Goal: Communication & Community: Answer question/provide support

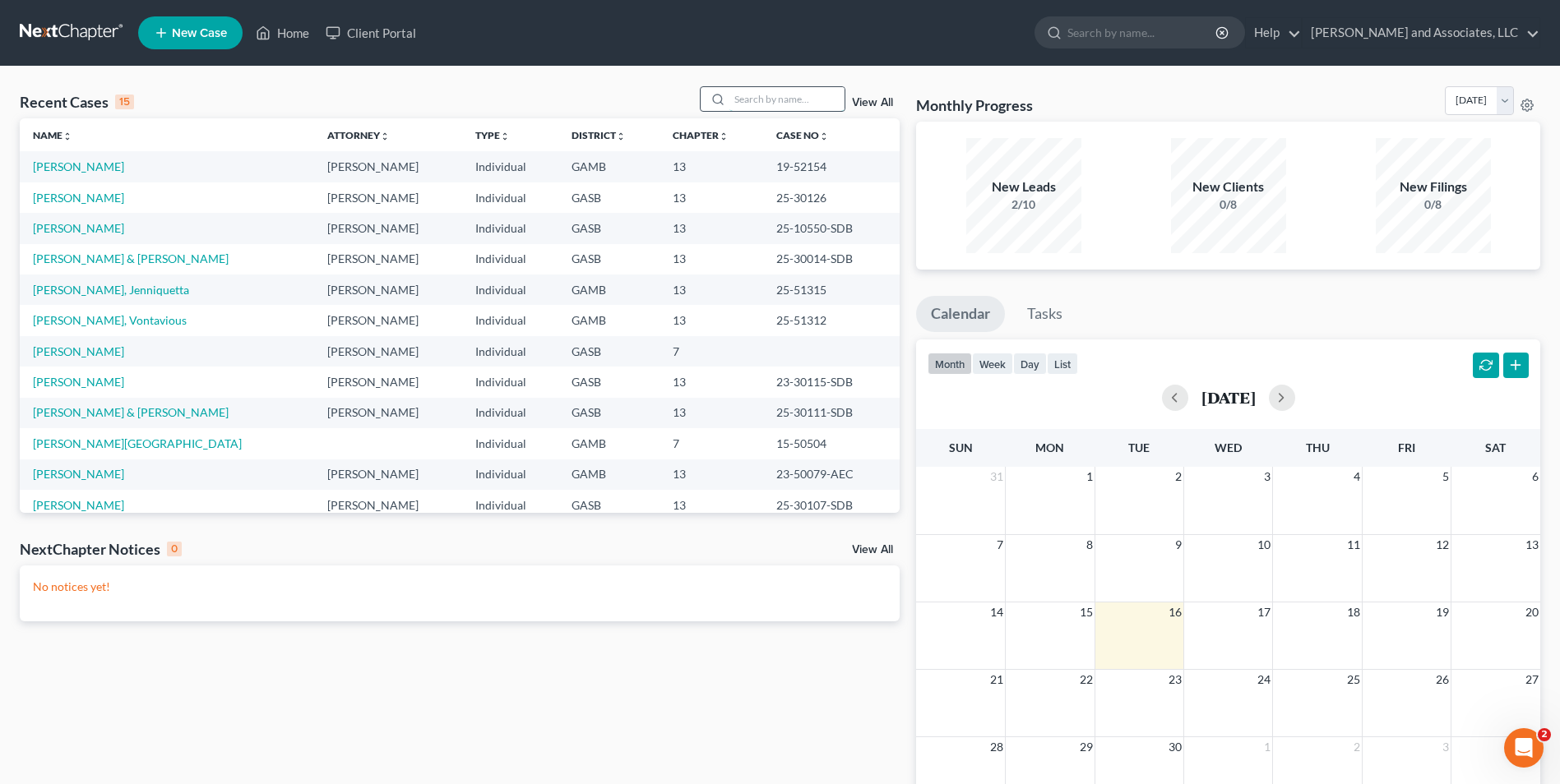
click at [745, 99] on input "search" at bounding box center [787, 99] width 115 height 24
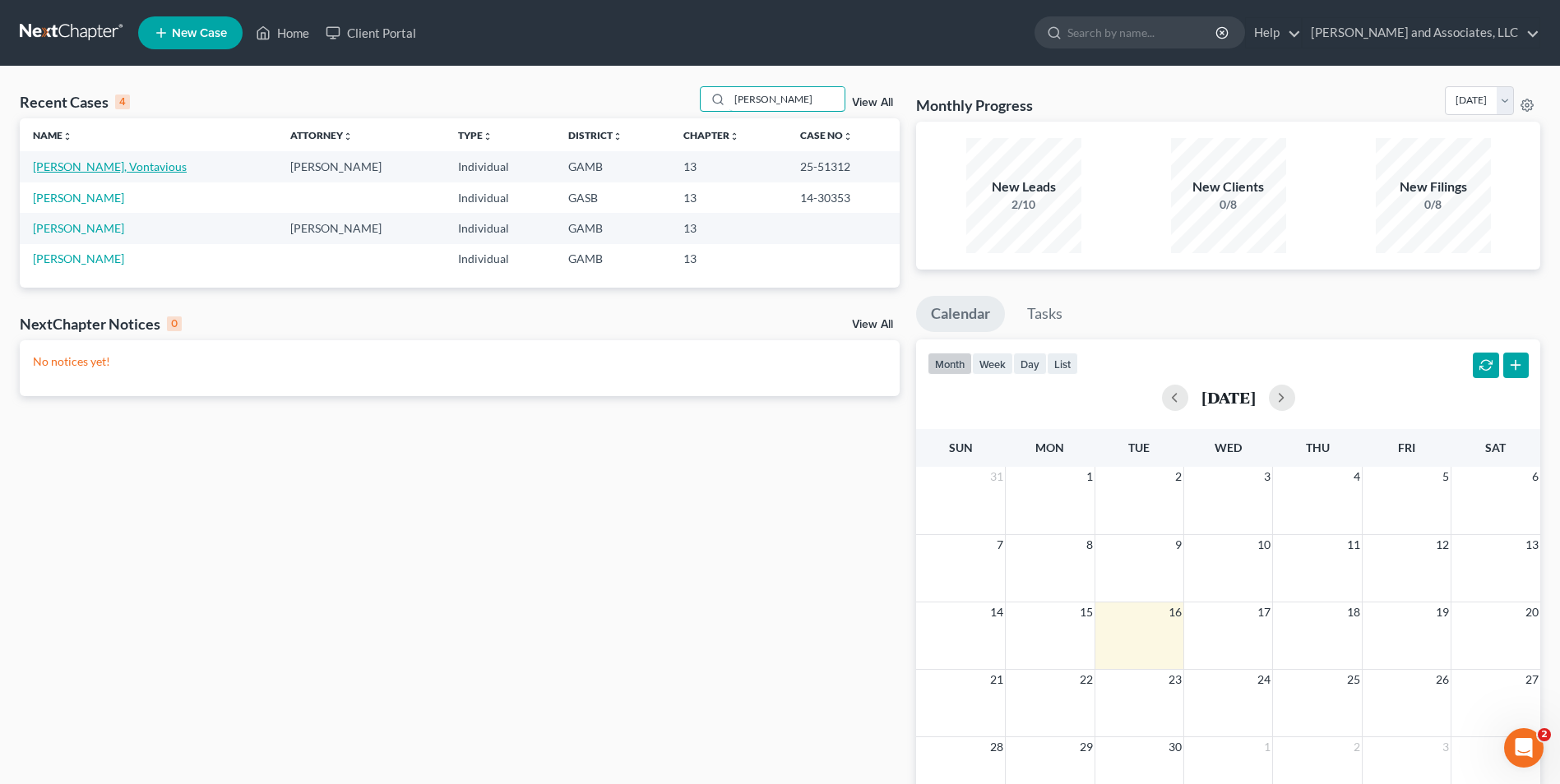
type input "[PERSON_NAME]"
click at [77, 164] on link "[PERSON_NAME], Vontavious" at bounding box center [110, 166] width 154 height 14
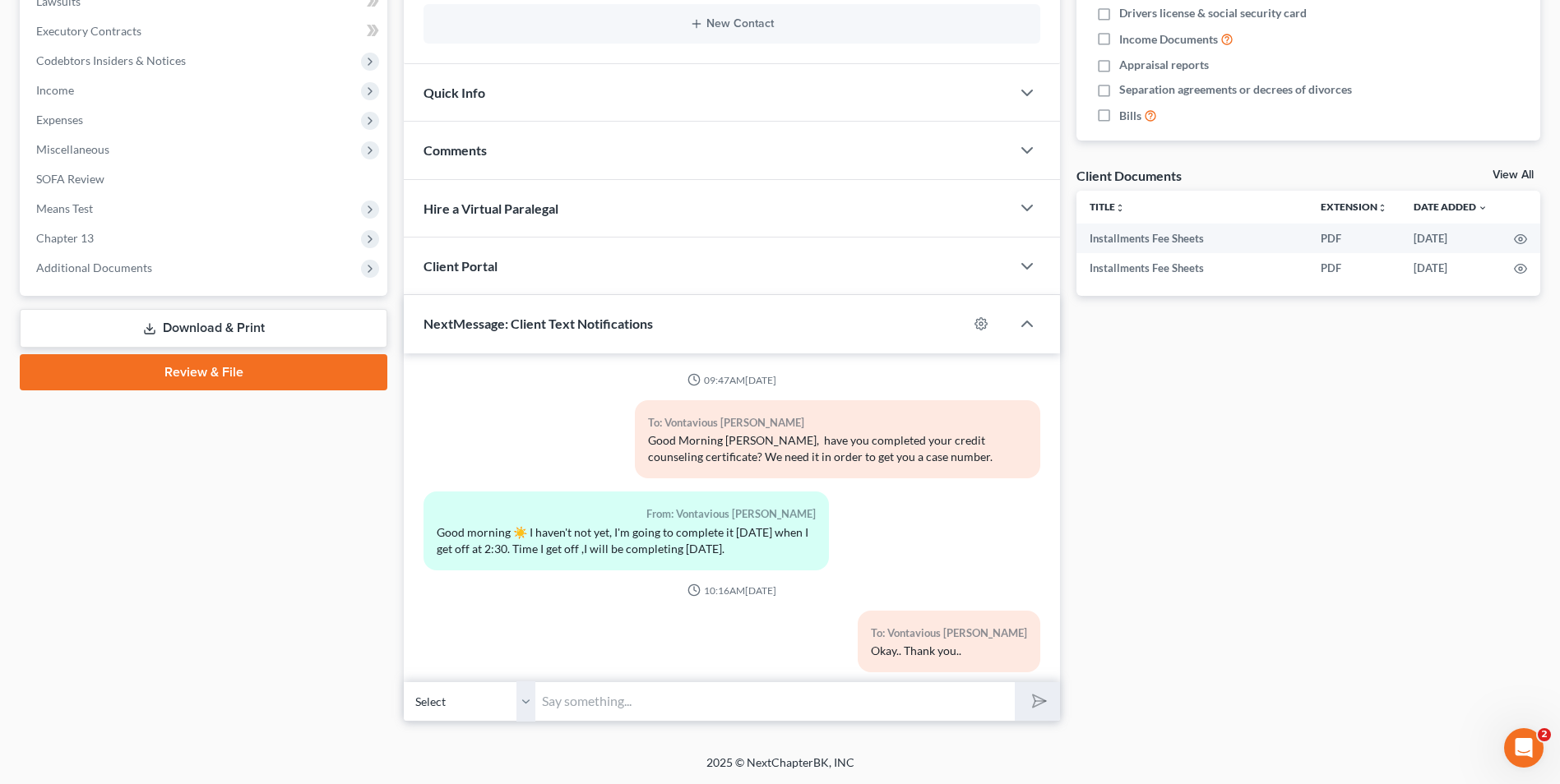
scroll to position [3668, 0]
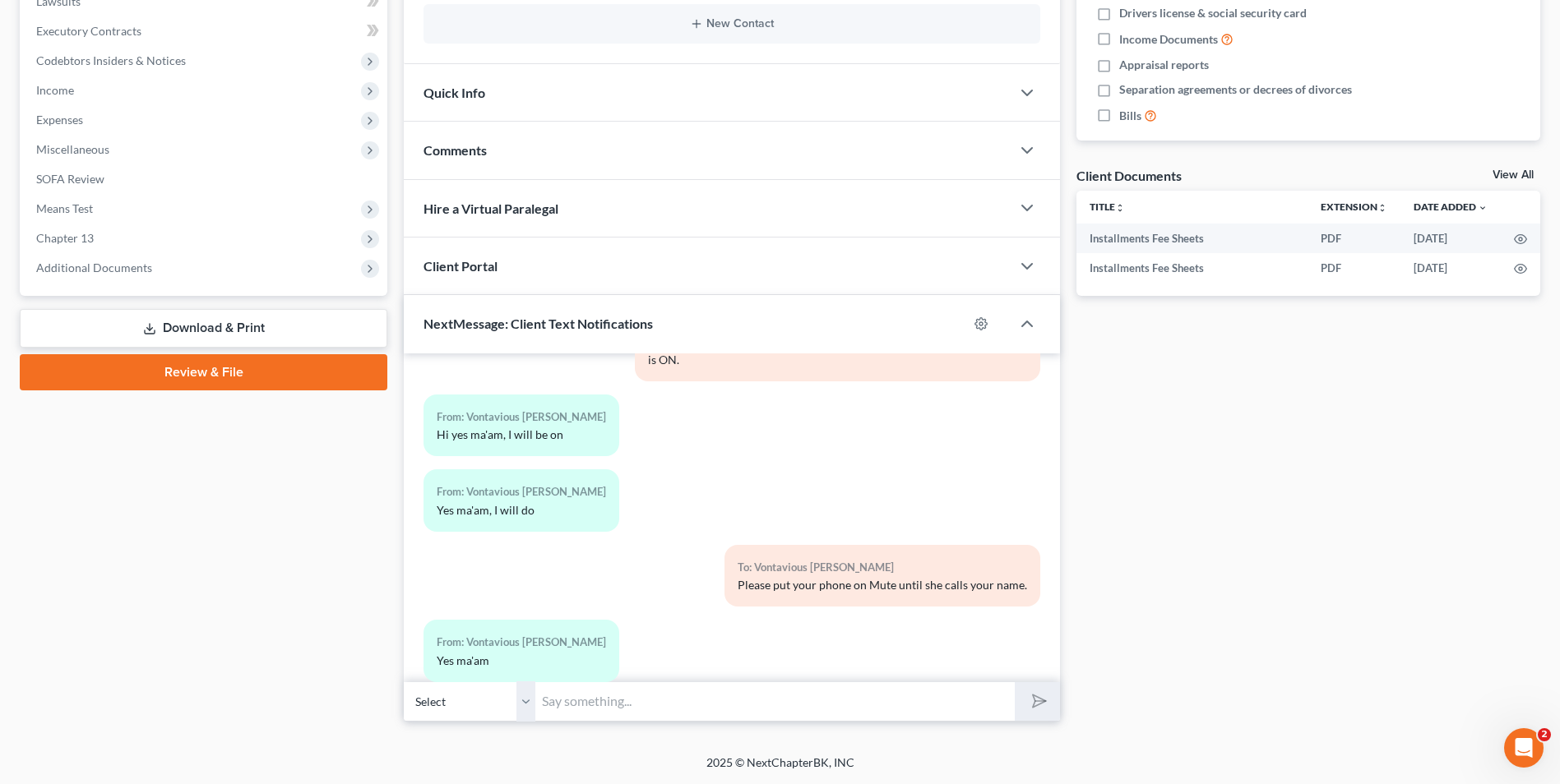
click at [603, 707] on input "text" at bounding box center [775, 701] width 479 height 40
drag, startPoint x: 1003, startPoint y: 698, endPoint x: 974, endPoint y: 703, distance: 29.4
click at [974, 703] on input "Good Morning, [PERSON_NAME]. Thank you for attending your 341 Meeting of Credit…" at bounding box center [775, 701] width 479 height 40
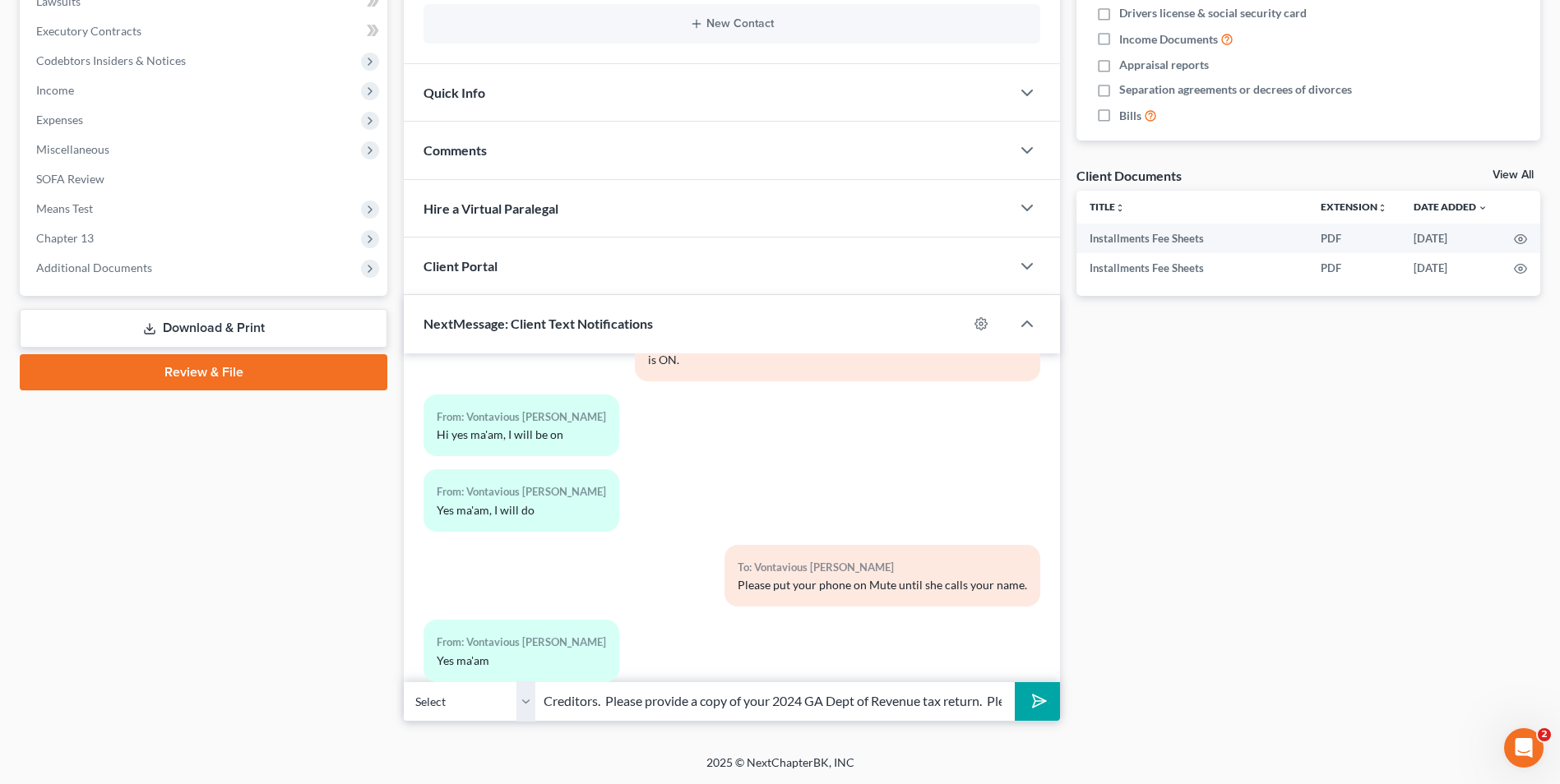
type input "Good Morning, [PERSON_NAME]. Thank you for attending your 341 Meeting of Credit…"
drag, startPoint x: 1034, startPoint y: 702, endPoint x: 1009, endPoint y: 709, distance: 26.0
click at [1032, 702] on icon "submit" at bounding box center [1036, 701] width 23 height 23
click at [682, 710] on input "text" at bounding box center [775, 701] width 479 height 40
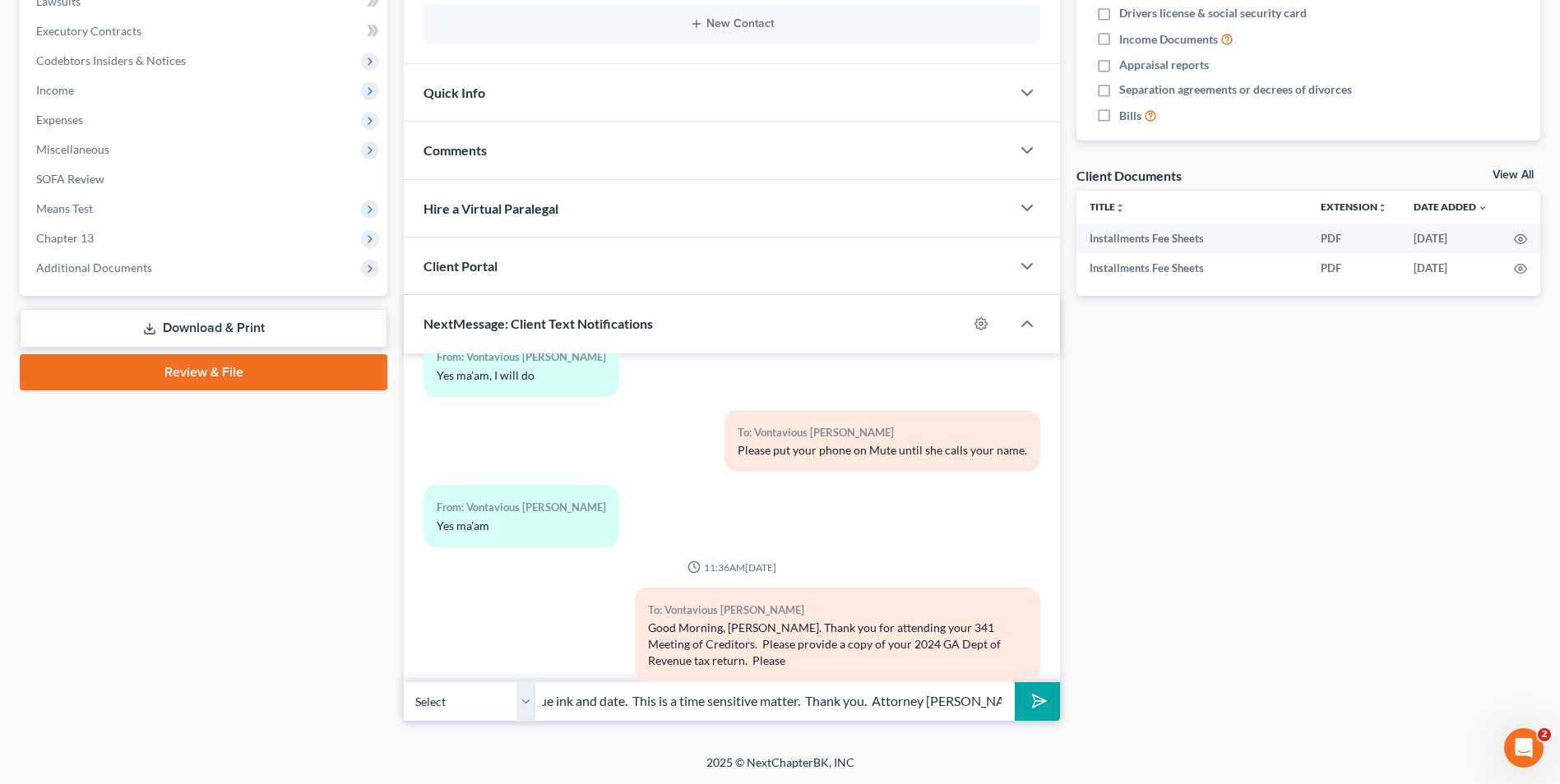
scroll to position [0, 110]
type input "sign page 5 in blue ink and date. This is a time sensitive matter. Thank you. A…"
click at [1027, 699] on icon "submit" at bounding box center [1036, 701] width 23 height 23
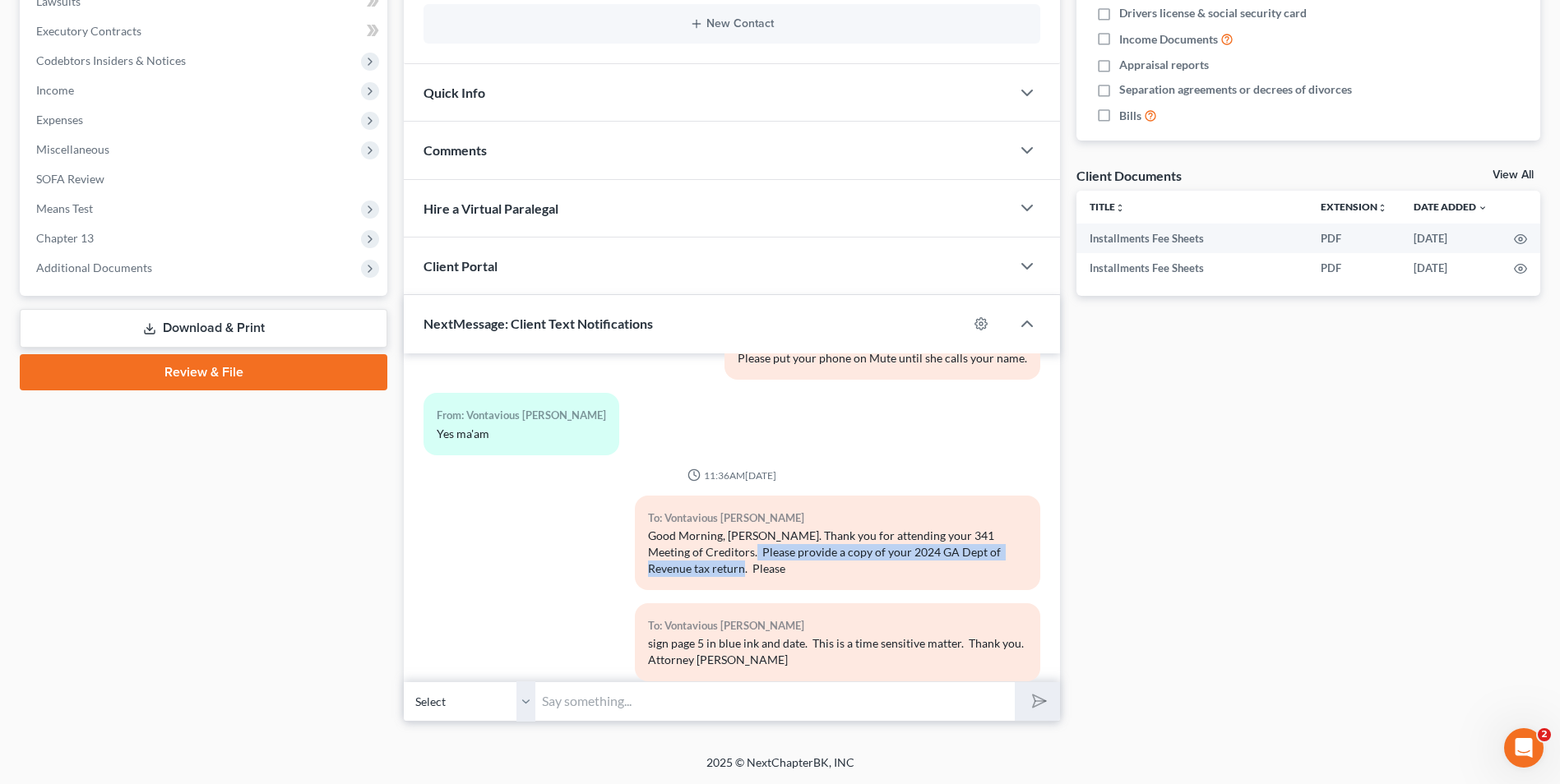
drag, startPoint x: 698, startPoint y: 514, endPoint x: 672, endPoint y: 532, distance: 31.6
click at [679, 543] on div "Good Morning, [PERSON_NAME]. Thank you for attending your 341 Meeting of Credit…" at bounding box center [837, 553] width 379 height 50
copy div "Please provide a copy of your 2024 GA Dept of Revenue tax return."
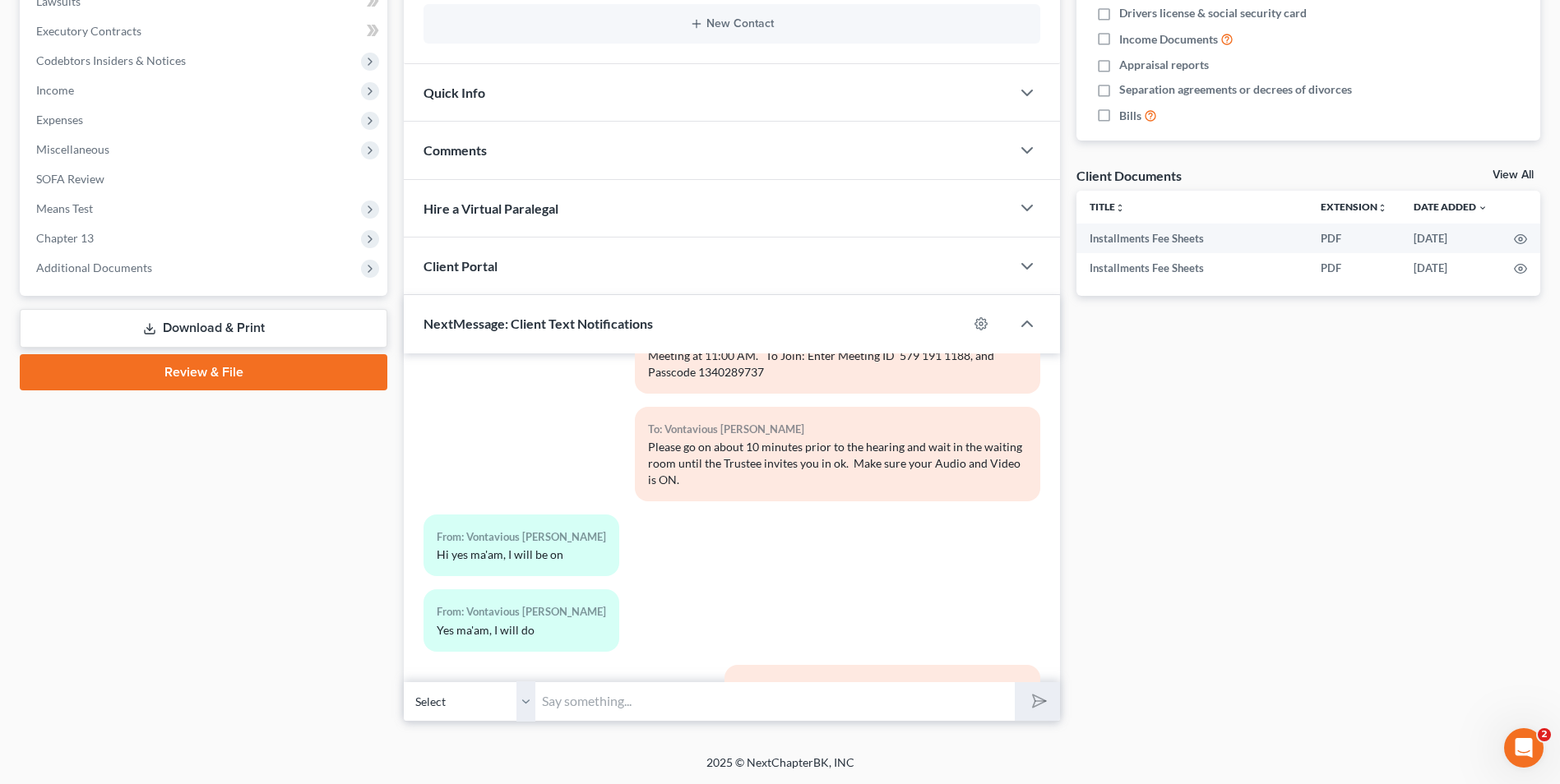
scroll to position [3319, 0]
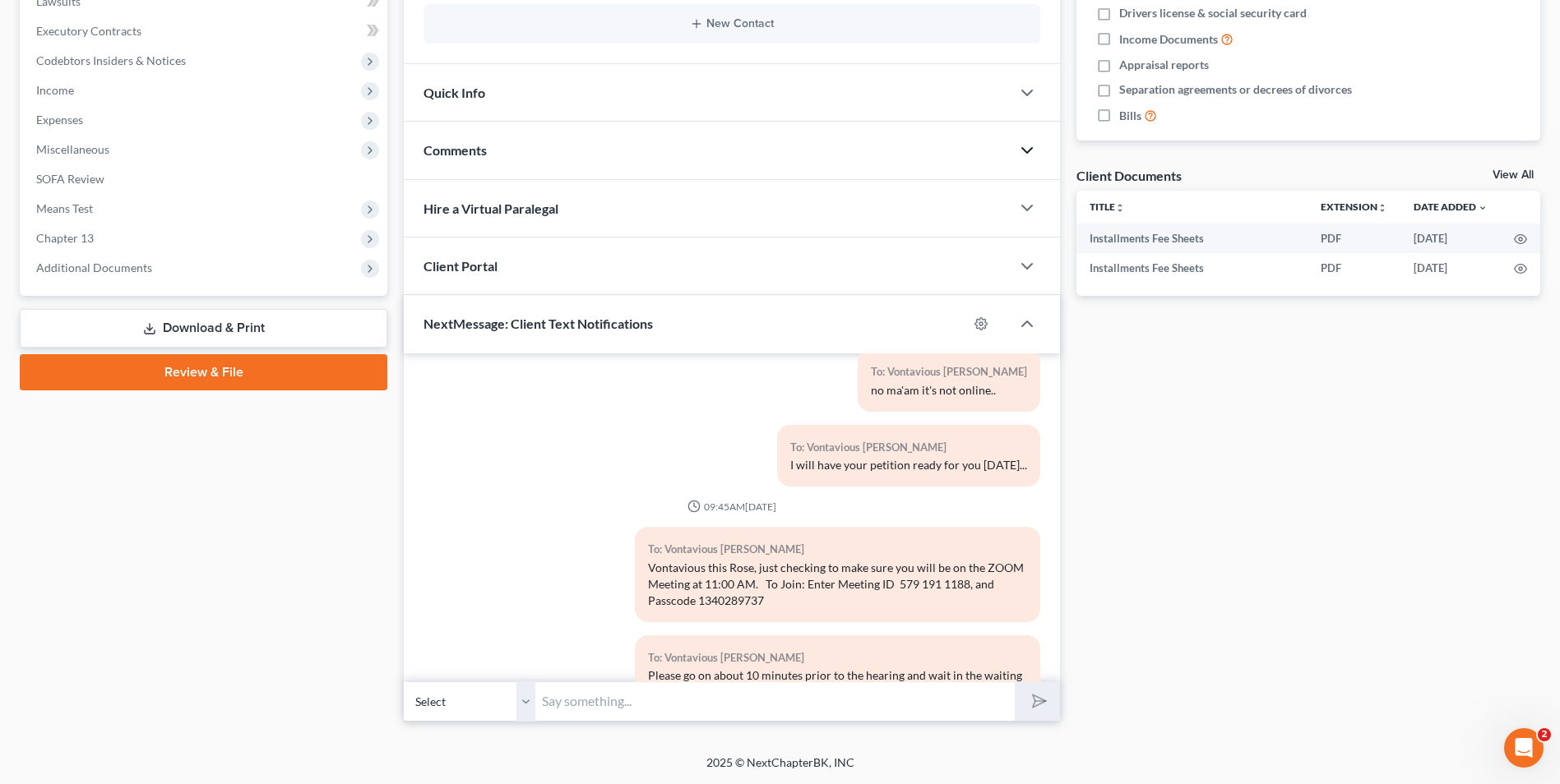
click at [1033, 146] on icon "button" at bounding box center [1027, 150] width 20 height 20
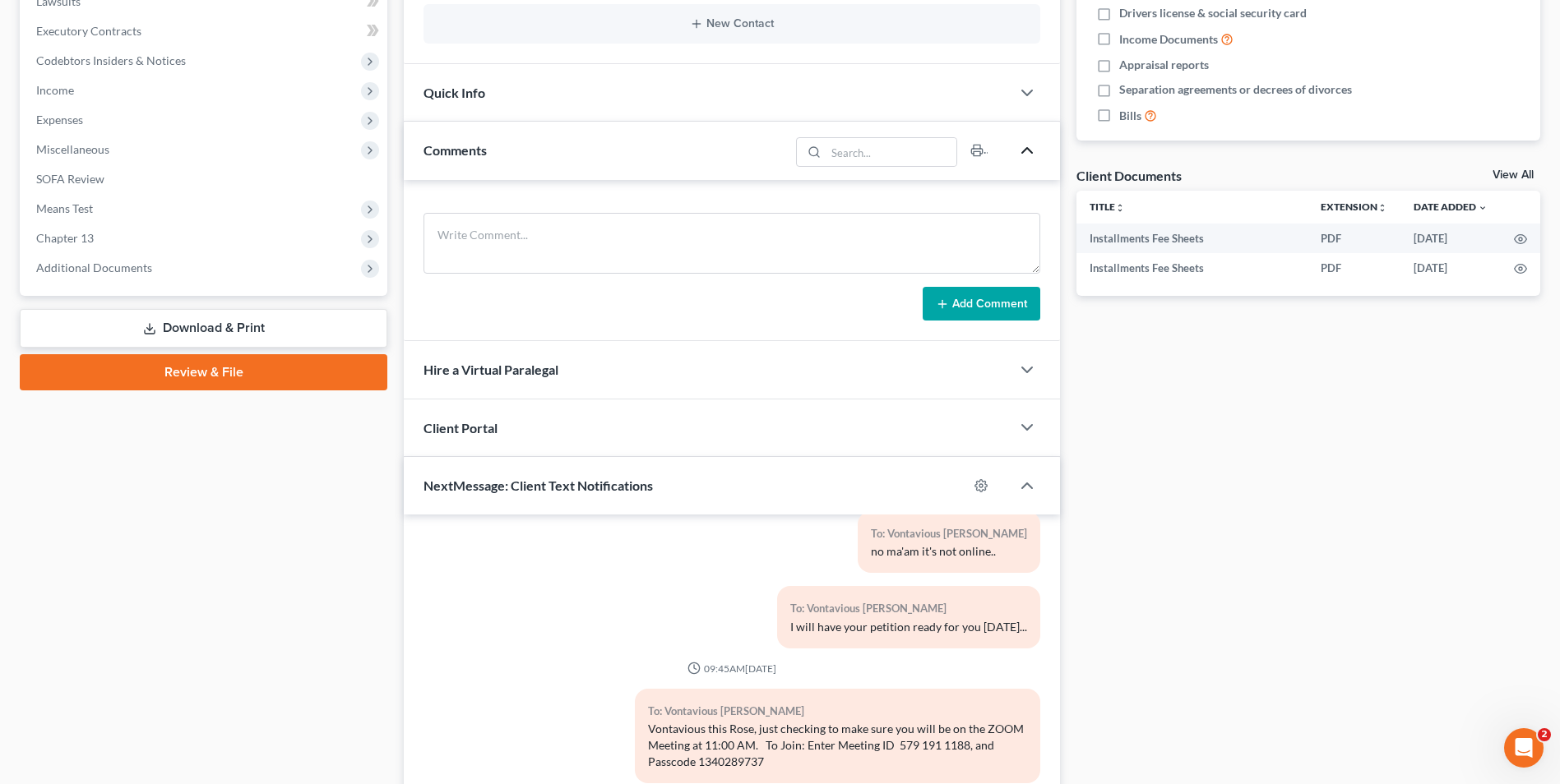
click at [768, 274] on form "Add Comment" at bounding box center [732, 267] width 616 height 109
click at [477, 223] on textarea at bounding box center [732, 243] width 616 height 61
paste textarea "Please provide a copy of your 2024 GA Dept of Revenue tax return."
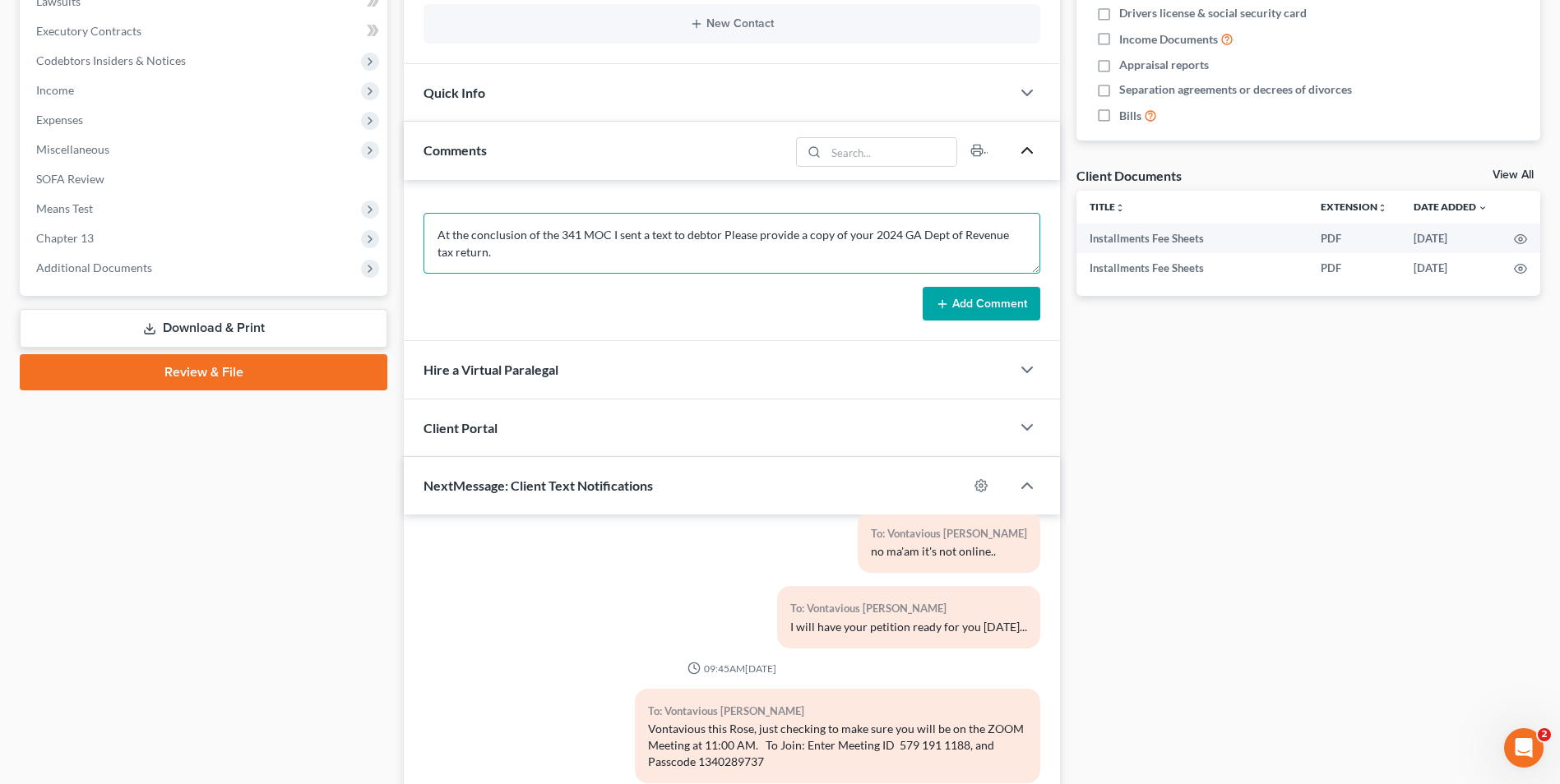
drag, startPoint x: 803, startPoint y: 234, endPoint x: 719, endPoint y: 232, distance: 84.0
click at [719, 232] on textarea "At the conclusion of the 341 MOC I sent a text to debtor Please provide a copy …" at bounding box center [732, 243] width 616 height 61
click at [560, 248] on textarea "At the conclusion of the 341 MOC I sent a text to debtor requesting that she pr…" at bounding box center [732, 243] width 616 height 61
click at [560, 249] on textarea "At the conclusion of the 341 MOC I sent a text to debtor requesting that she pr…" at bounding box center [732, 243] width 616 height 61
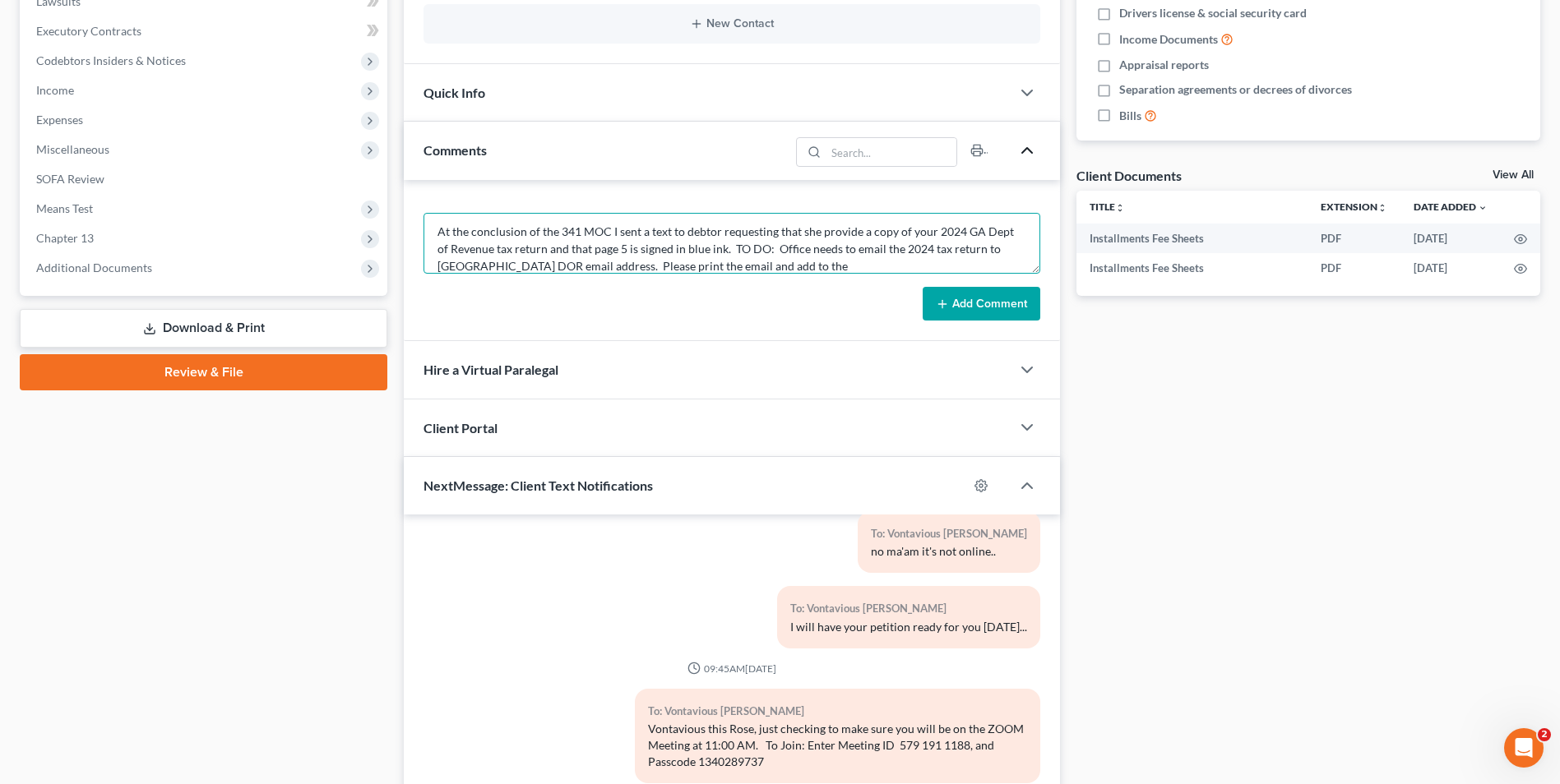
click at [620, 264] on textarea "At the conclusion of the 341 MOC I sent a text to debtor requesting that she pr…" at bounding box center [732, 243] width 616 height 61
click at [771, 259] on textarea "At the conclusion of the 341 MOC I sent a text to debtor requesting that she pr…" at bounding box center [732, 243] width 616 height 61
type textarea "At the conclusion of the 341 MOC I sent a text to debtor requesting that she pr…"
click at [983, 303] on button "Add Comment" at bounding box center [980, 304] width 117 height 34
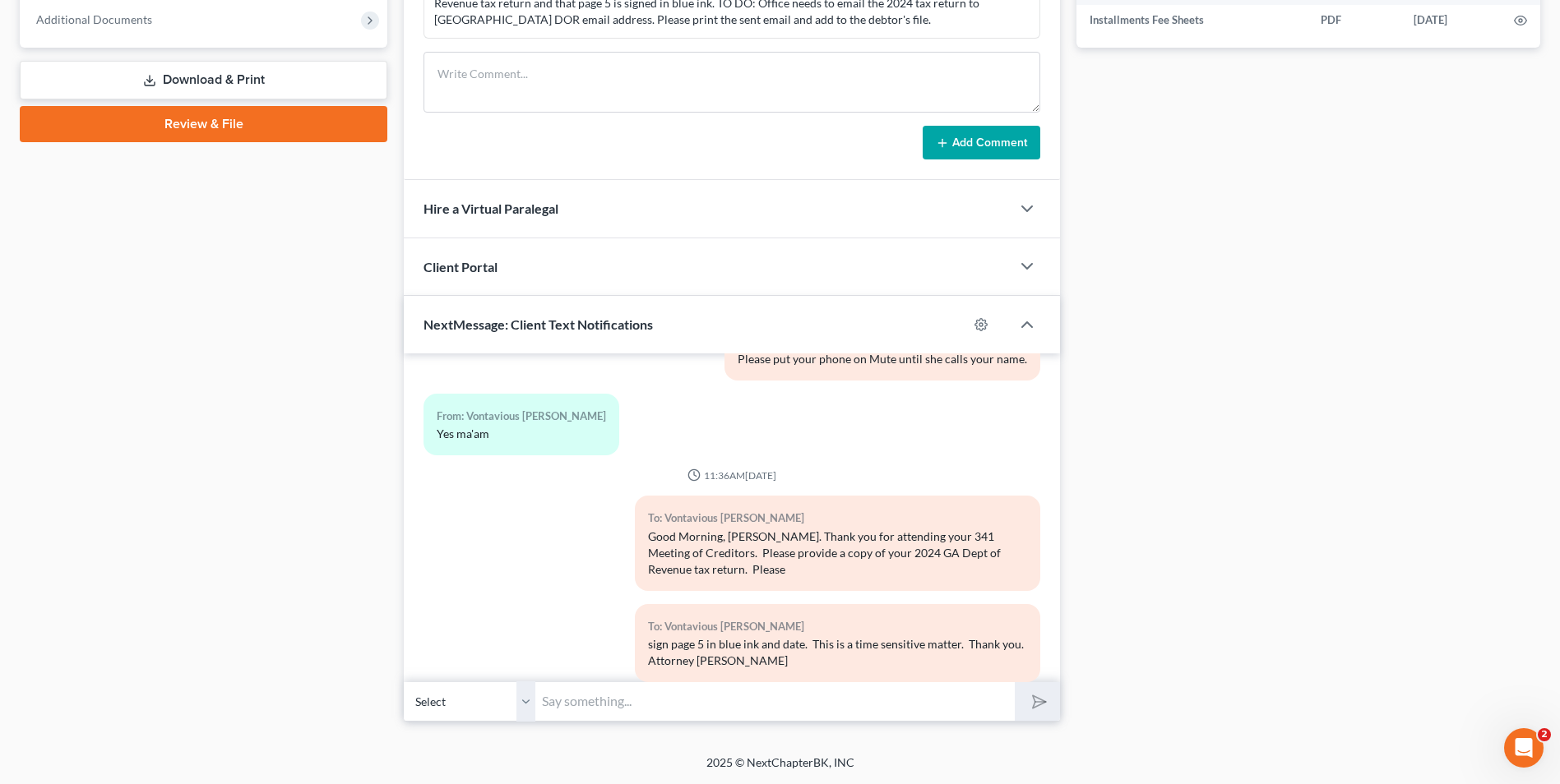
scroll to position [3969, 0]
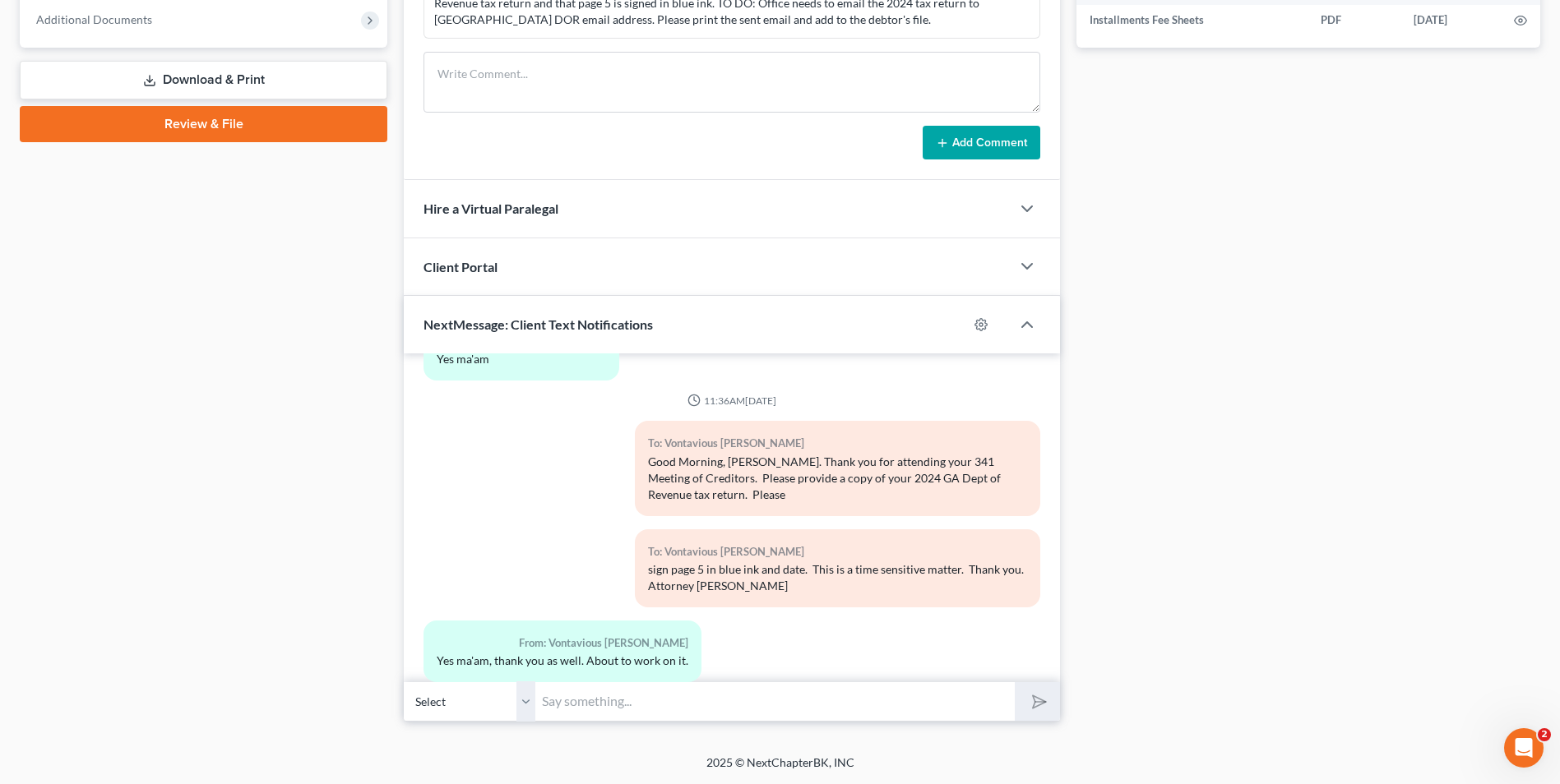
click at [669, 696] on input "text" at bounding box center [775, 701] width 479 height 40
type input "Go to [DOMAIN_NAME] and create a tax account. Please have your 2024 federal tax…"
click at [1015, 682] on button "submit" at bounding box center [1037, 701] width 45 height 39
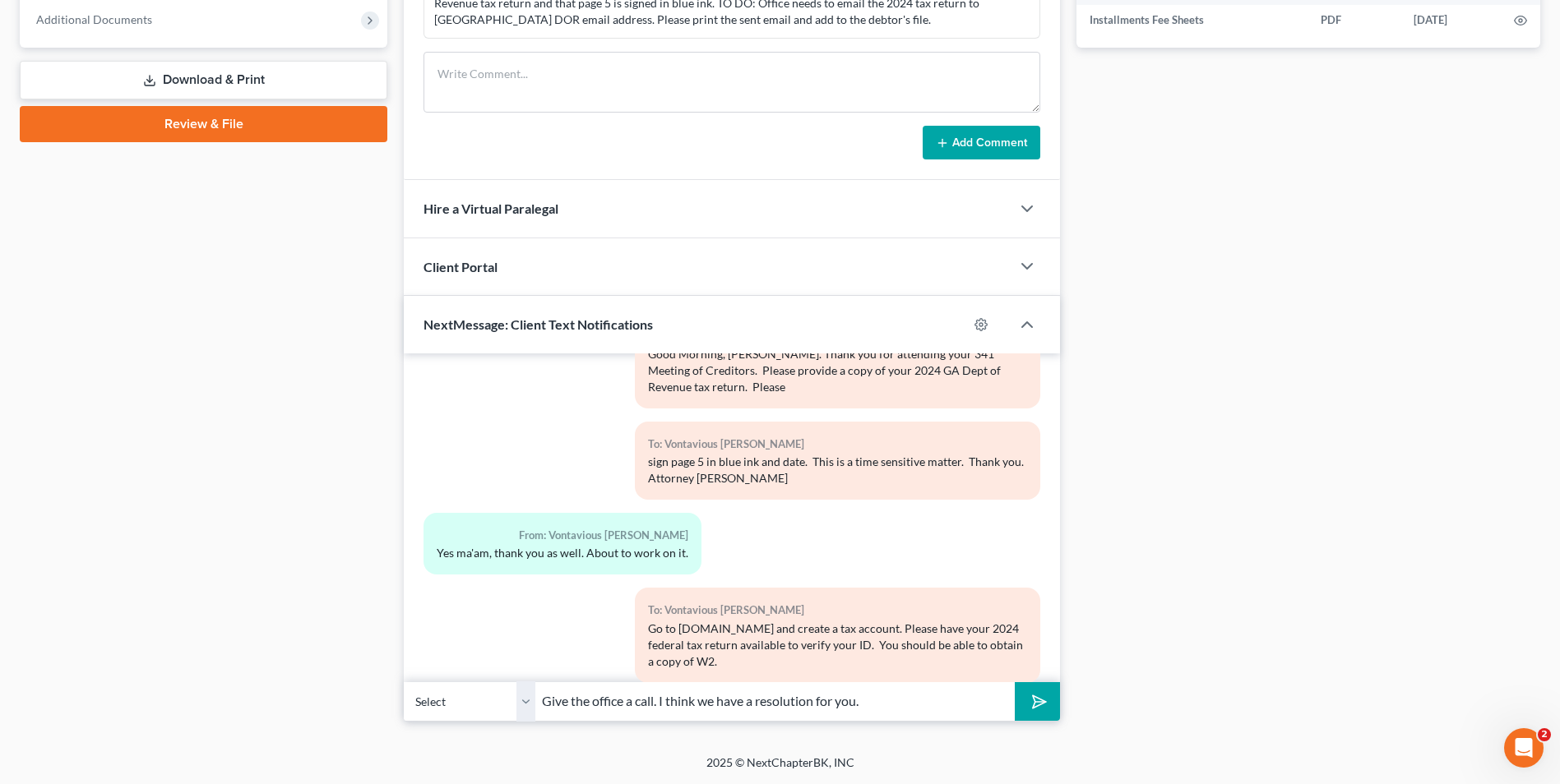
click at [591, 698] on input "Give the office a call. I think we have a resolution for you." at bounding box center [775, 701] width 479 height 40
click at [691, 704] on input "Give the Sville office a call. I think we have a resolution for you." at bounding box center [775, 701] width 479 height 40
type input "Give the Sville office a call before 12:30 pm and talk to [PERSON_NAME]. I thin…"
drag, startPoint x: 1045, startPoint y: 699, endPoint x: 1052, endPoint y: 706, distance: 9.9
click at [1052, 706] on button "submit" at bounding box center [1037, 701] width 45 height 39
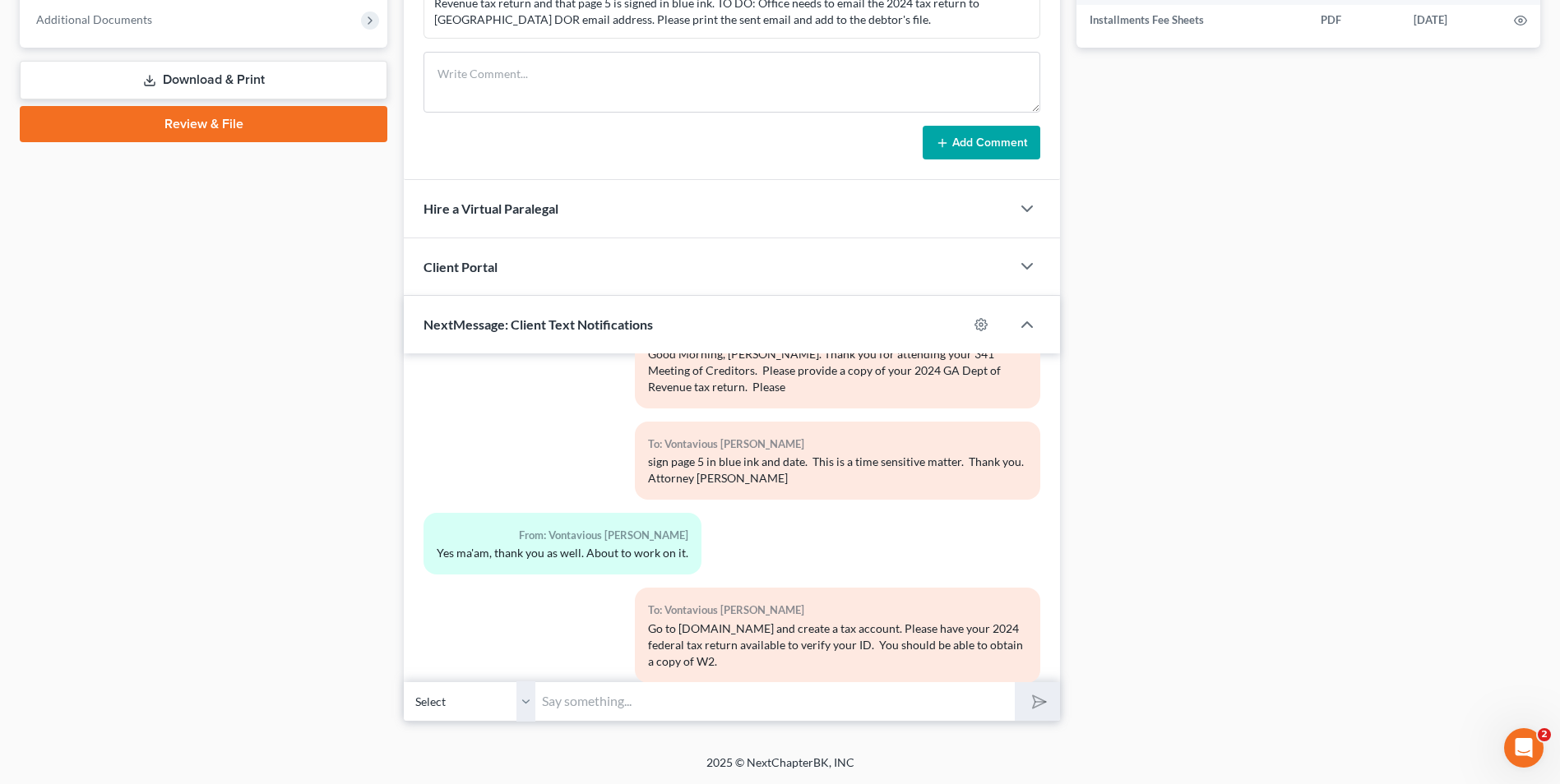
scroll to position [4169, 0]
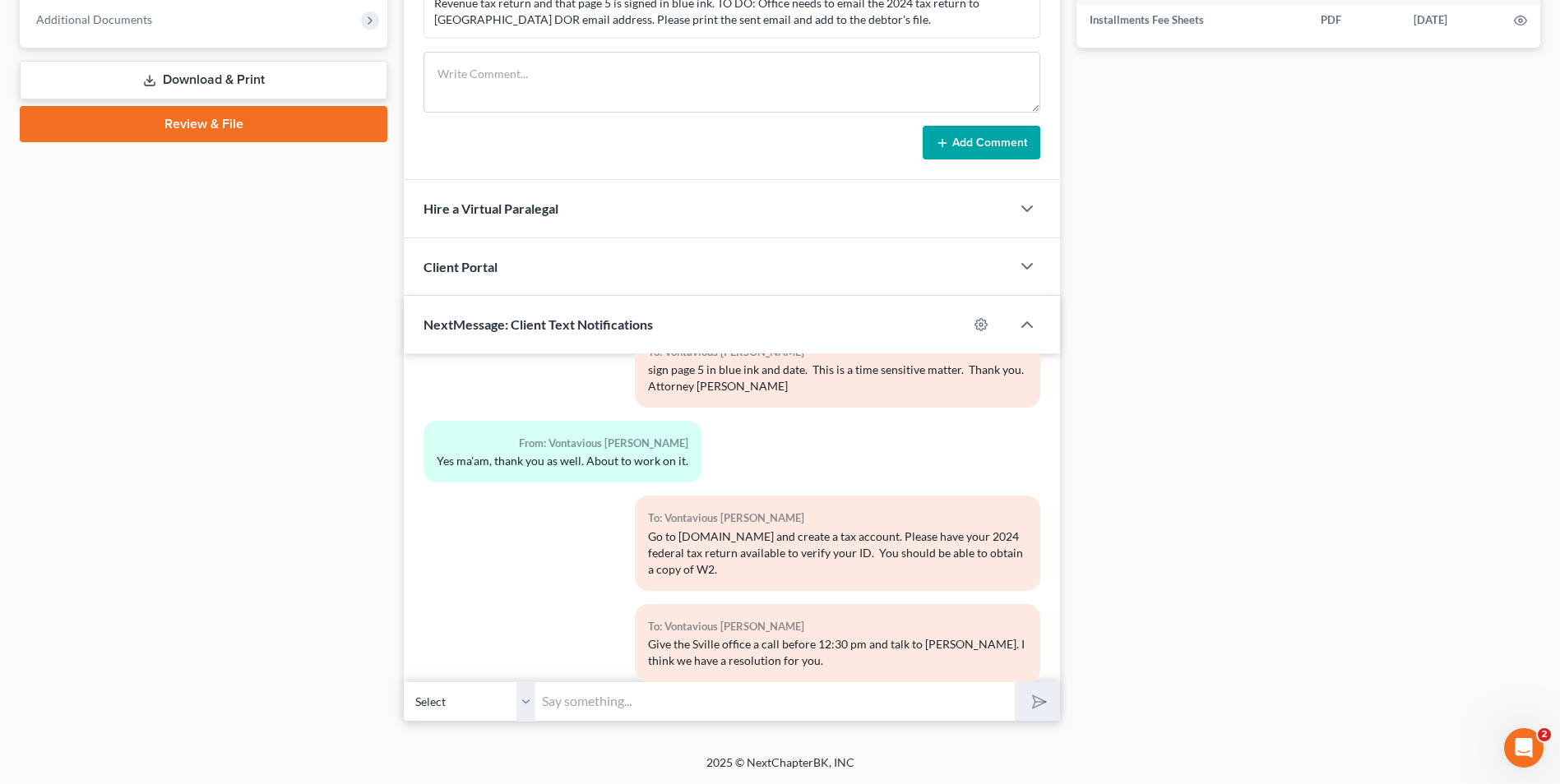
click at [588, 704] on input "text" at bounding box center [775, 701] width 479 height 40
type input "-"
type input "[PHONE_NUMBER]"
click at [1043, 700] on icon "submit" at bounding box center [1036, 702] width 23 height 23
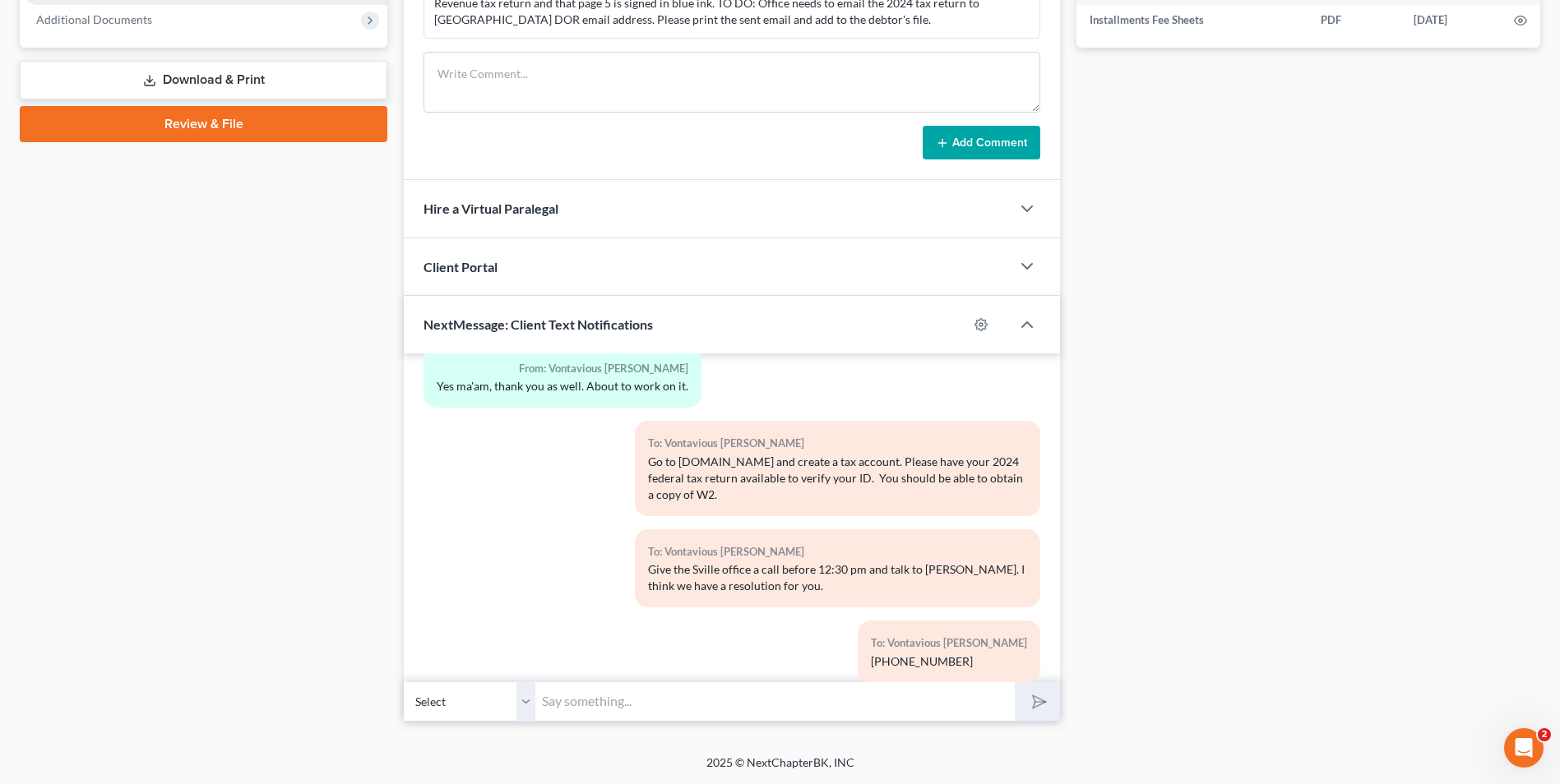
scroll to position [4410, 0]
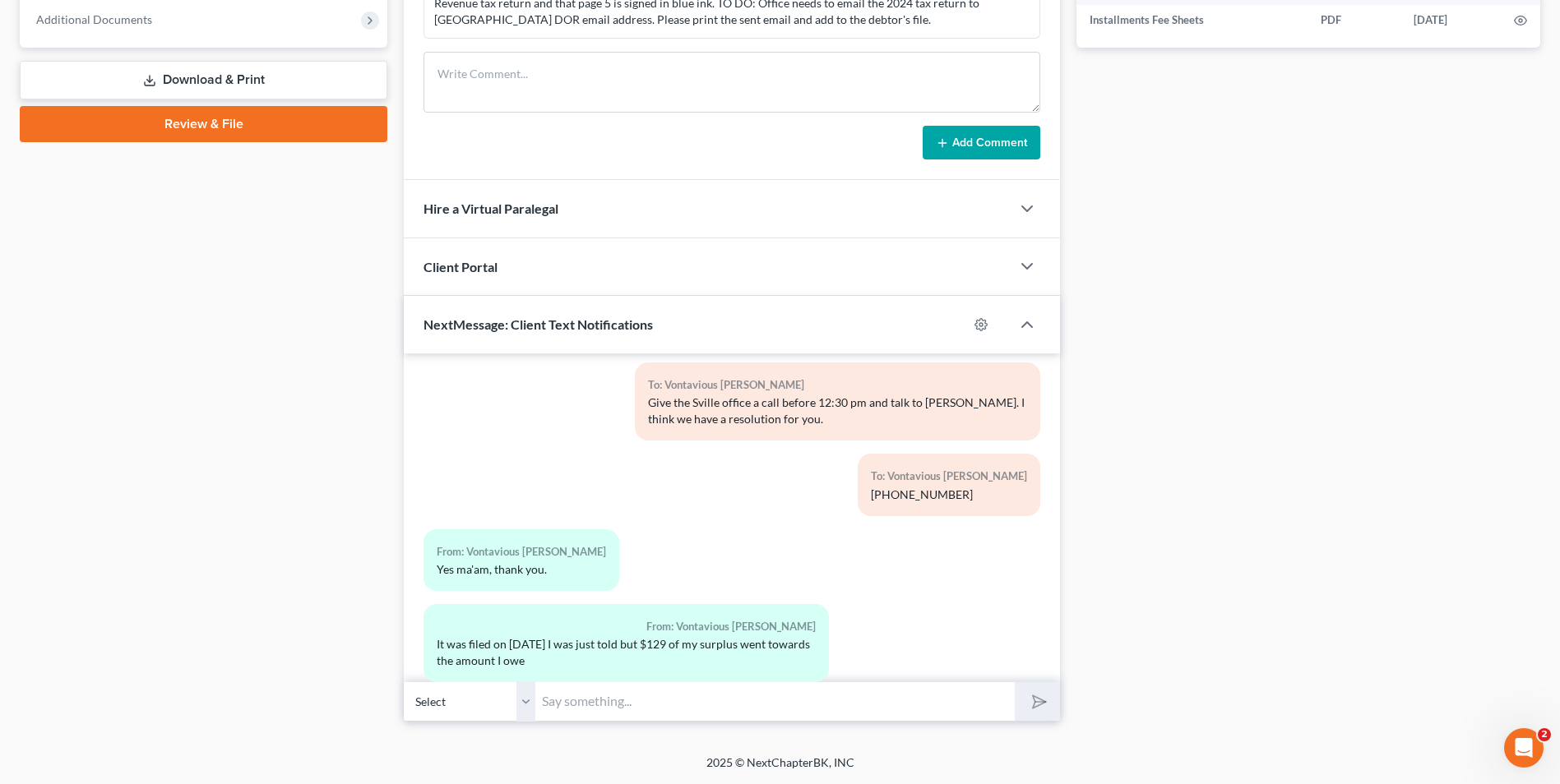
click at [563, 701] on input "text" at bounding box center [775, 701] width 479 height 40
type input "D"
click at [859, 696] on input "Can the tax provider provide proof that the tax return was filed. I need to sen…" at bounding box center [775, 701] width 479 height 40
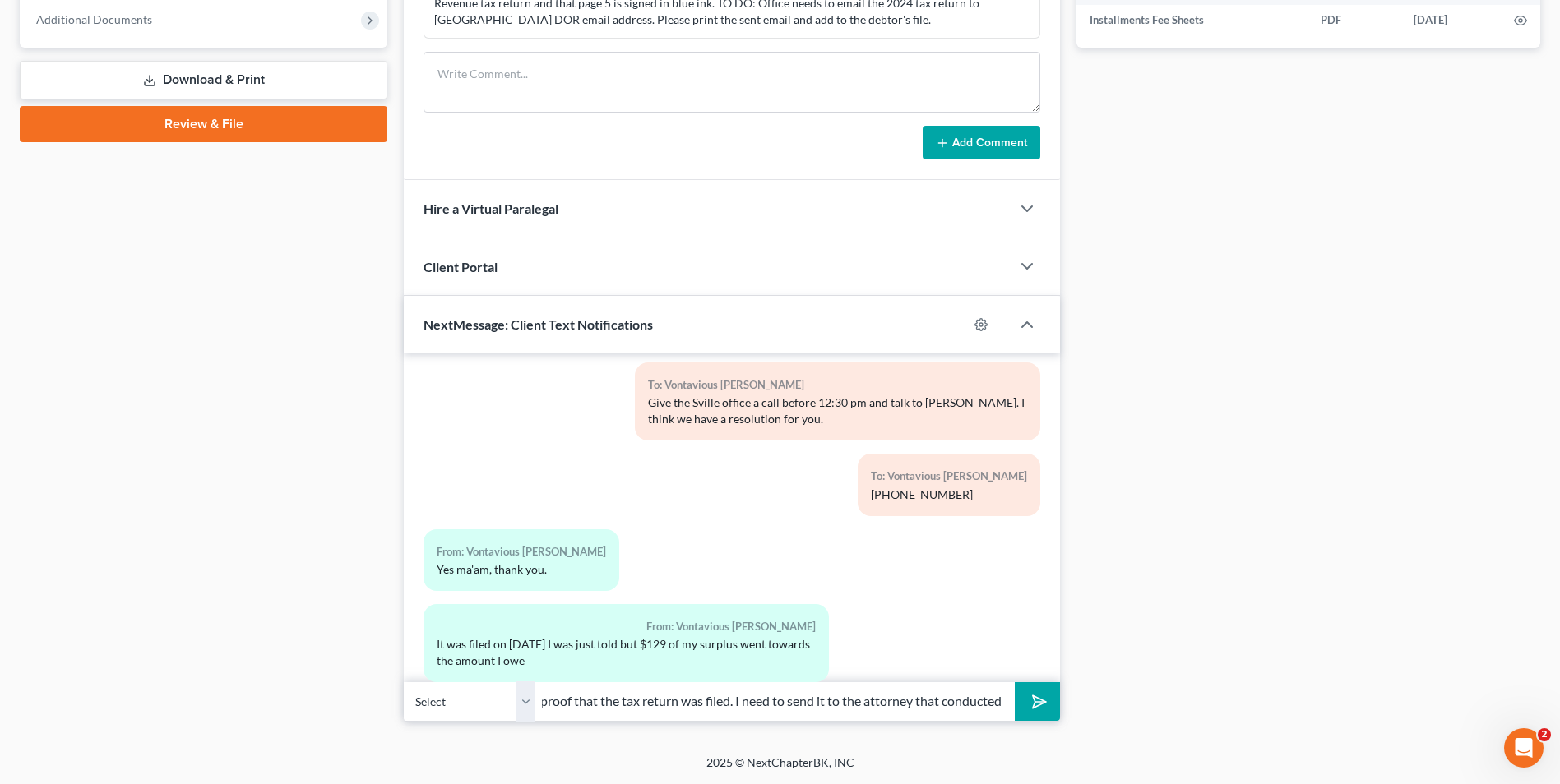
click at [942, 702] on input "Can the tax provider provide proof that the tax return was filed. I need to sen…" at bounding box center [775, 701] width 479 height 40
click at [913, 697] on input "Can the tax provider provide proof that the tax return was filed. I need to sen…" at bounding box center [775, 701] width 479 height 40
click at [1002, 701] on input "Can the tax provider provide proof that the tax return was filed. I need to sen…" at bounding box center [775, 701] width 479 height 40
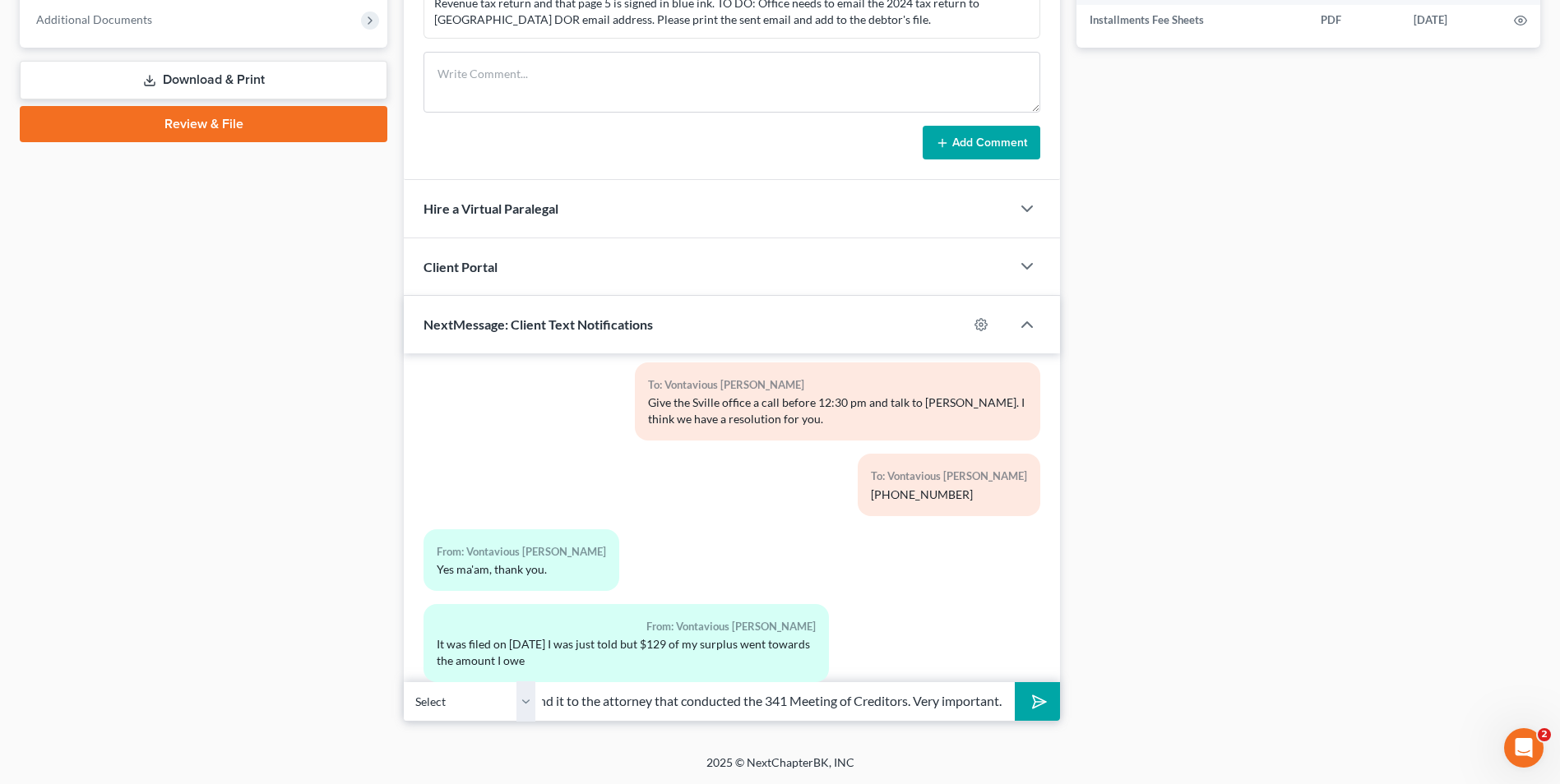
scroll to position [0, 439]
type input "Can the tax provider provide proof that the tax return was filed. I need to sen…"
click at [1015, 682] on button "submit" at bounding box center [1037, 701] width 45 height 39
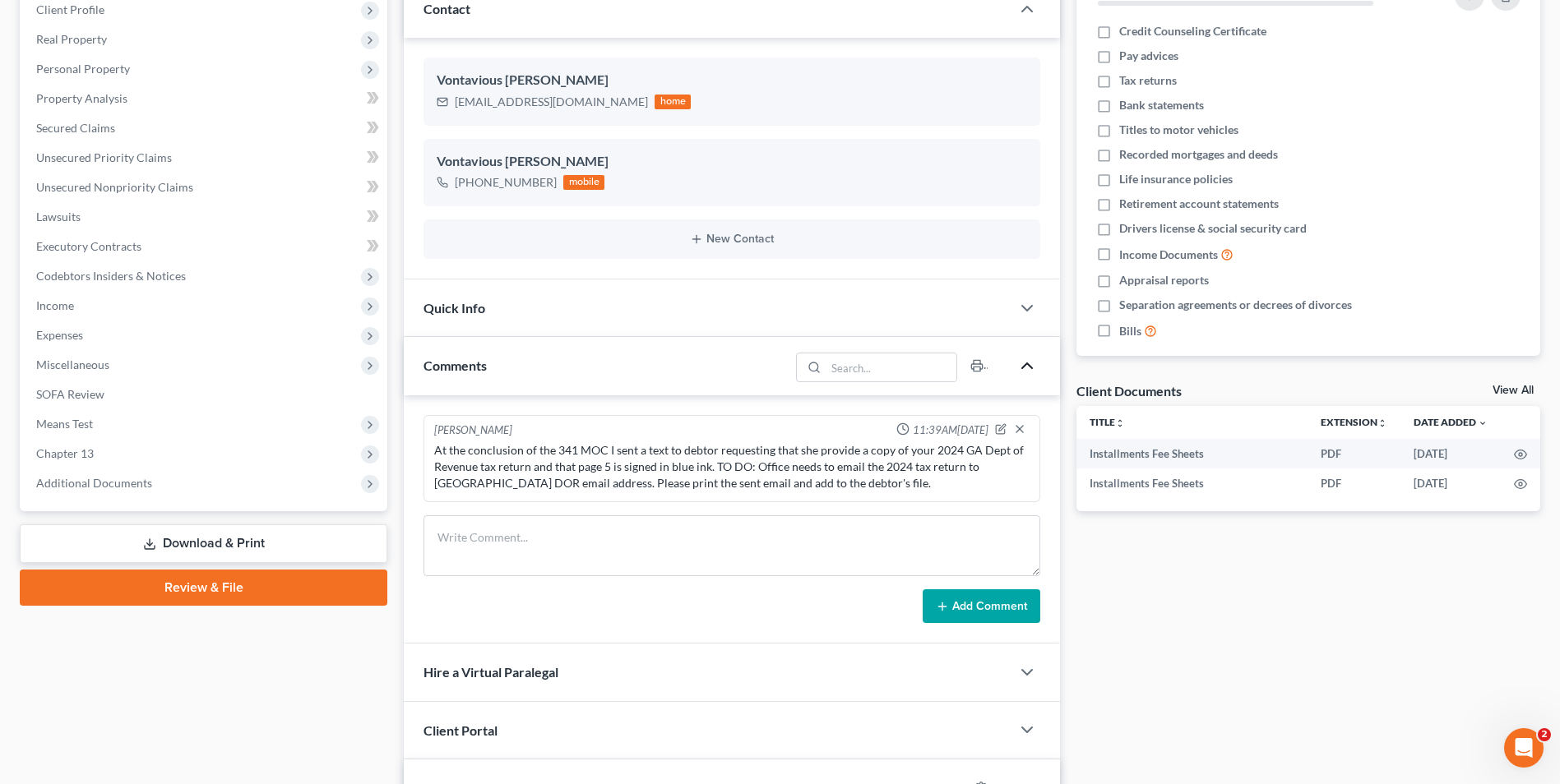
scroll to position [0, 0]
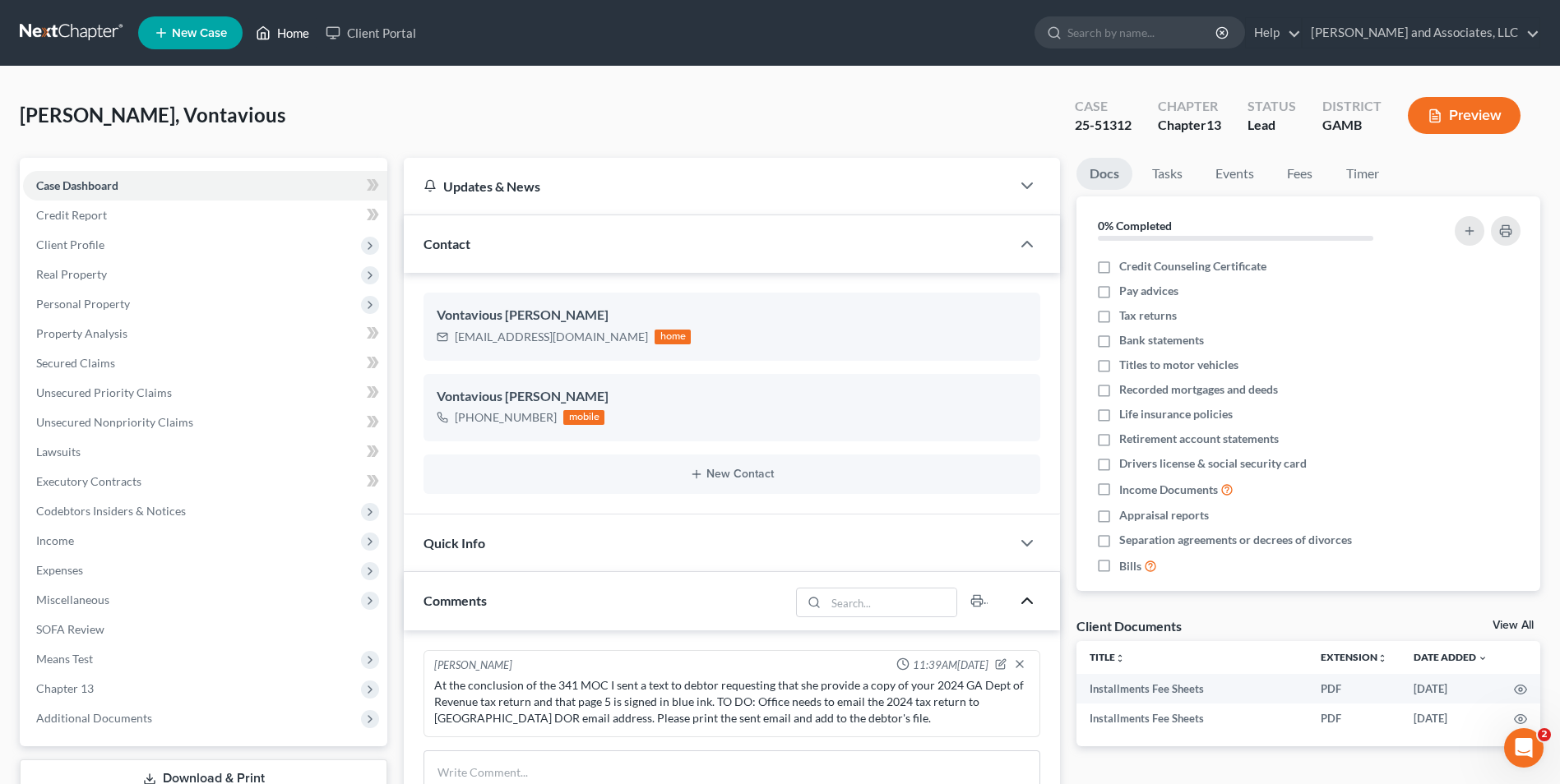
click at [290, 30] on link "Home" at bounding box center [283, 33] width 70 height 30
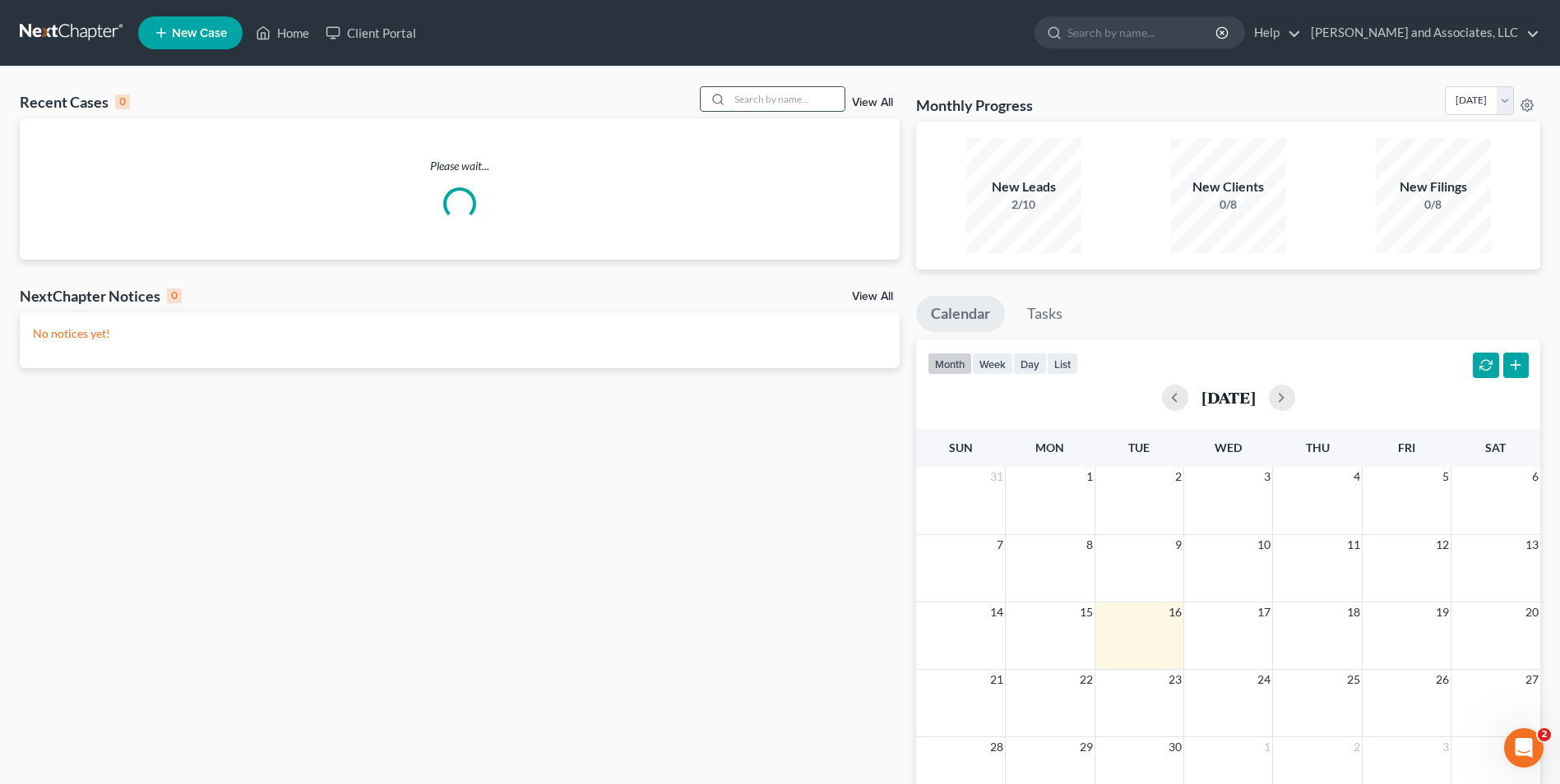
click at [760, 97] on input "search" at bounding box center [787, 99] width 115 height 24
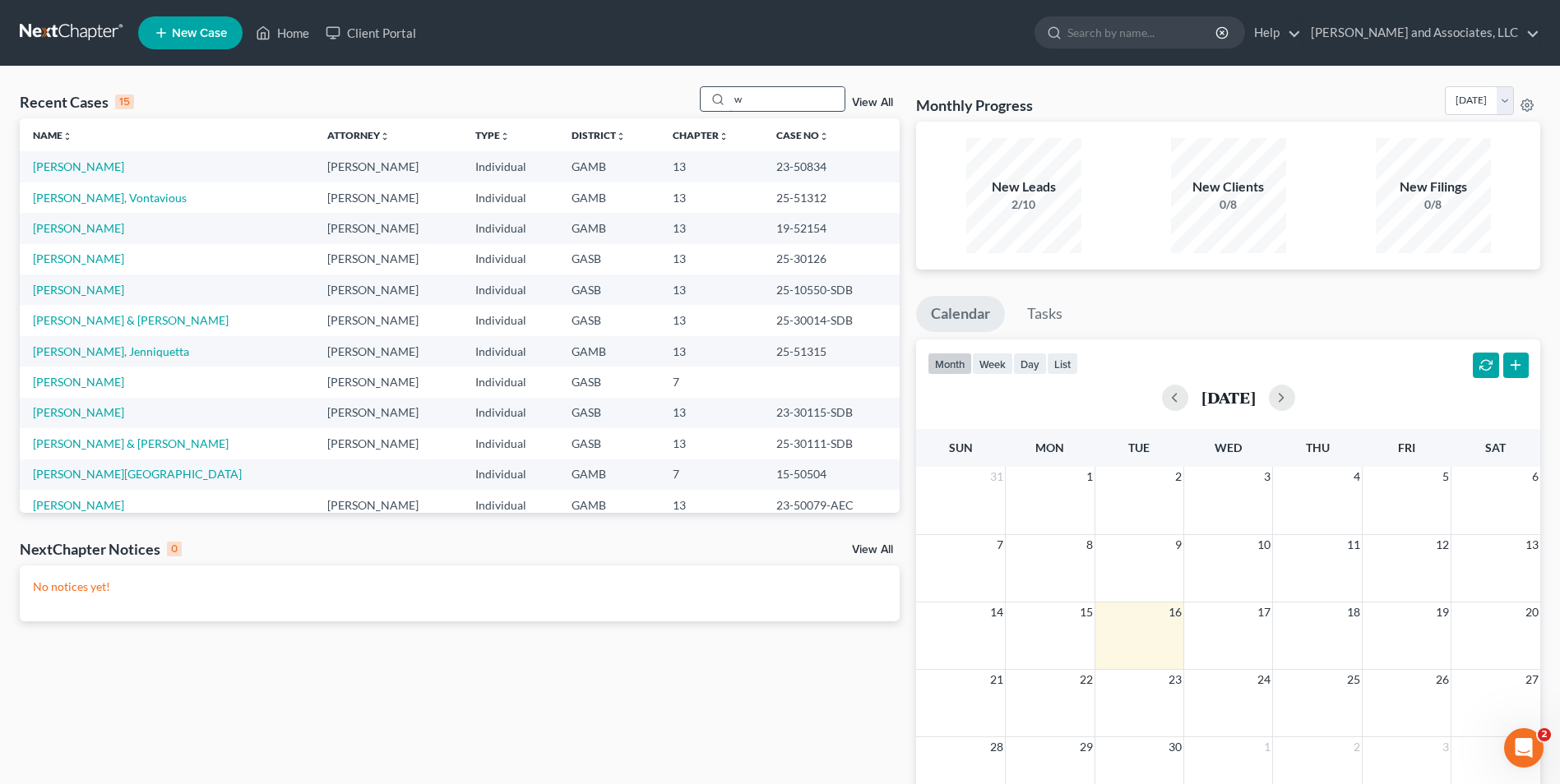
click at [759, 90] on input "w" at bounding box center [787, 99] width 115 height 24
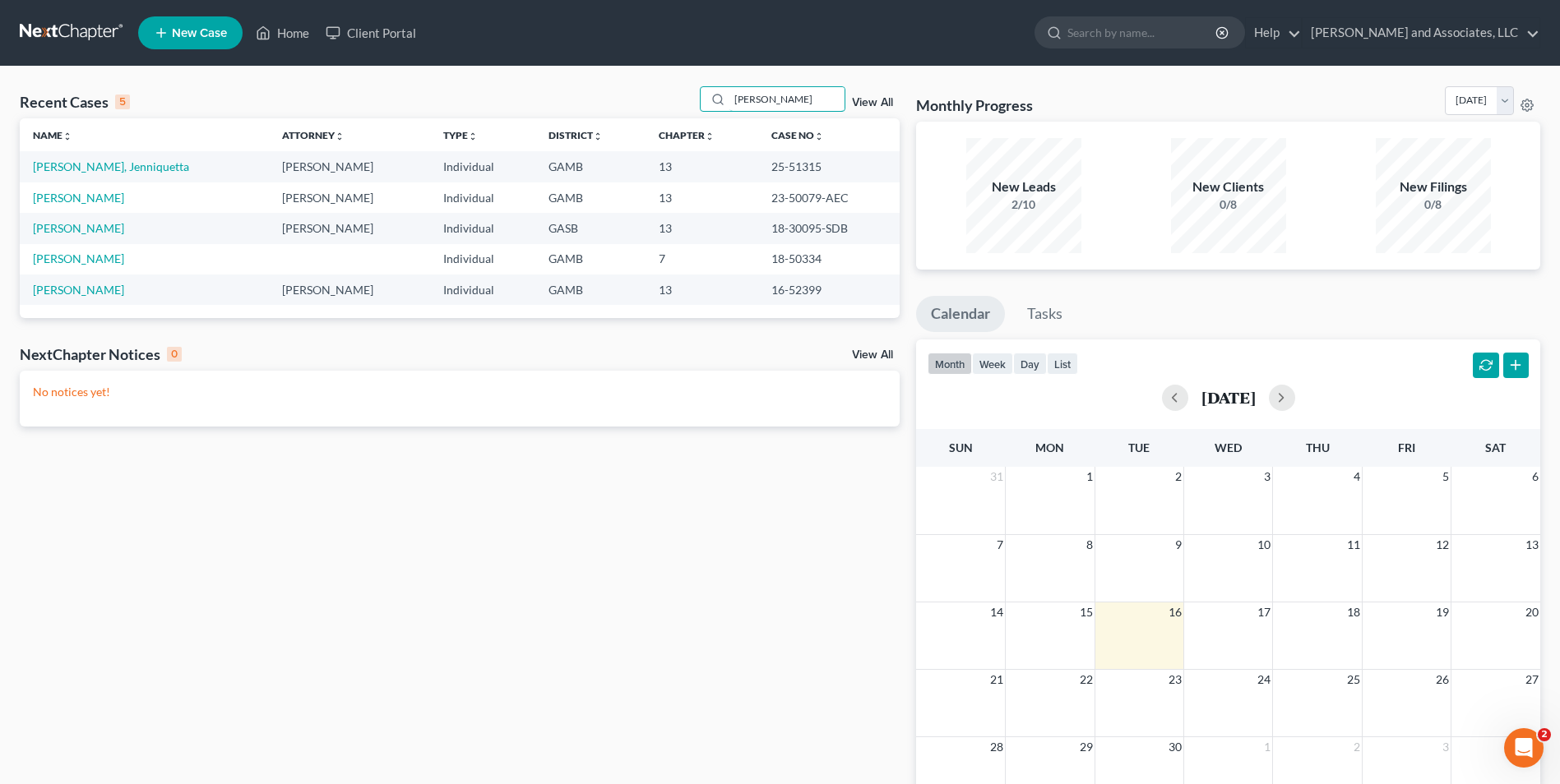
type input "[PERSON_NAME]"
drag, startPoint x: 60, startPoint y: 175, endPoint x: 58, endPoint y: 167, distance: 8.2
click at [58, 167] on link "[PERSON_NAME], Jenniquetta" at bounding box center [110, 166] width 156 height 14
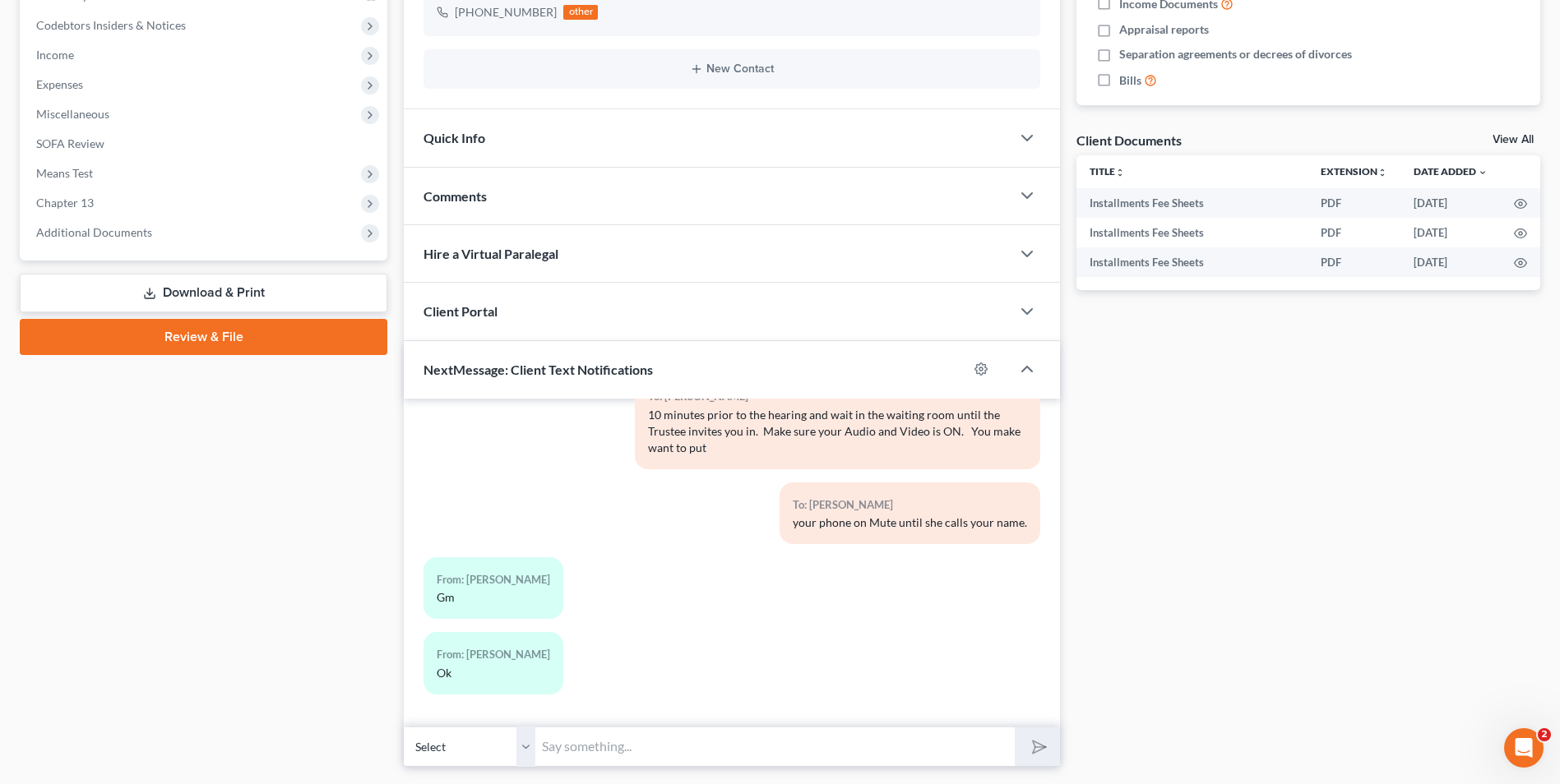
scroll to position [531, 0]
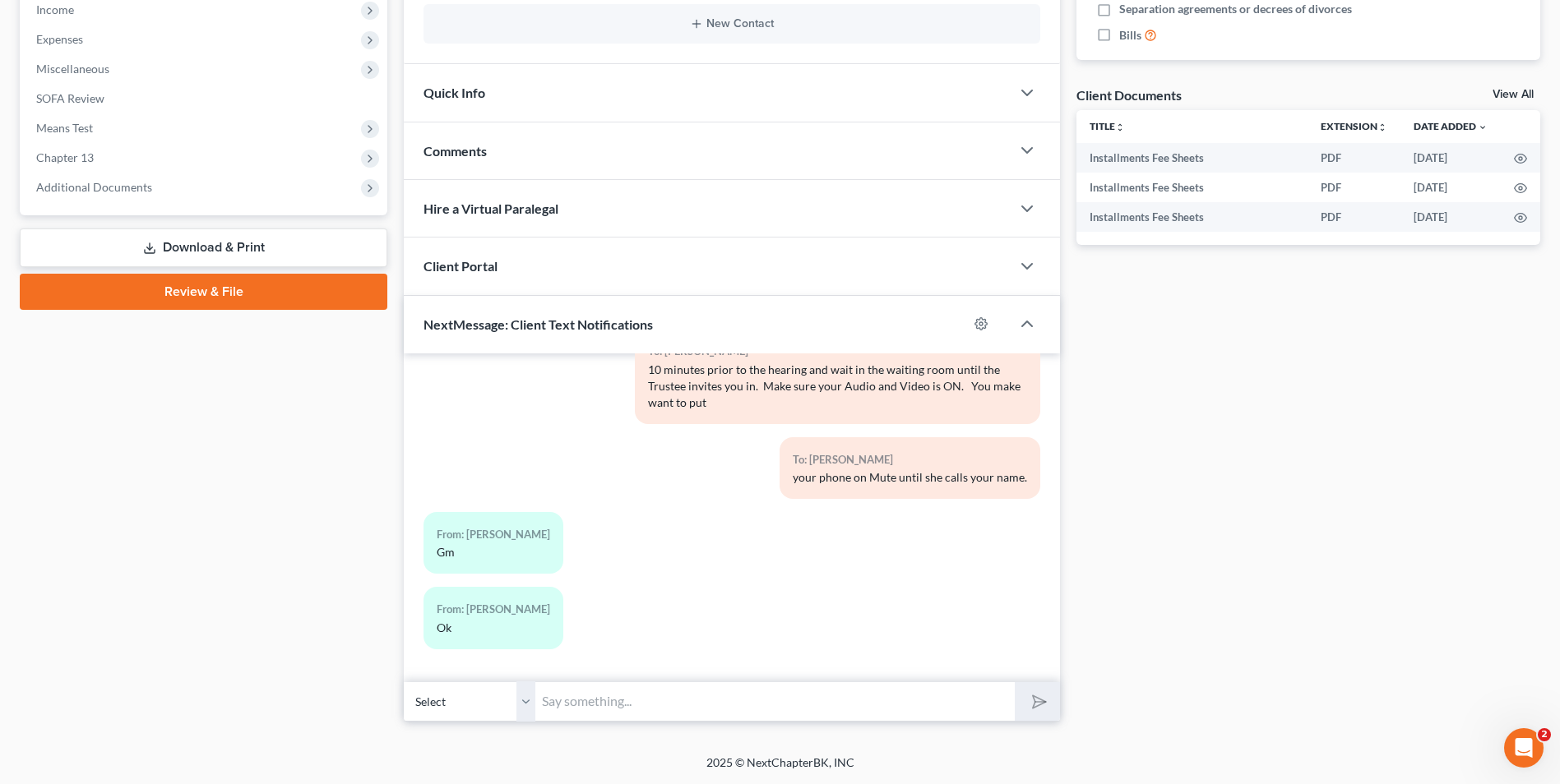
click at [608, 698] on input "text" at bounding box center [775, 701] width 479 height 40
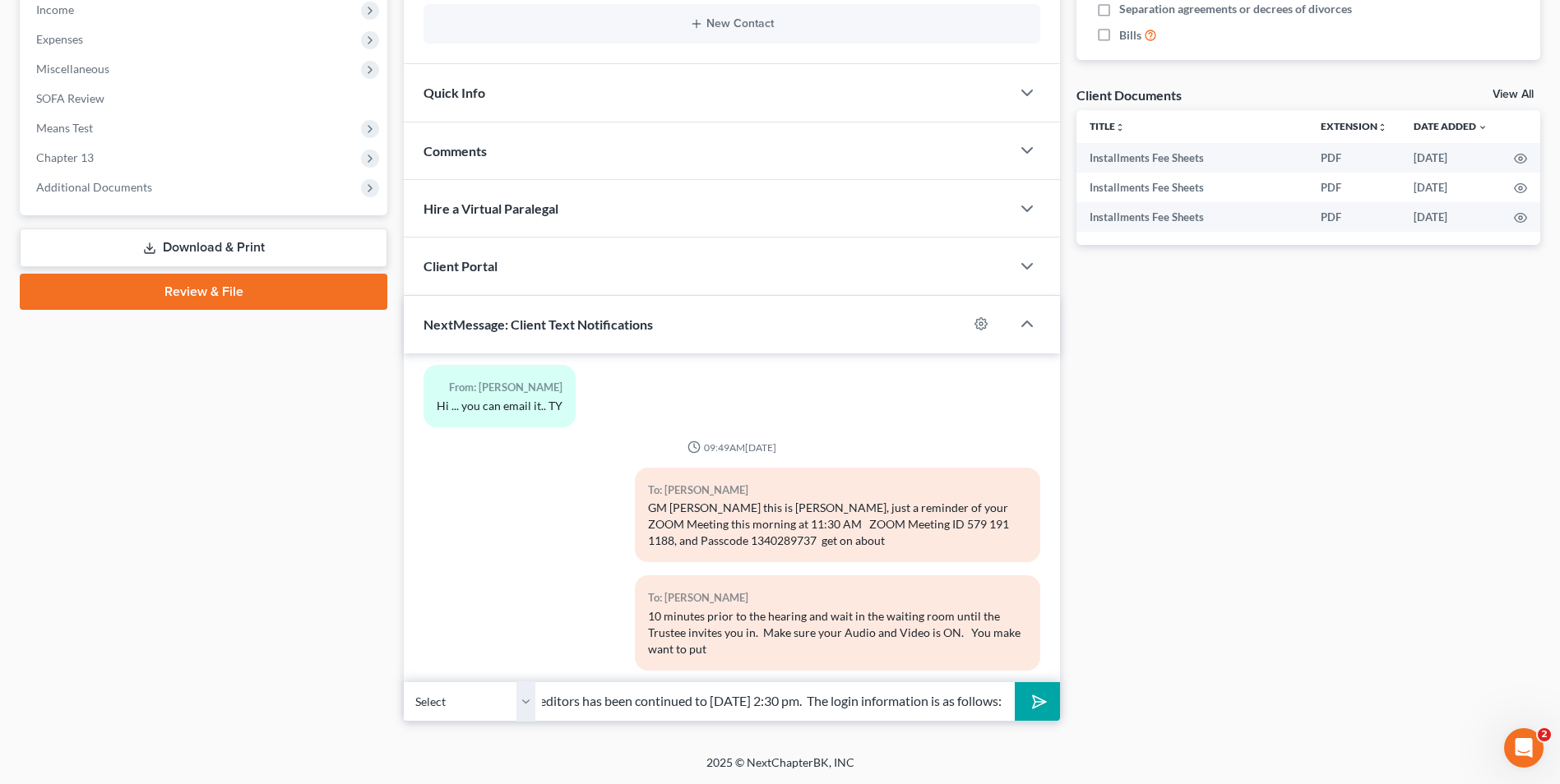
scroll to position [0, 414]
type input "Good Afternoon, [PERSON_NAME]. The 341 Meeting of Creditors has been continued …"
click at [1031, 697] on icon "submit" at bounding box center [1036, 701] width 23 height 23
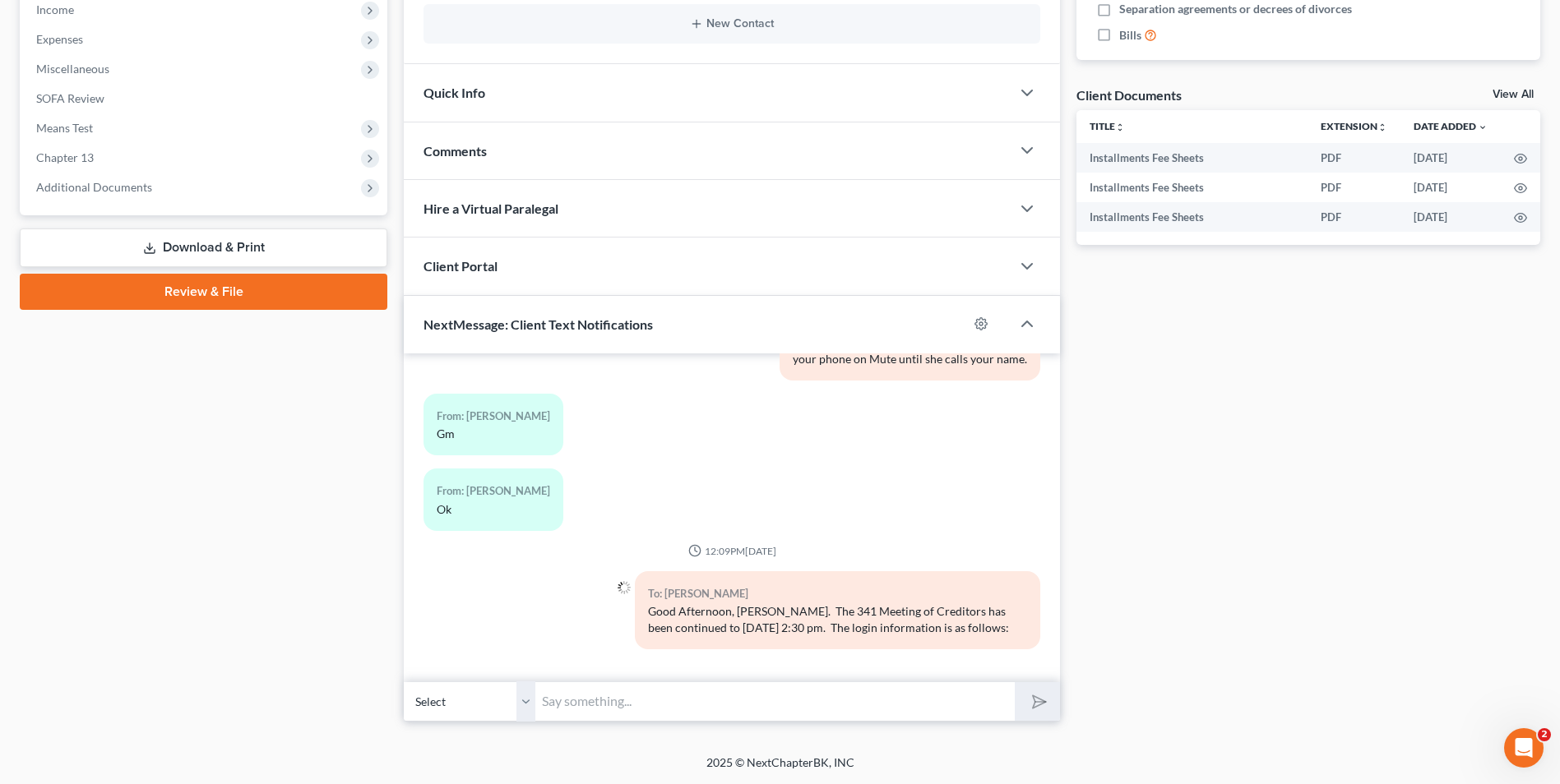
click at [757, 521] on div "From: [PERSON_NAME]" at bounding box center [626, 505] width 422 height 74
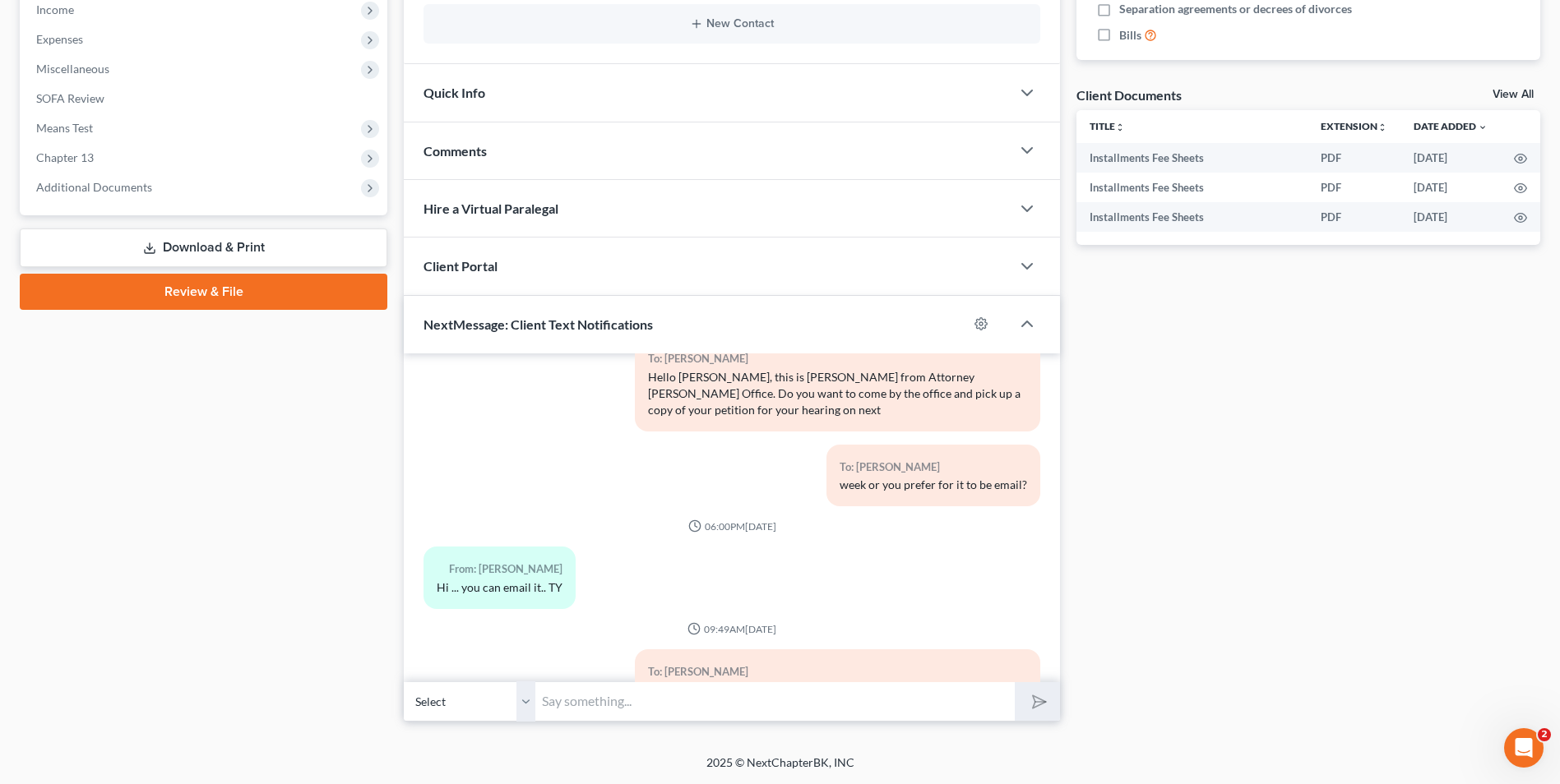
scroll to position [3710, 0]
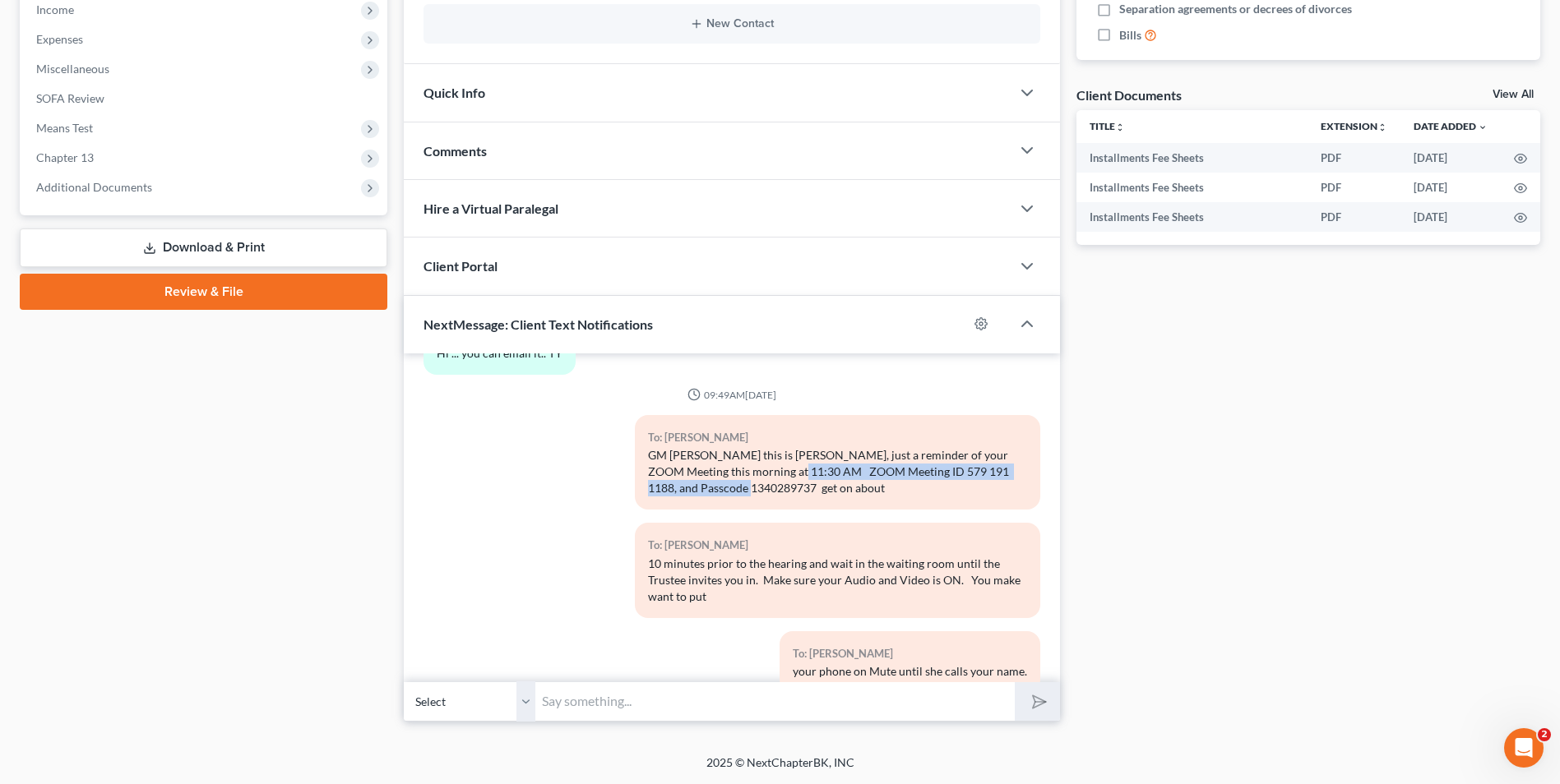
drag, startPoint x: 756, startPoint y: 470, endPoint x: 710, endPoint y: 498, distance: 53.9
click at [712, 498] on div "To: [PERSON_NAME] [PERSON_NAME] this is [PERSON_NAME], just a reminder of your …" at bounding box center [837, 462] width 405 height 94
copy div "ZOOM Meeting ID 579 191 1188, and Passcode 1340289737"
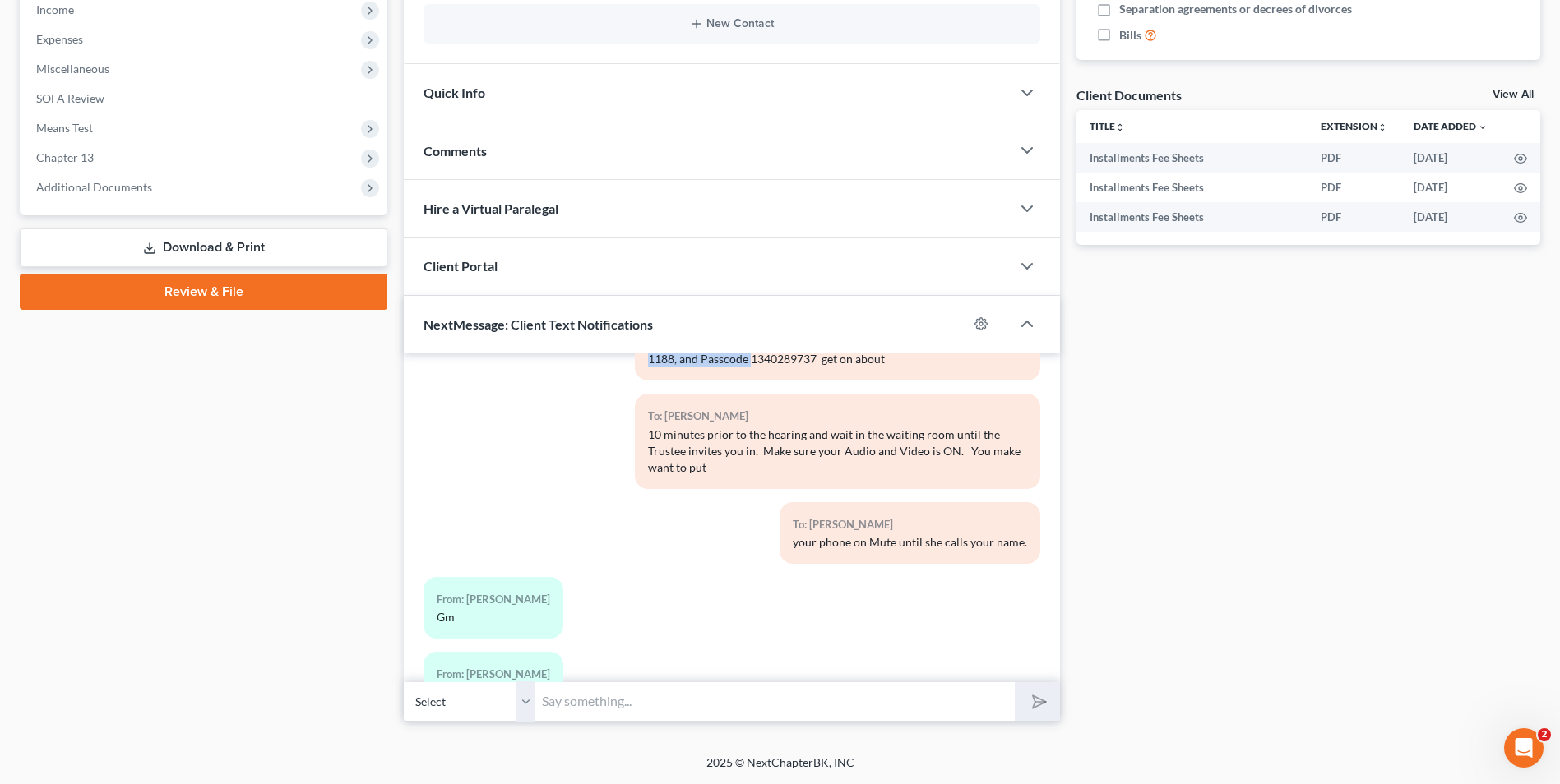
scroll to position [4039, 0]
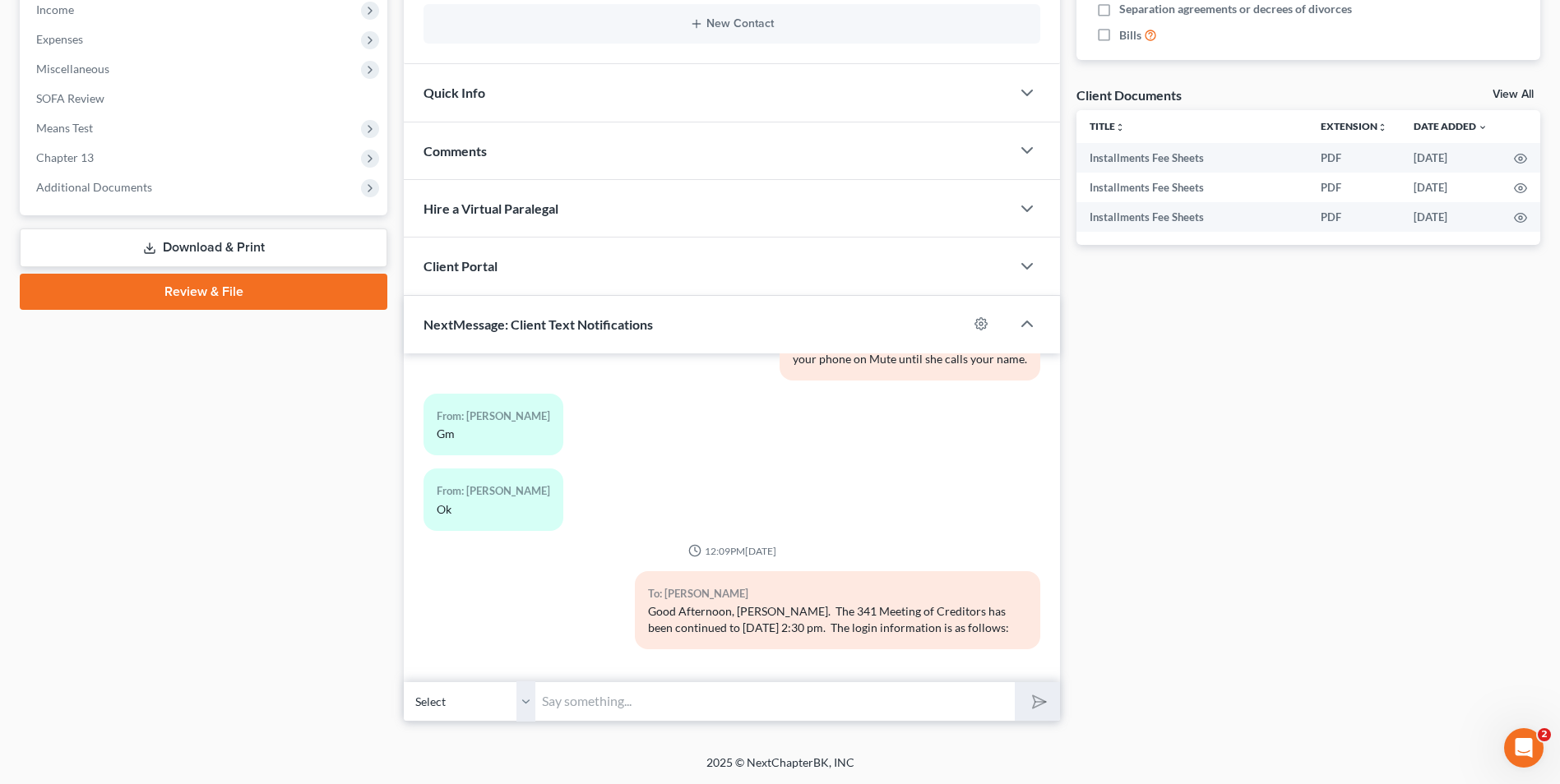
click at [583, 692] on input "text" at bounding box center [775, 701] width 479 height 40
paste input "ZOOM Meeting ID 579 191 1188, and Passcode 1340289737"
click at [735, 704] on input "ZOOM Meeting ID 579 191 1188, and Passcode 1340289737" at bounding box center [775, 701] width 479 height 40
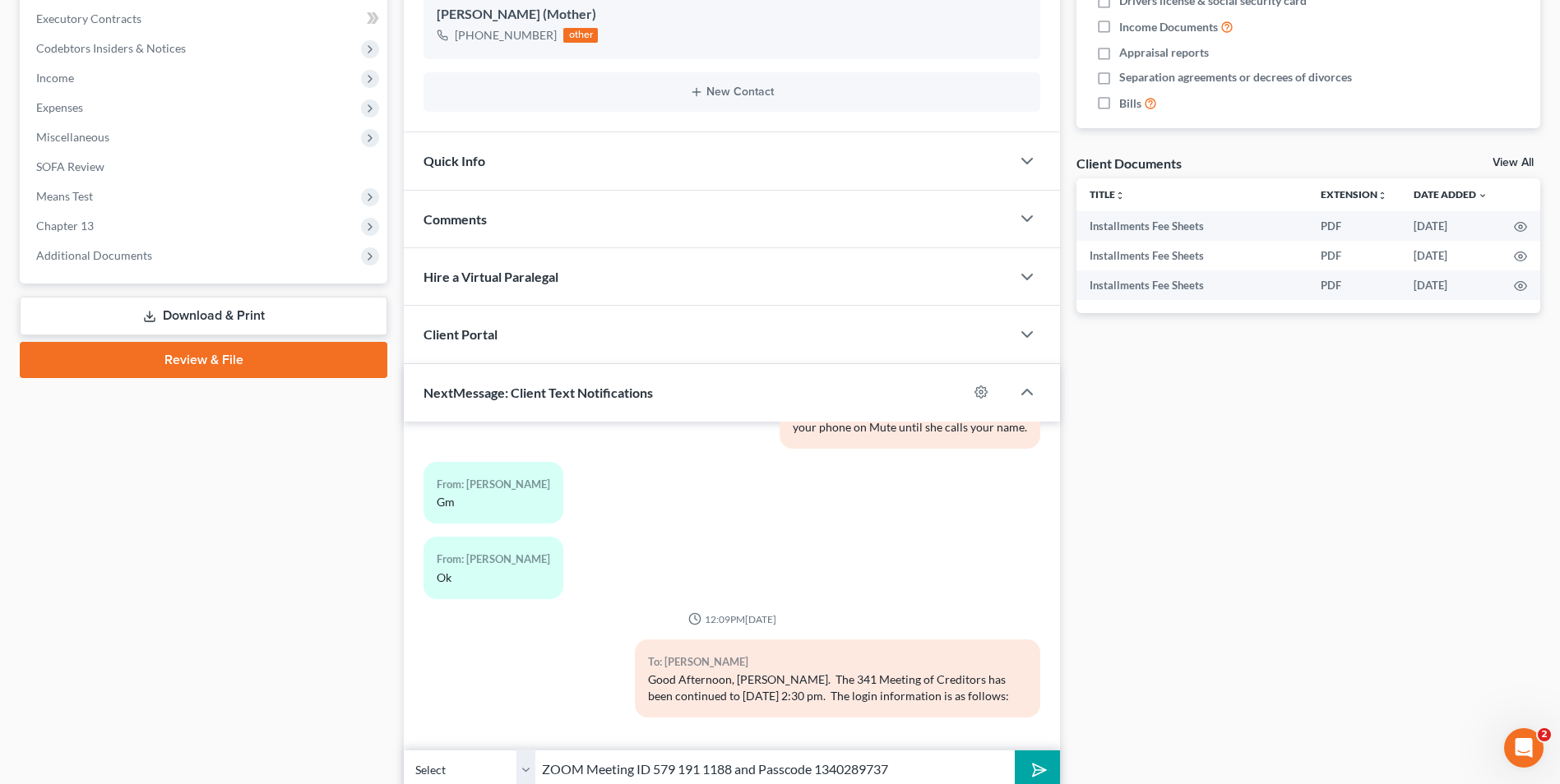
scroll to position [531, 0]
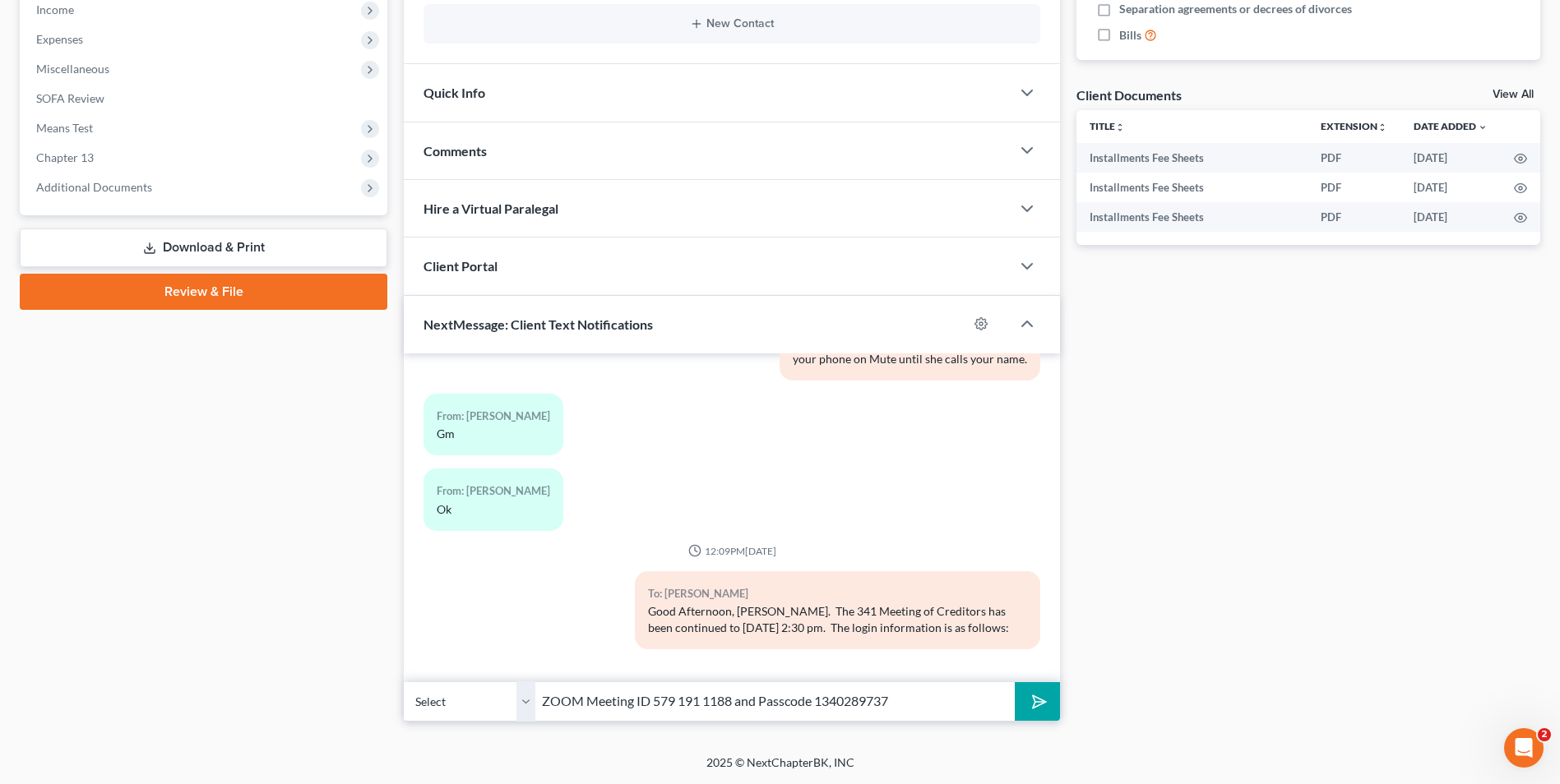
click at [763, 699] on input "ZOOM Meeting ID 579 191 1188 and Passcode 1340289737" at bounding box center [775, 701] width 479 height 40
click at [835, 698] on input "ZOOM Meeting ID 579 191 1188 and the Passcode 1340289737" at bounding box center [775, 701] width 479 height 40
click at [926, 700] on input "ZOOM Meeting ID 579 191 1188 and the Passcode is 1340289737" at bounding box center [775, 701] width 479 height 40
type input "ZOOM Meeting ID 579 191 1188 and the Passcode is 1340289737. Thank you. Attorne…"
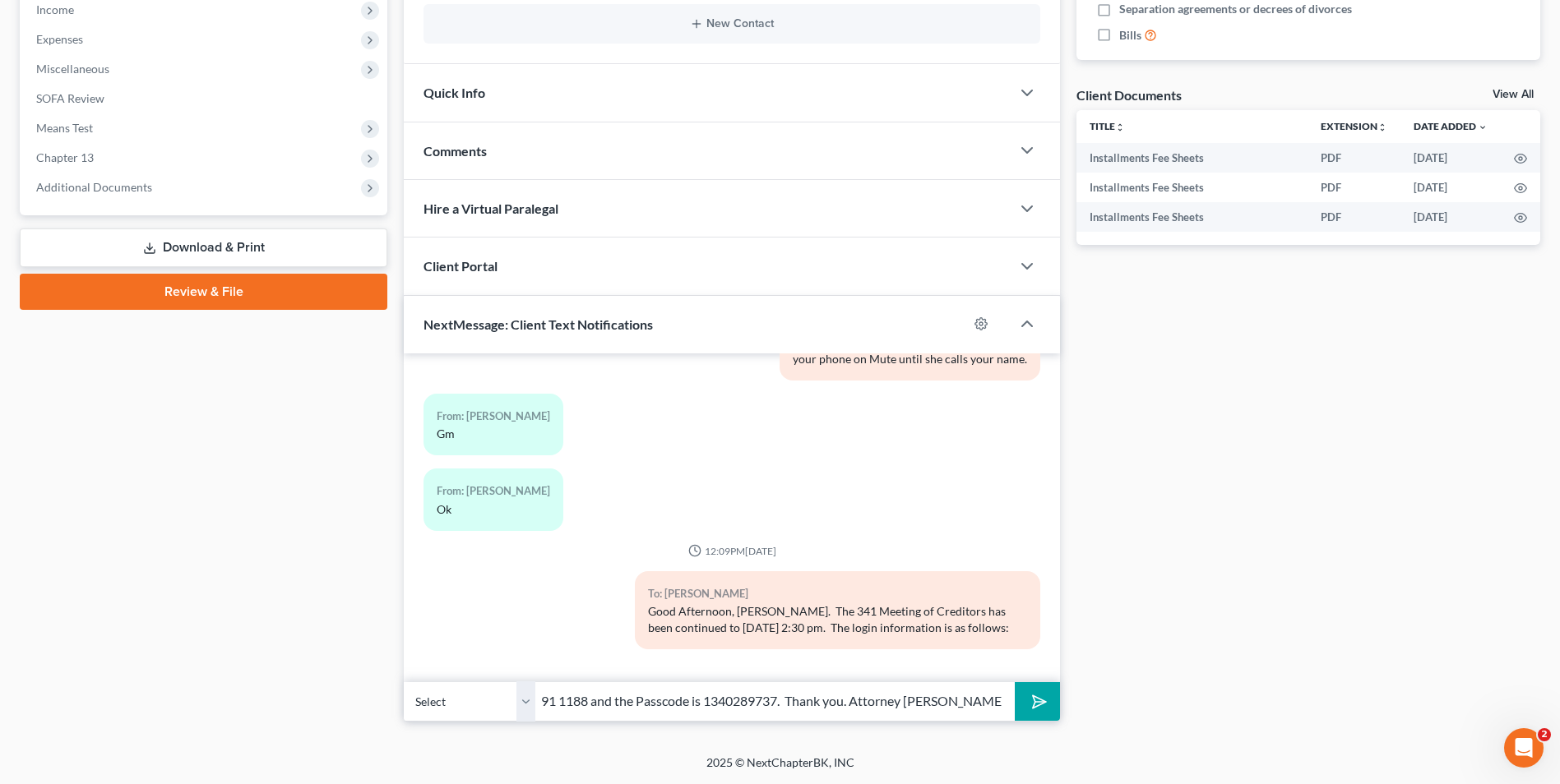
scroll to position [0, 0]
click at [1038, 698] on icon "submit" at bounding box center [1036, 701] width 23 height 23
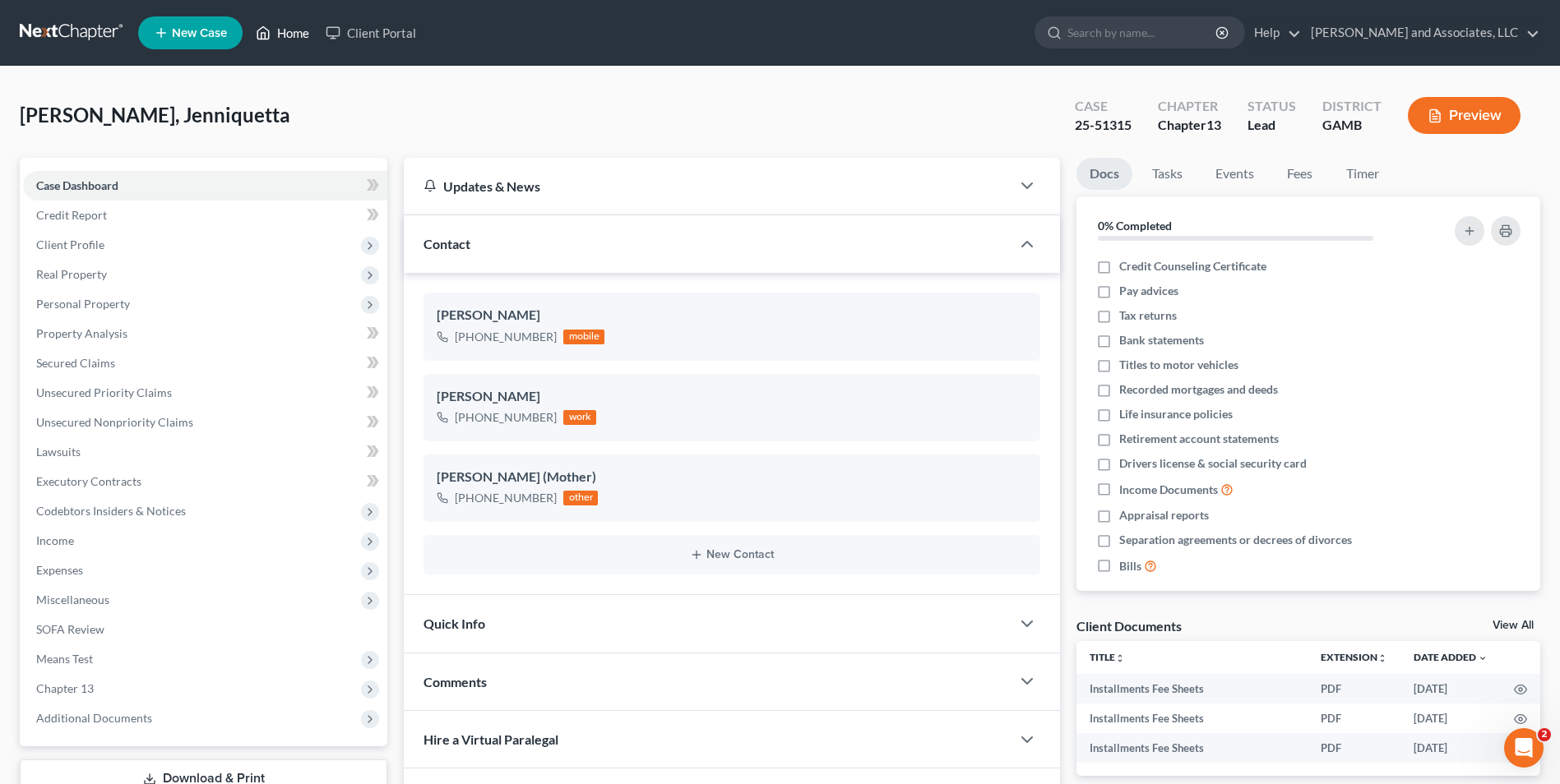
click at [299, 35] on link "Home" at bounding box center [283, 33] width 70 height 30
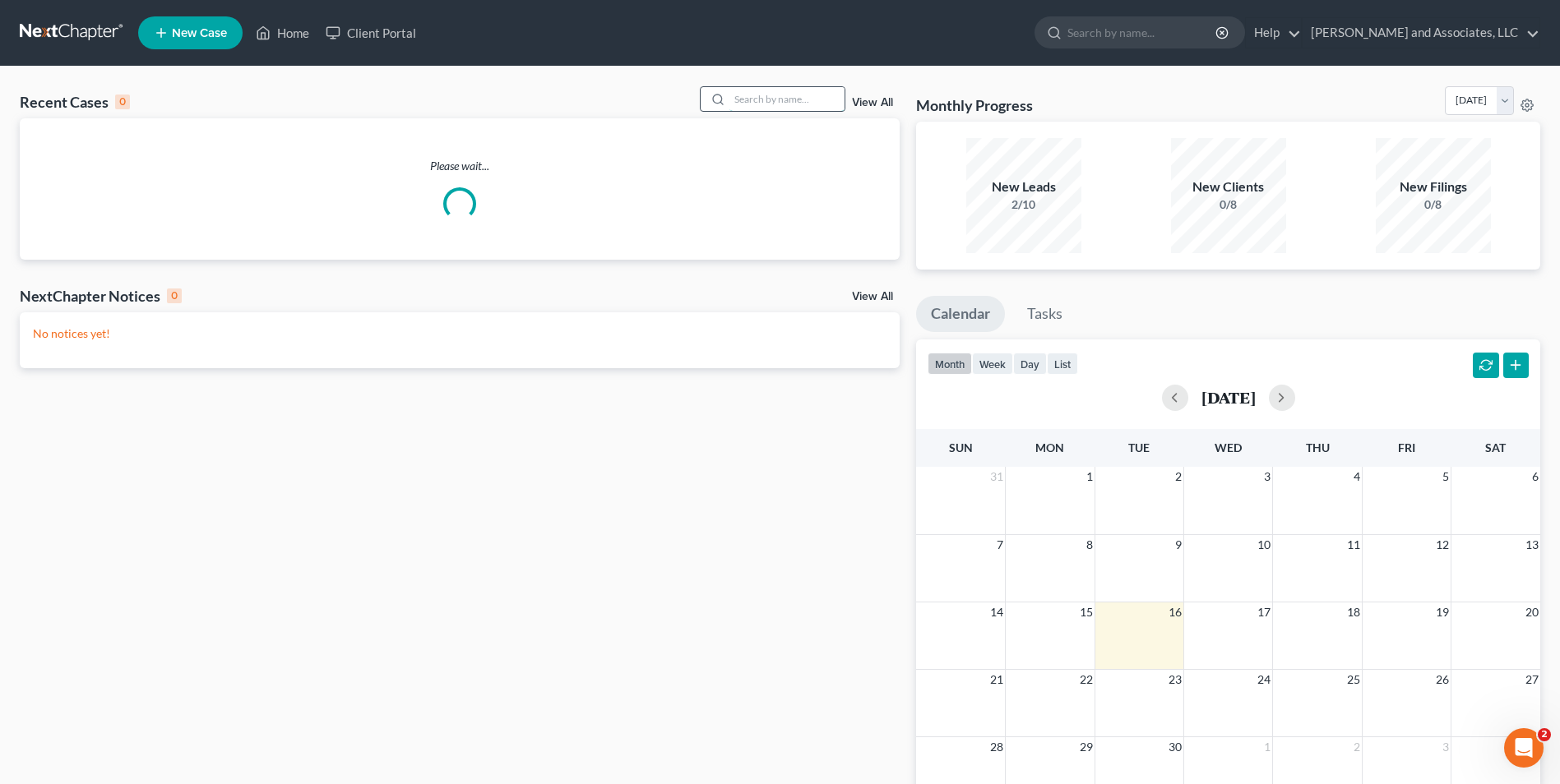
click at [752, 97] on input "search" at bounding box center [787, 99] width 115 height 24
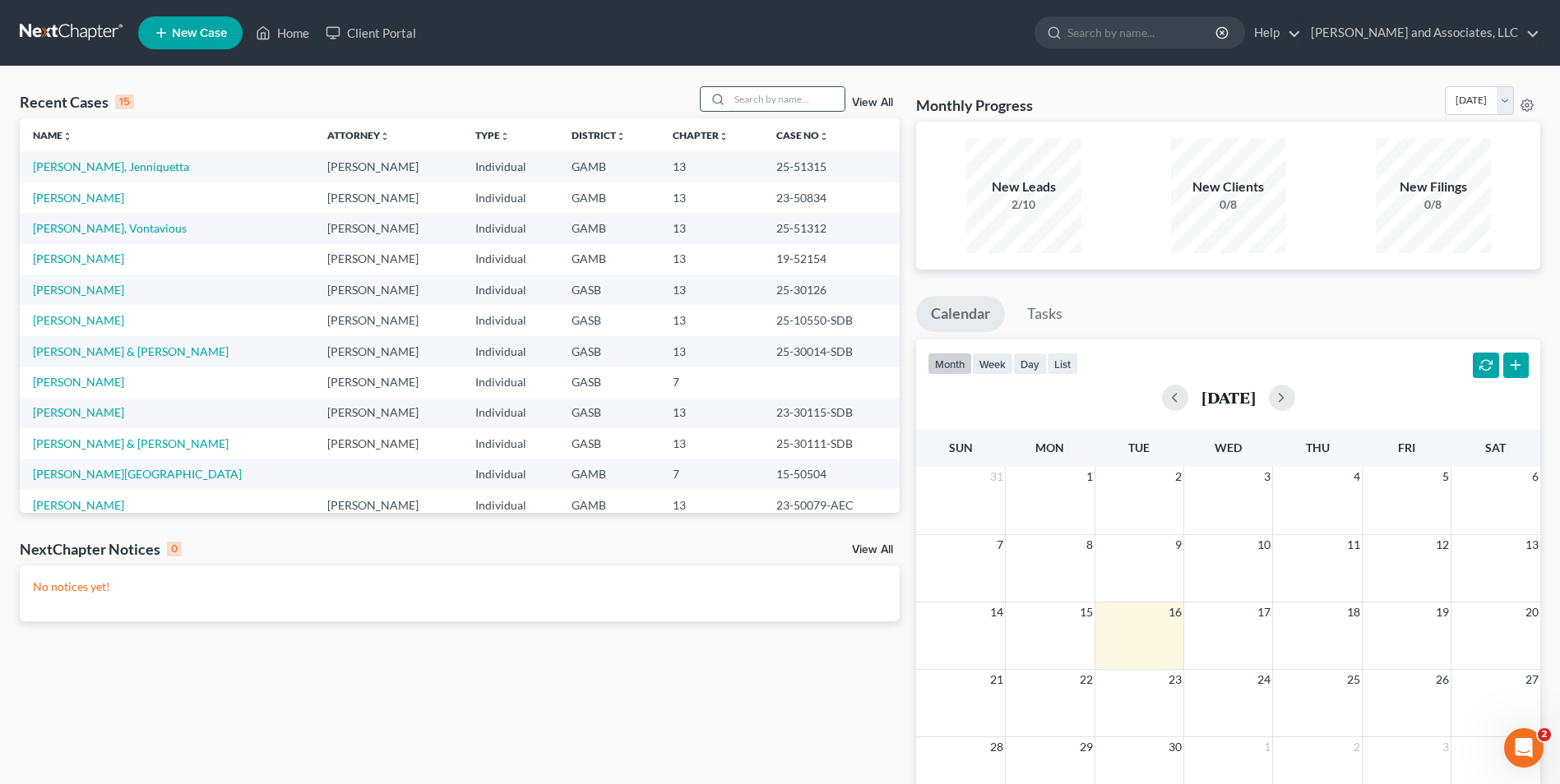
click at [741, 104] on input "search" at bounding box center [787, 99] width 115 height 24
type input "[PERSON_NAME]"
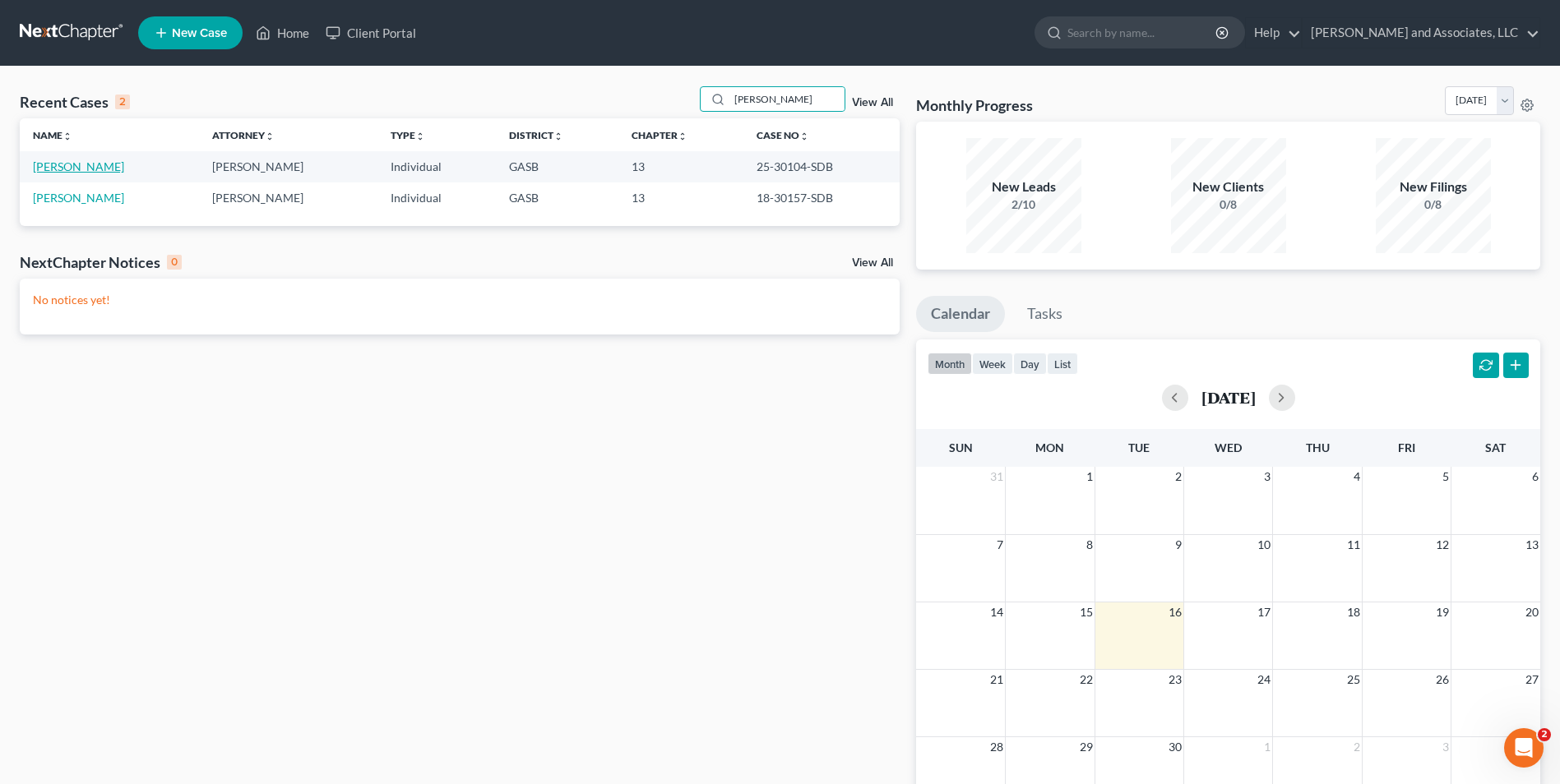
click at [64, 169] on link "[PERSON_NAME]" at bounding box center [78, 166] width 92 height 14
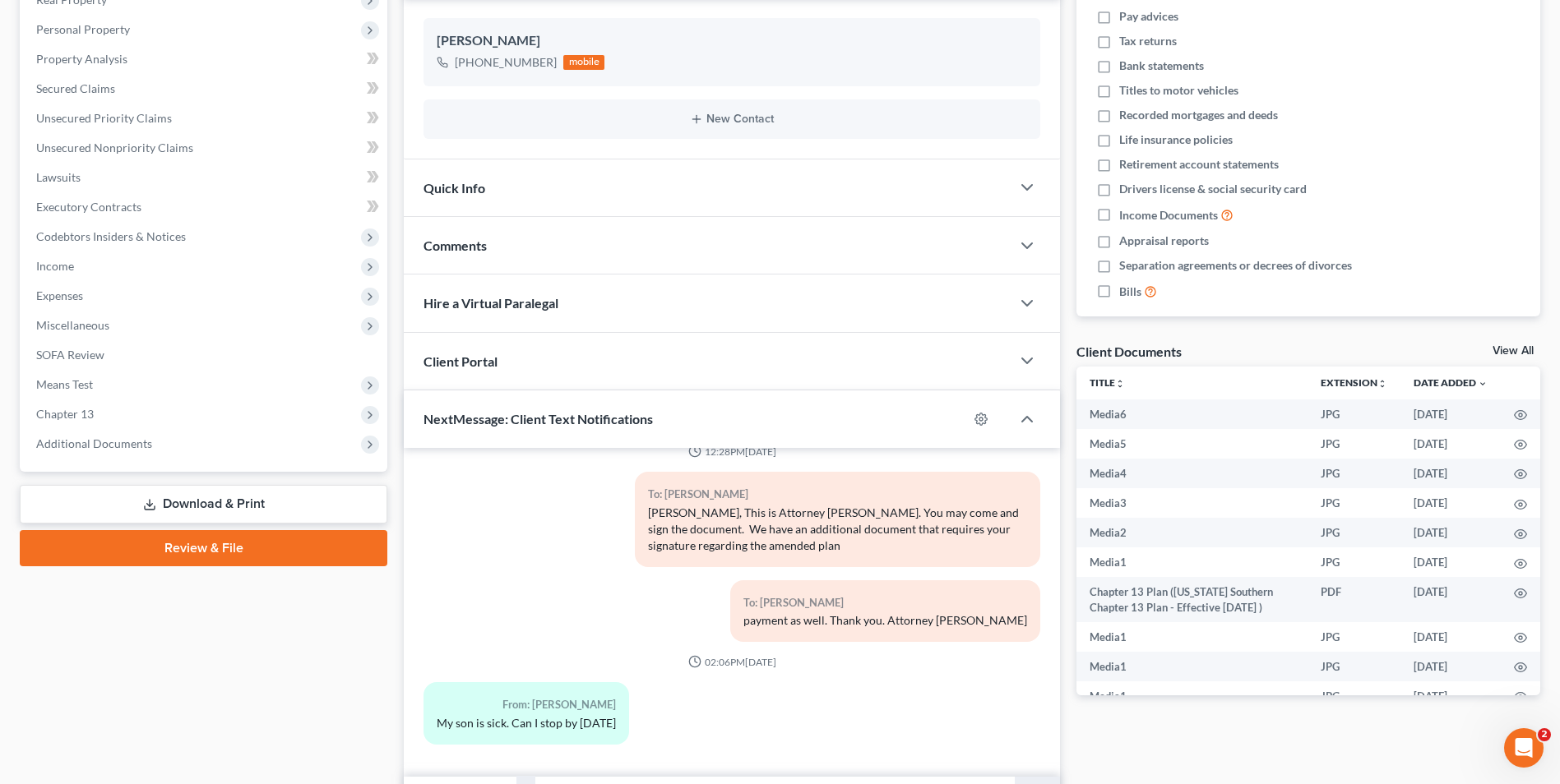
scroll to position [369, 0]
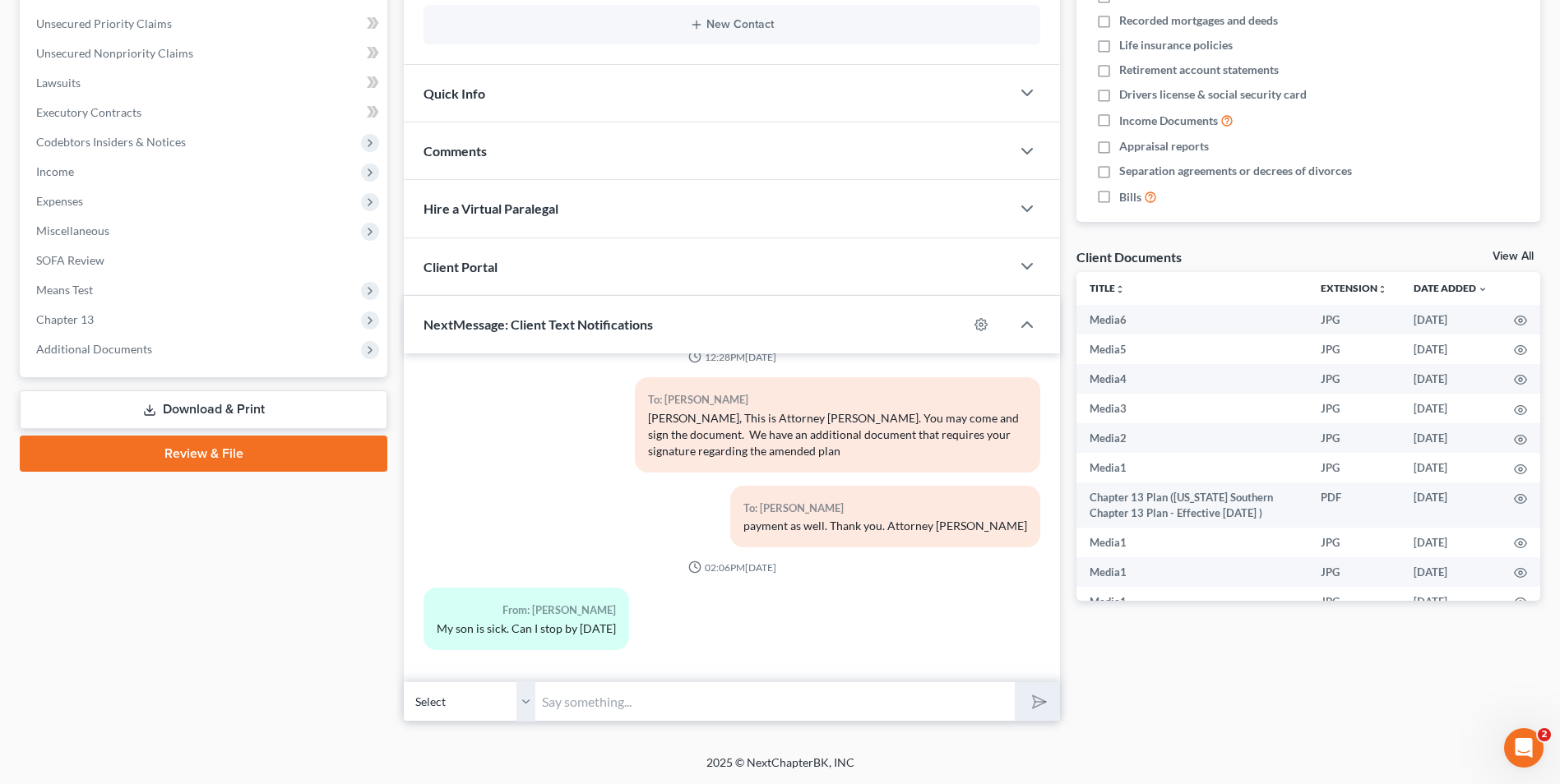
click at [622, 708] on input "text" at bounding box center [775, 701] width 479 height 40
click at [938, 598] on div "From: [PERSON_NAME] My son is sick. Can I stop by [DATE]" at bounding box center [731, 625] width 633 height 74
click at [565, 703] on input "text" at bounding box center [775, 701] width 479 height 40
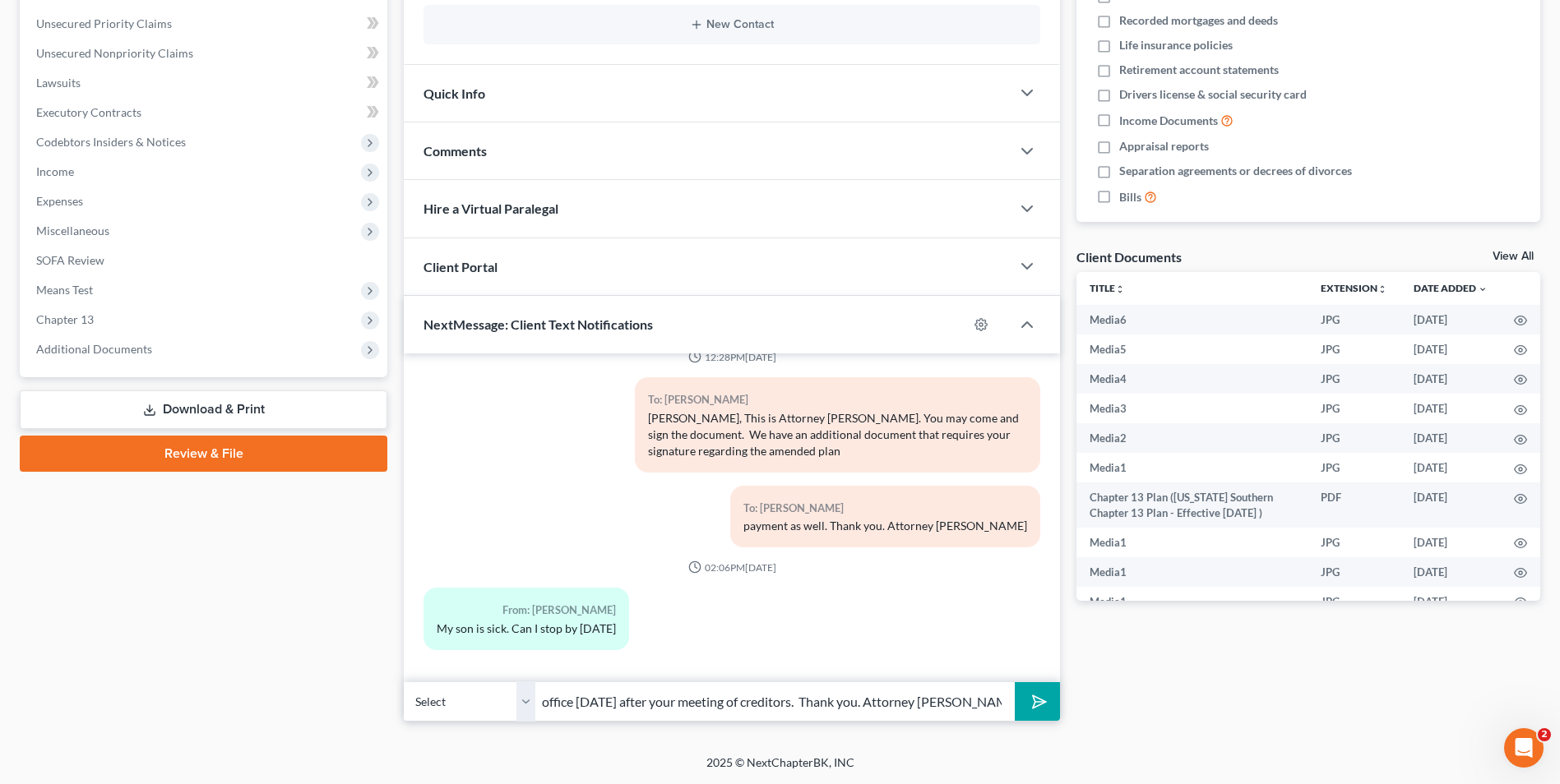
type input "Good Afternoon, [PERSON_NAME]. Please stop by the office [DATE] after your meet…"
click at [1031, 700] on icon "submit" at bounding box center [1036, 702] width 23 height 23
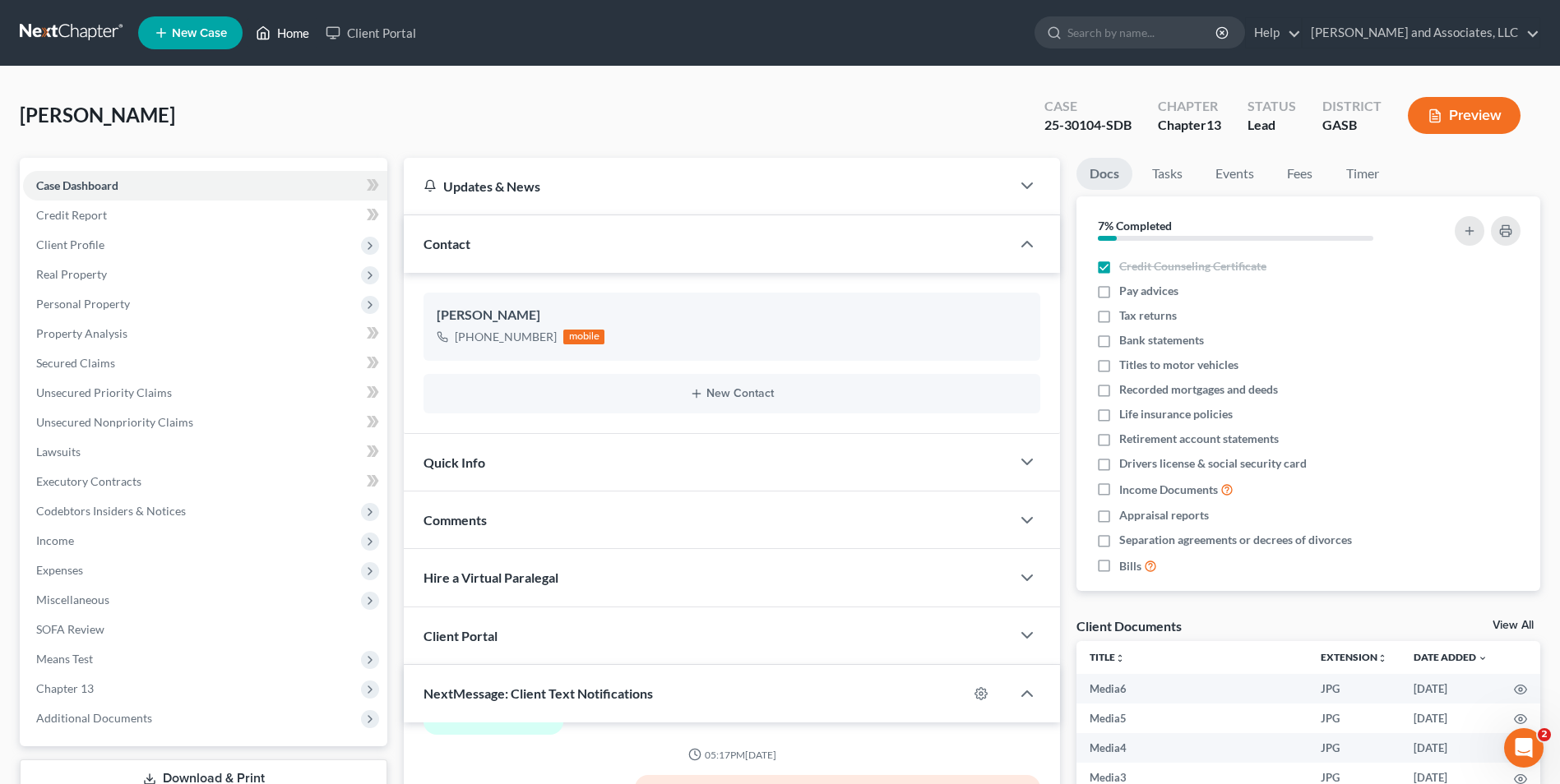
click at [291, 30] on link "Home" at bounding box center [283, 33] width 70 height 30
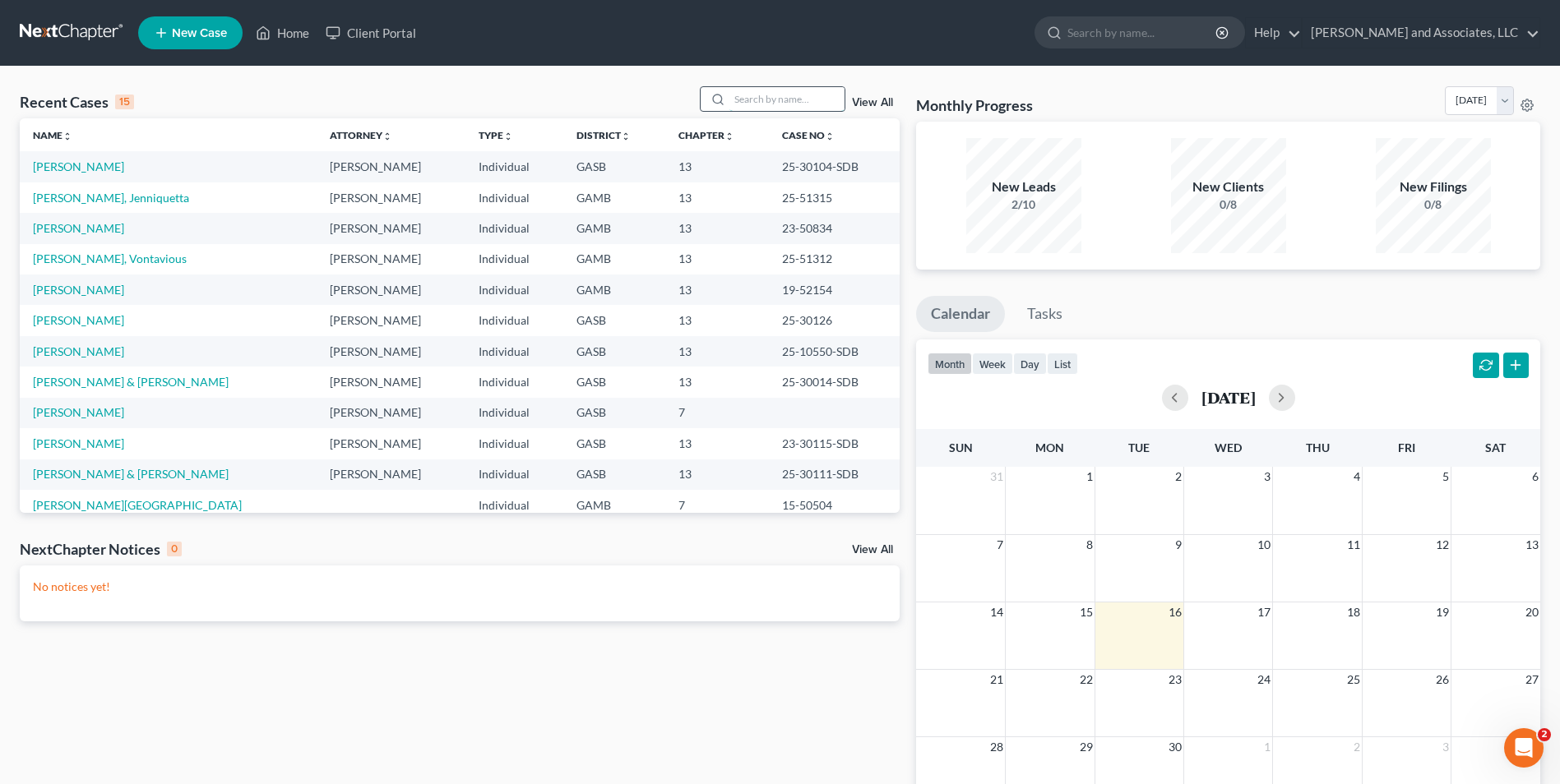
click at [758, 100] on input "search" at bounding box center [787, 99] width 115 height 24
type input "o"
type input "[PERSON_NAME]"
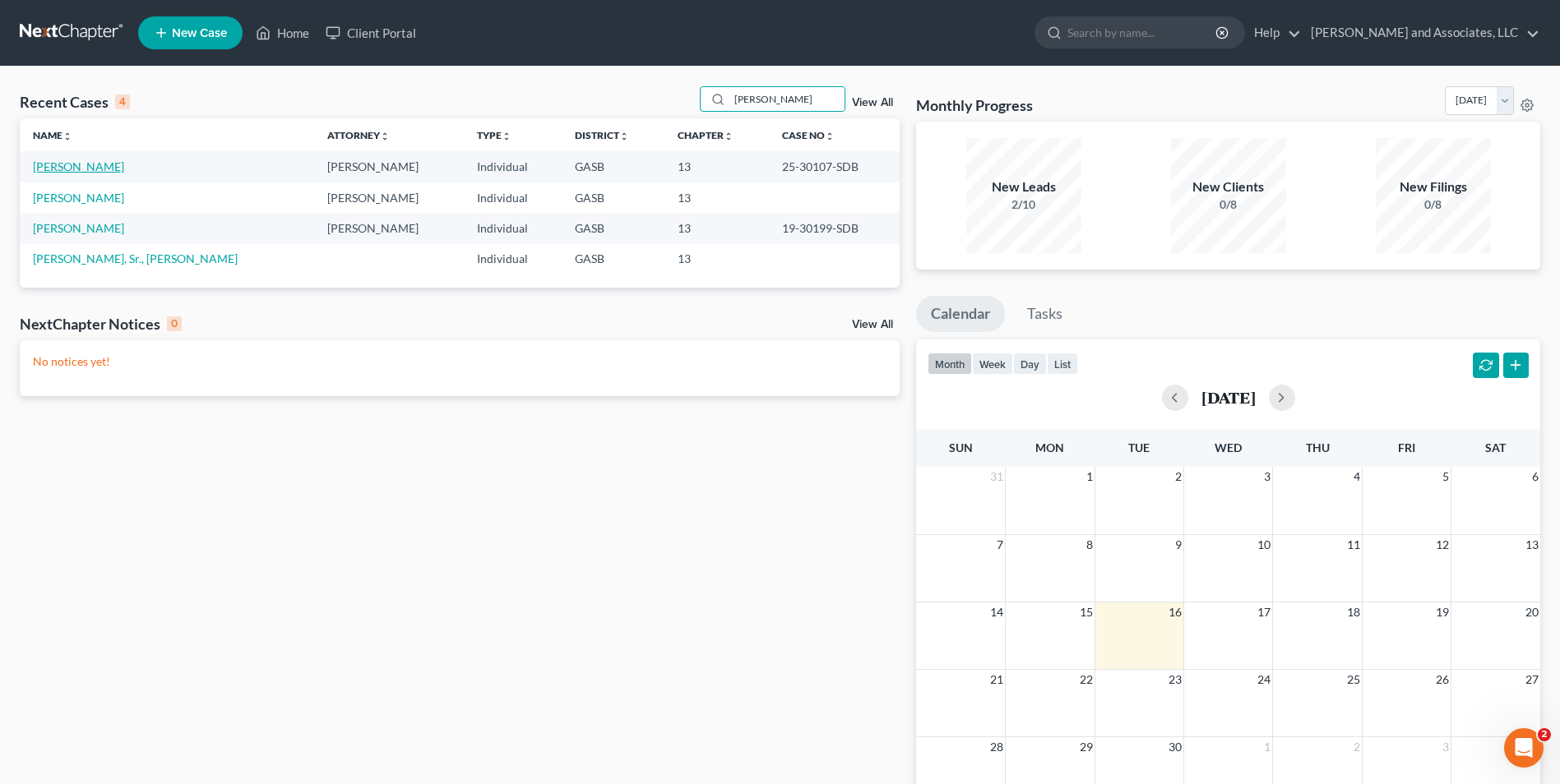
click at [93, 164] on link "[PERSON_NAME]" at bounding box center [78, 166] width 92 height 14
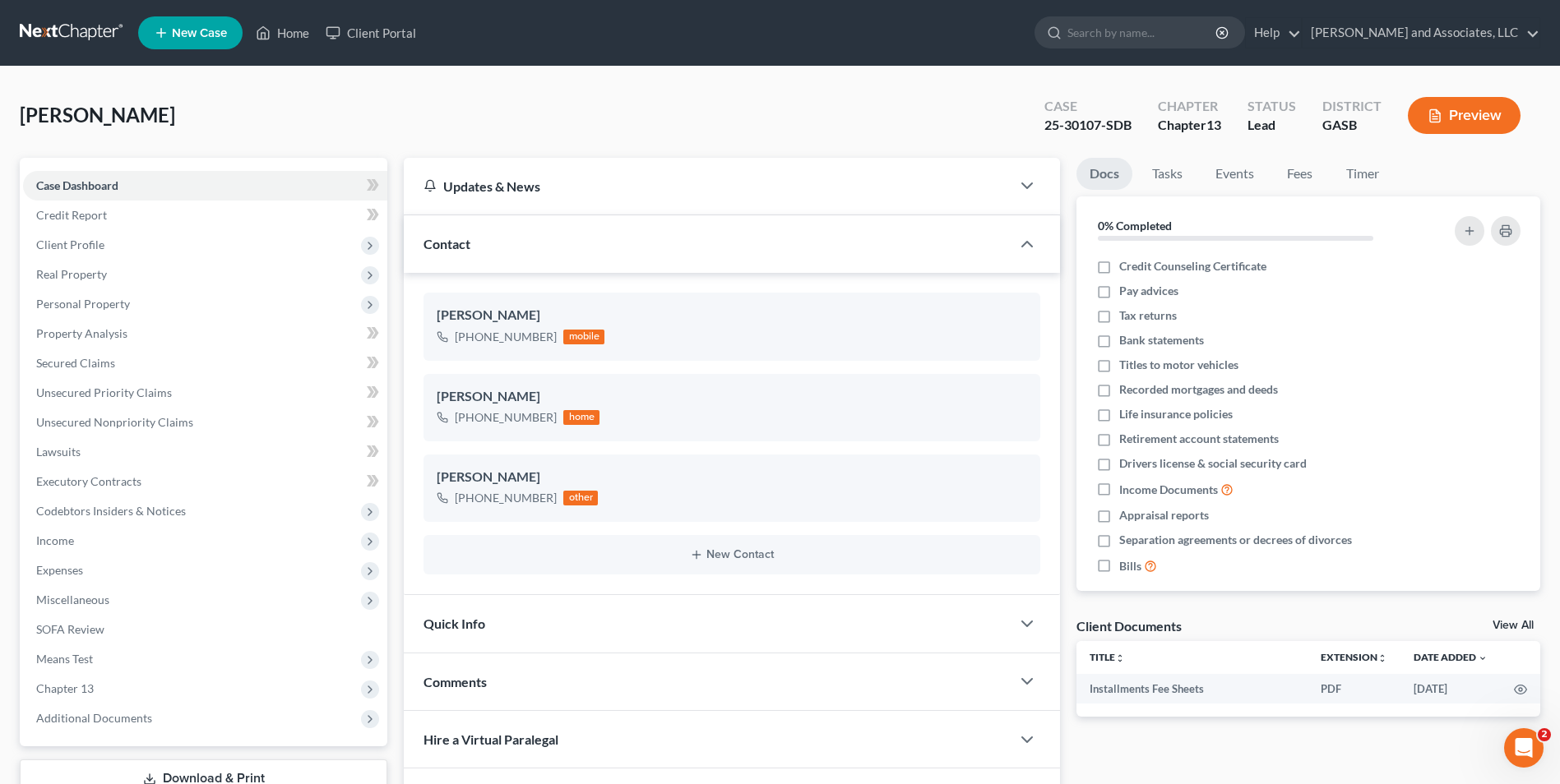
scroll to position [23, 0]
click at [295, 34] on link "Home" at bounding box center [283, 33] width 70 height 30
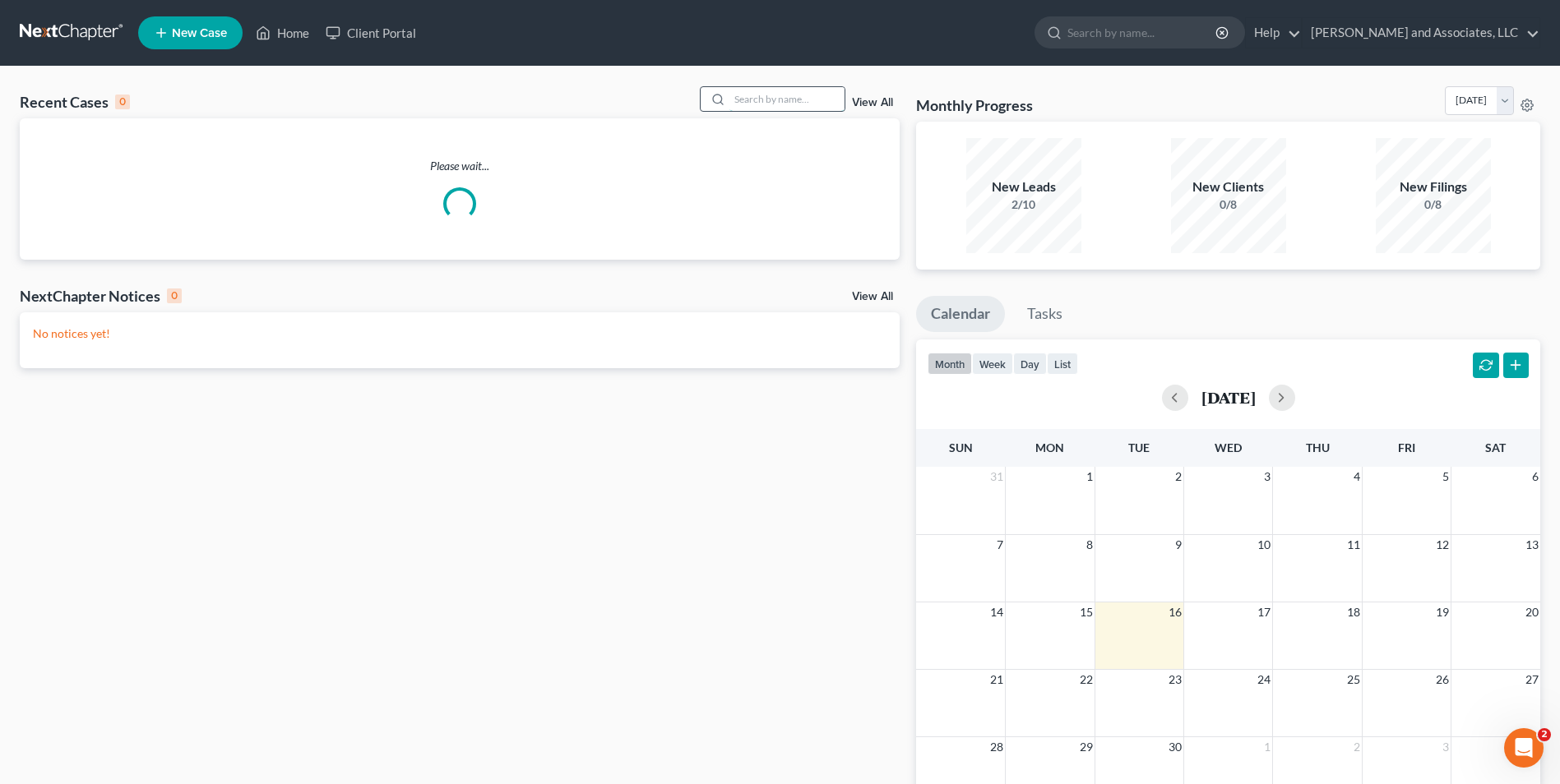
click at [764, 97] on input "search" at bounding box center [787, 99] width 115 height 24
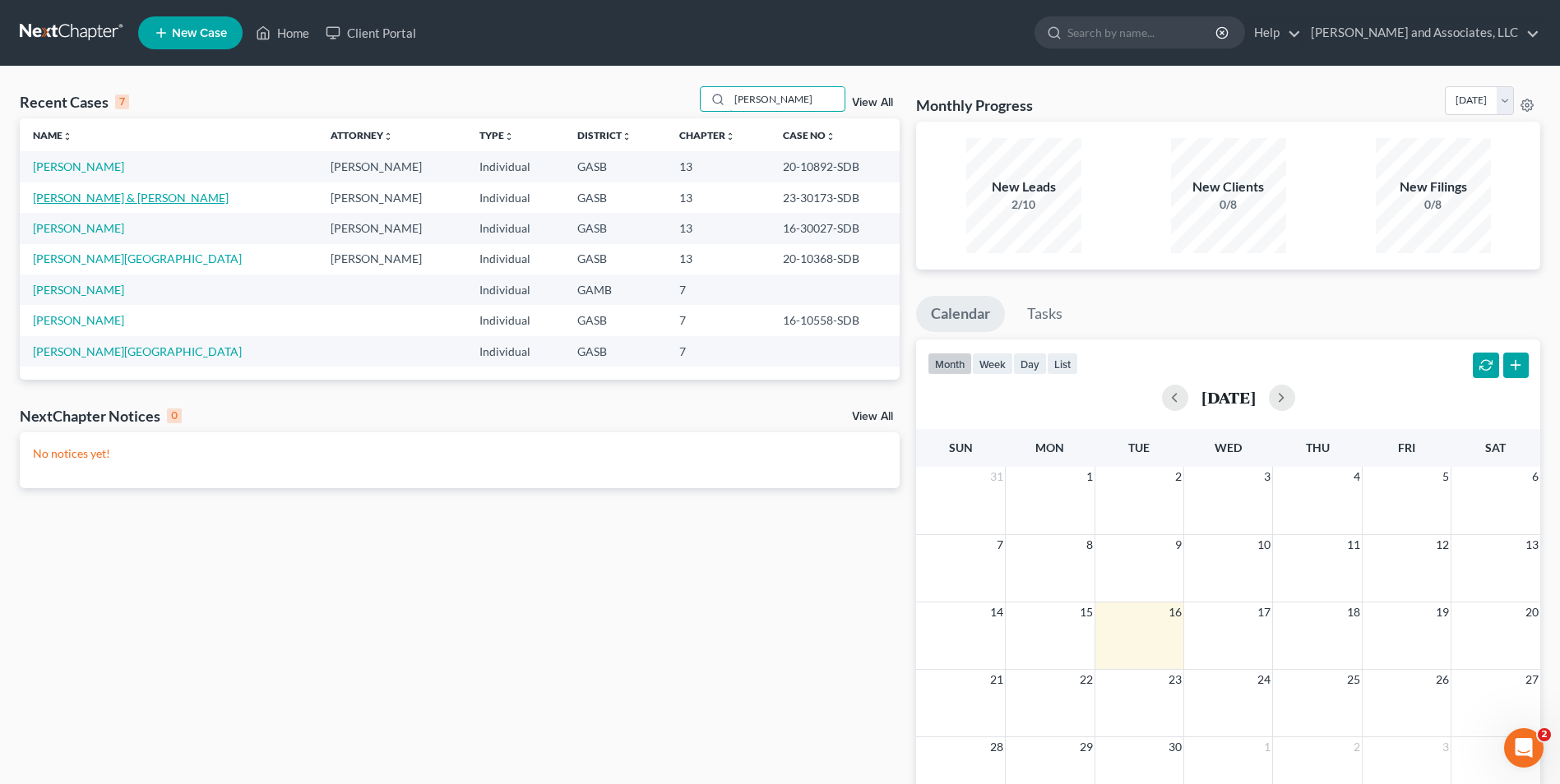
type input "holmes"
click at [97, 194] on link "Holmes, Quentin & Michelle" at bounding box center [130, 198] width 196 height 14
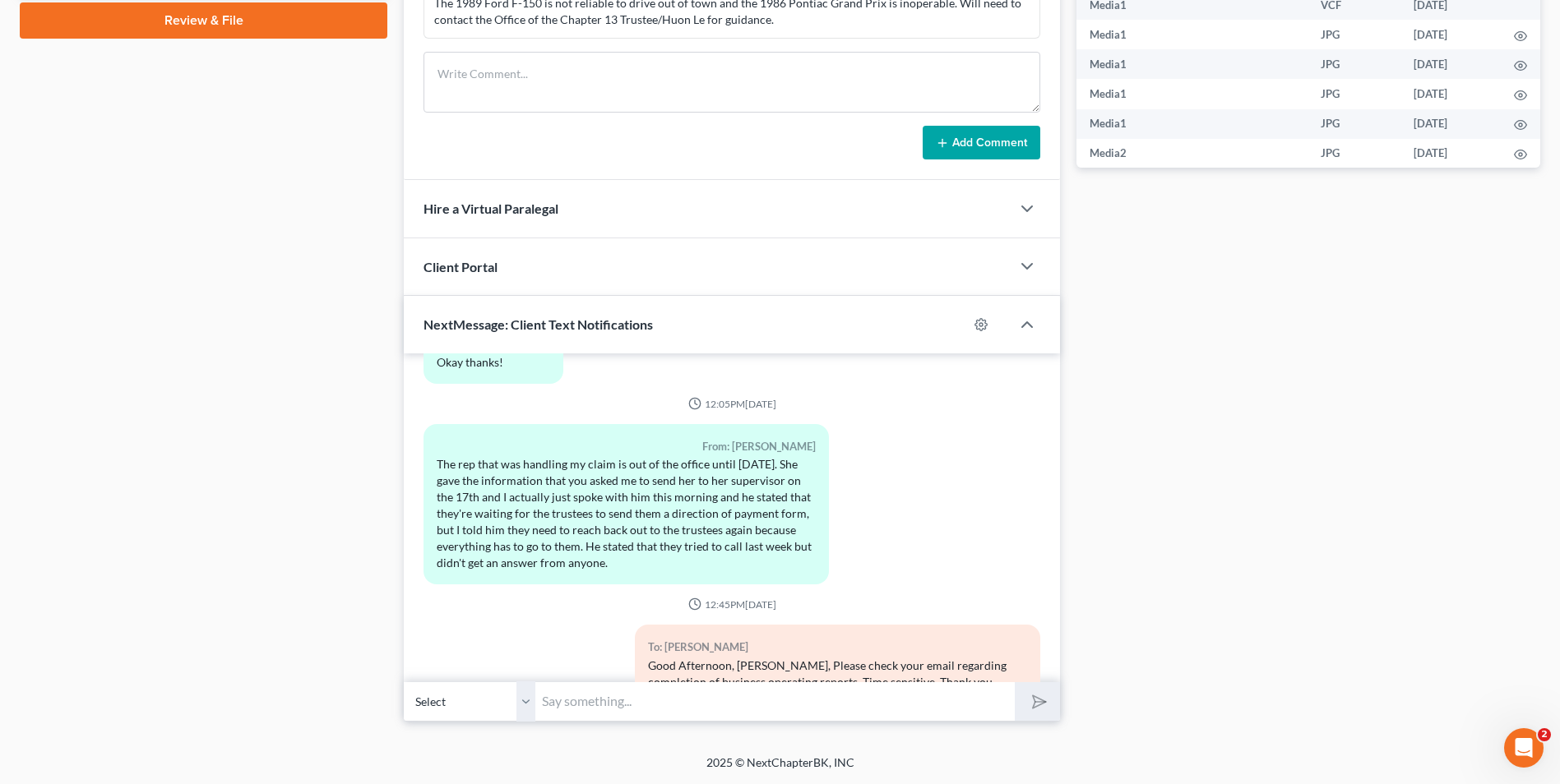
scroll to position [11276, 0]
click at [569, 704] on input "text" at bounding box center [775, 701] width 479 height 40
paste input "http://chp13aug.org/forms/DebtorHandbook.pdf"
type input "Debtor Handbook: http://chp13aug.org/forms/DebtorHandbook.pdf"
click at [1015, 682] on button "submit" at bounding box center [1037, 701] width 45 height 39
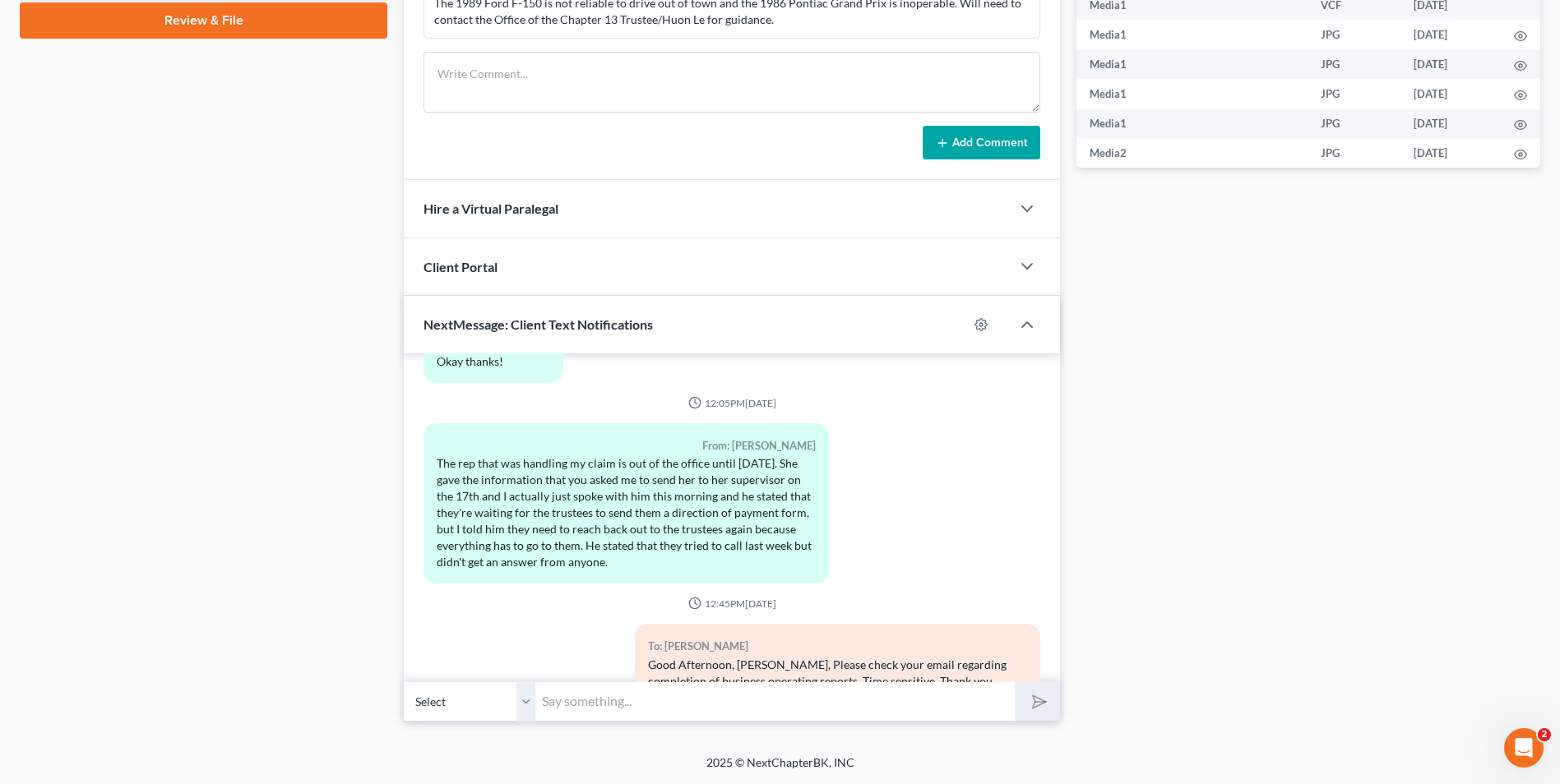
scroll to position [11377, 0]
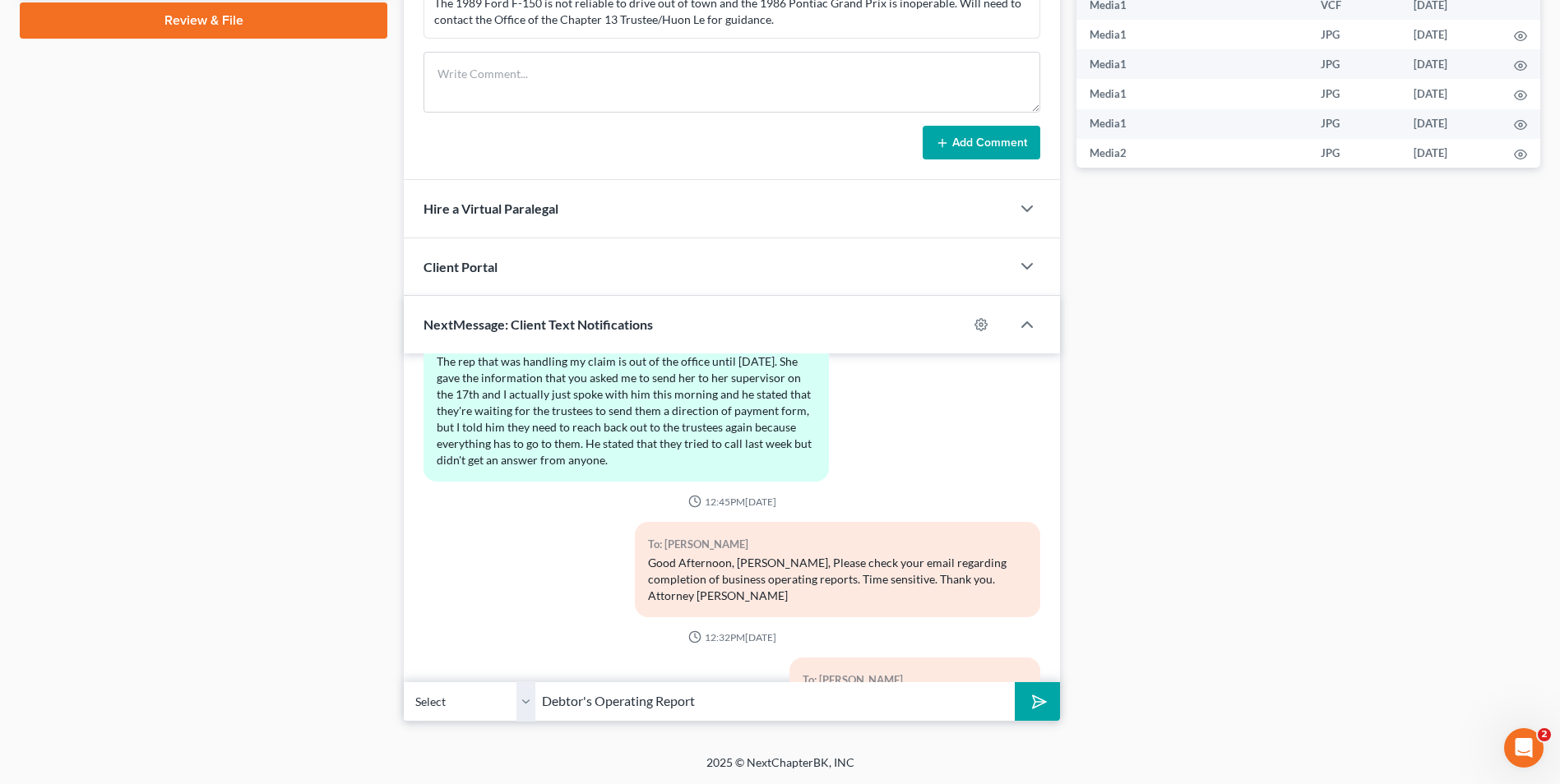
drag, startPoint x: 592, startPoint y: 698, endPoint x: 521, endPoint y: 703, distance: 71.2
click at [521, 703] on div "Select +1 (478) 290-9495 - Quentin Holmes +1 (478) 290-7688 - Michelle Holmes D…" at bounding box center [732, 701] width 656 height 39
click at [648, 700] on input "Operating Report" at bounding box center [775, 701] width 479 height 40
paste input "http://chp13aug.org/forms/OperatingReport.pdf"
type input "Operating Report: http://chp13aug.org/forms/OperatingReport.pdf"
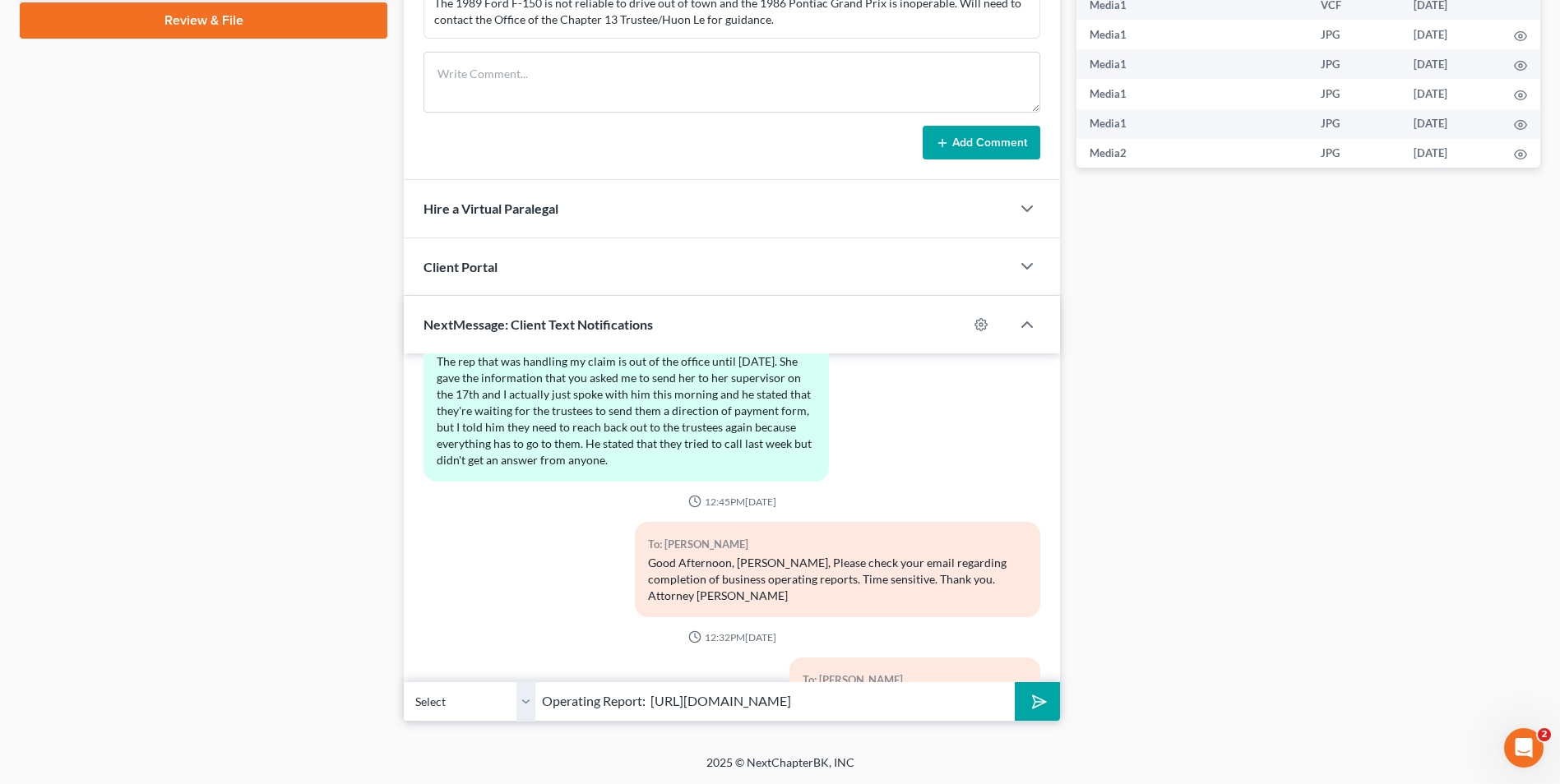
click at [1033, 704] on icon "submit" at bounding box center [1036, 702] width 23 height 23
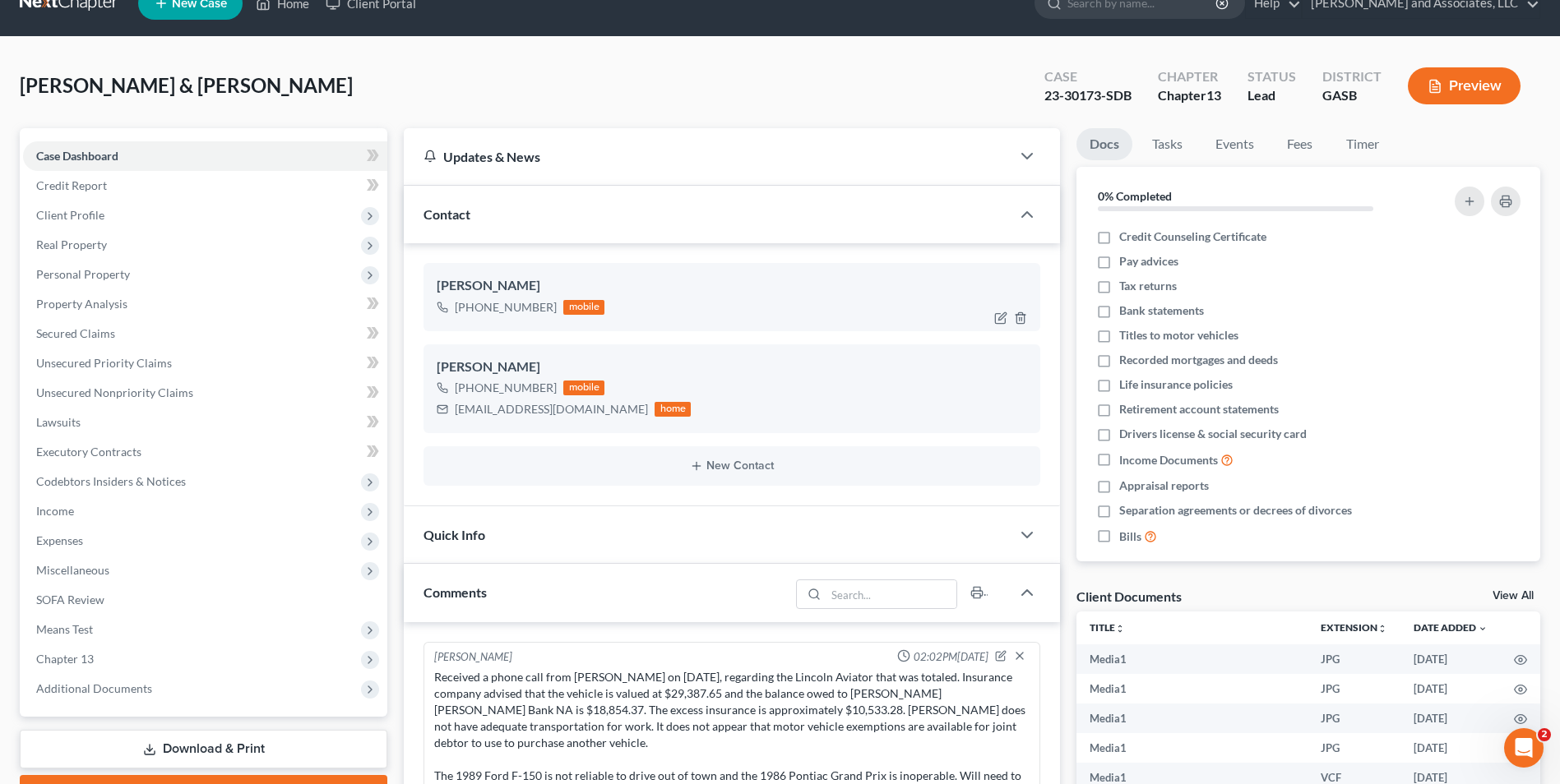
scroll to position [0, 0]
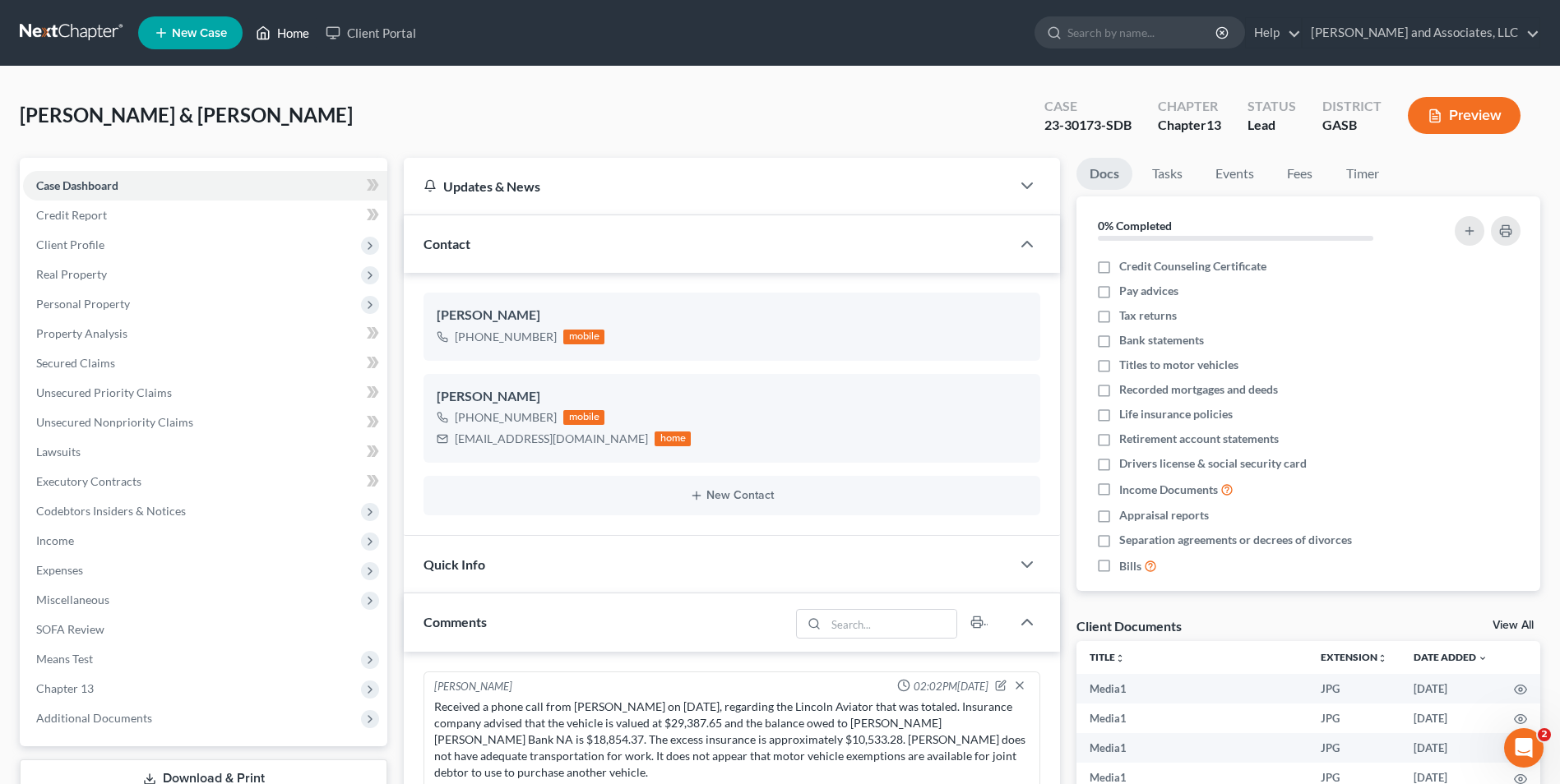
click at [298, 35] on link "Home" at bounding box center [283, 33] width 70 height 30
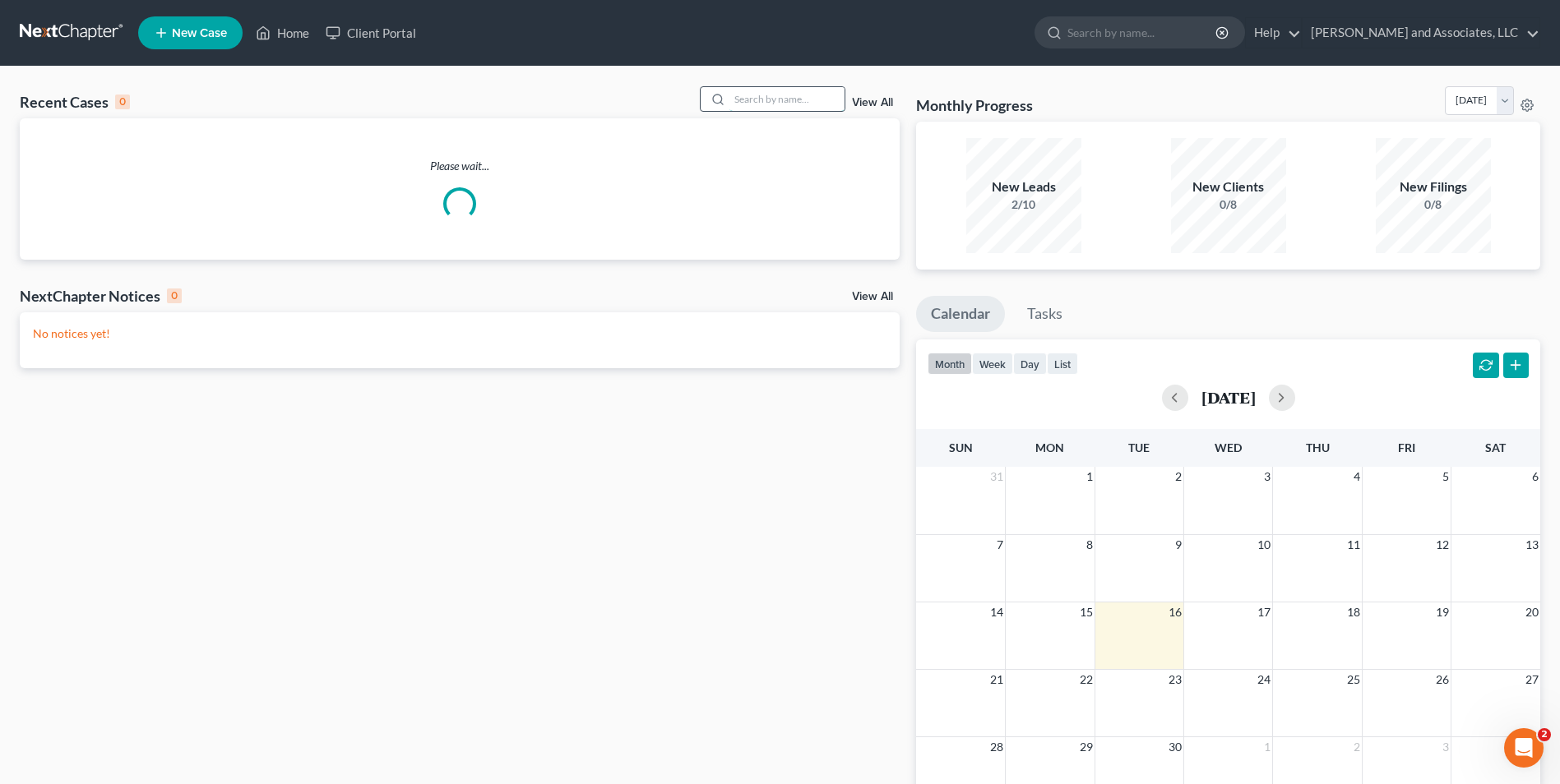
click at [766, 106] on input "search" at bounding box center [787, 99] width 115 height 24
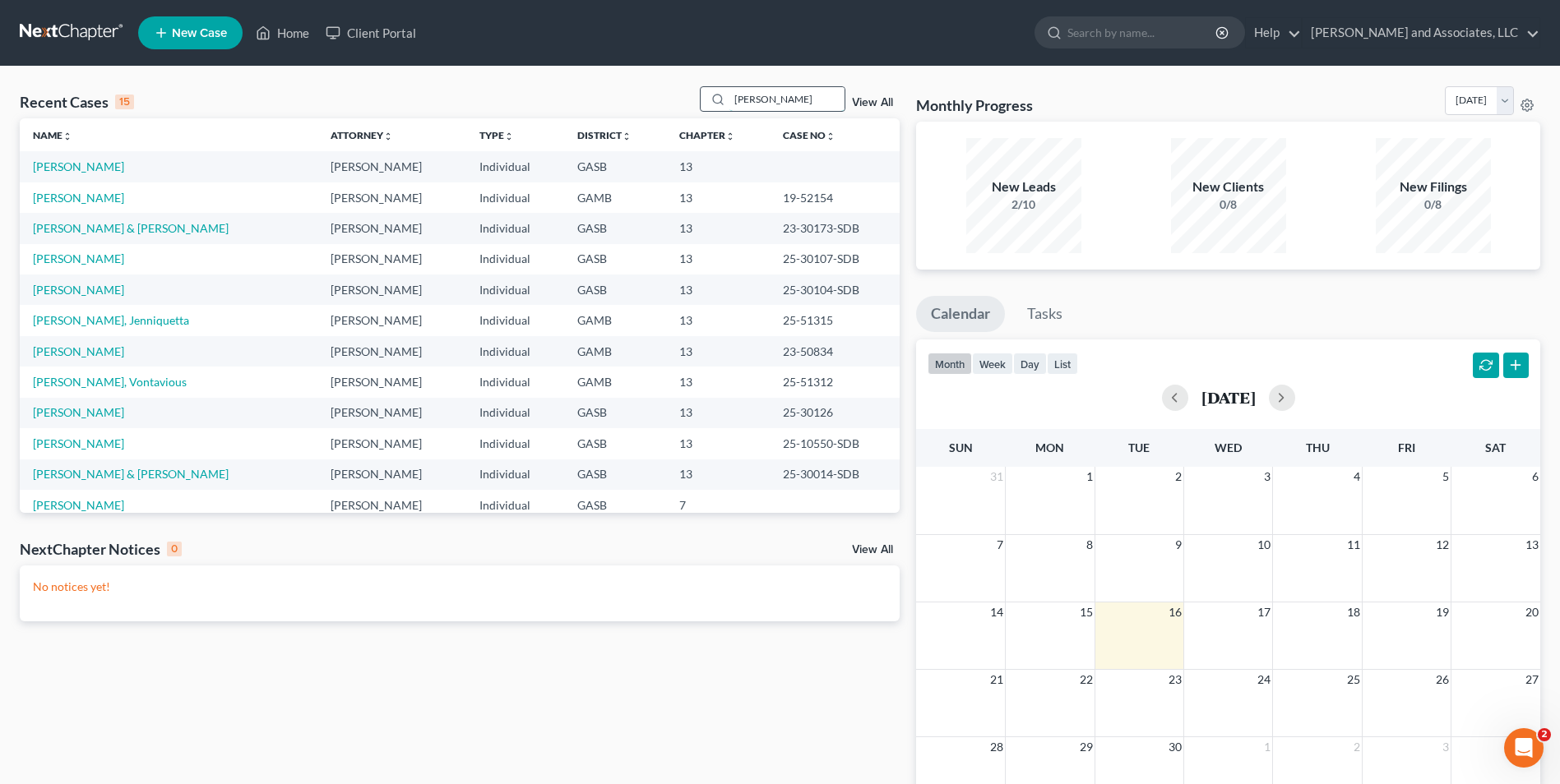
type input "Linder"
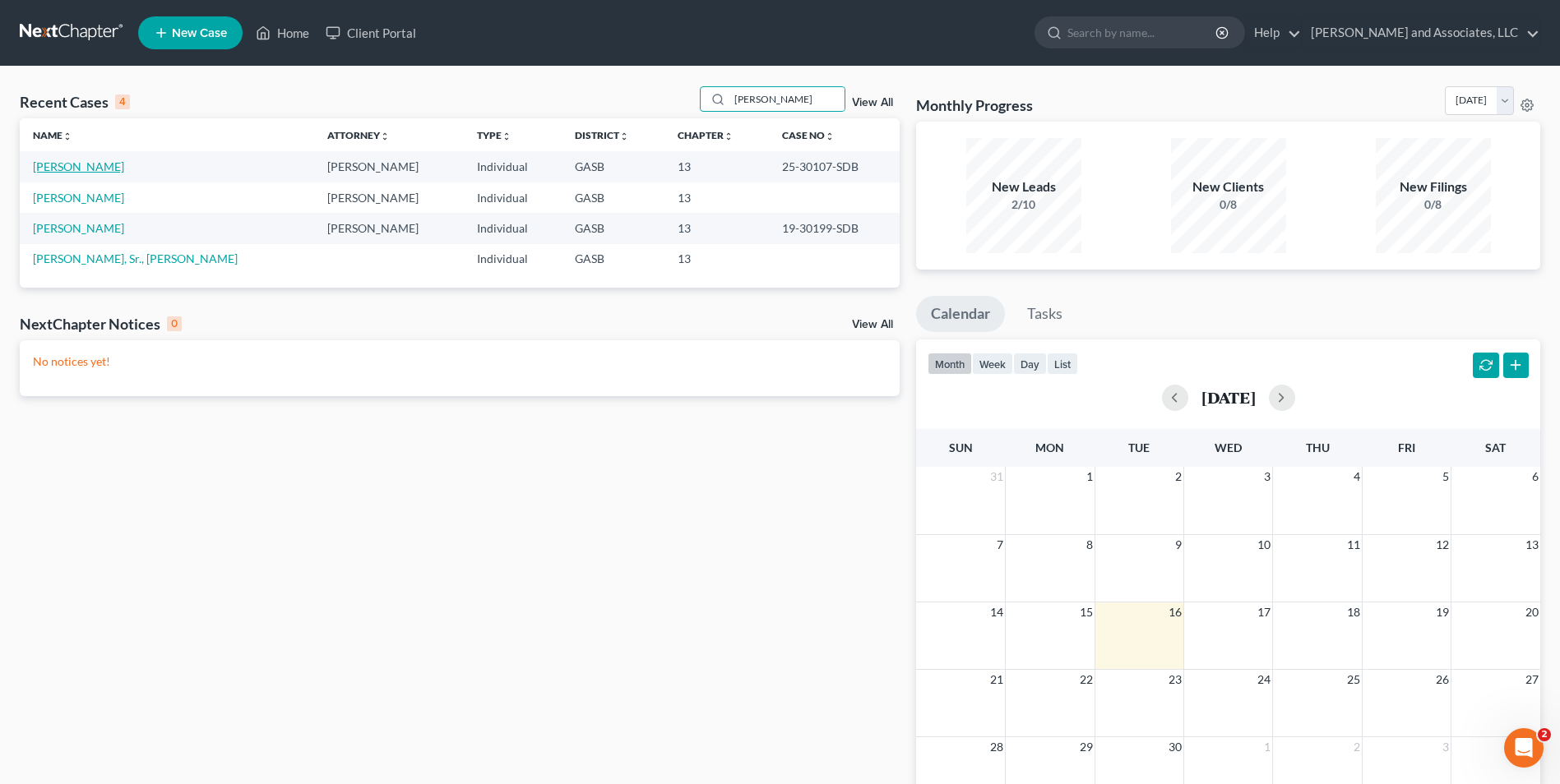
click at [76, 164] on link "[PERSON_NAME]" at bounding box center [78, 166] width 92 height 14
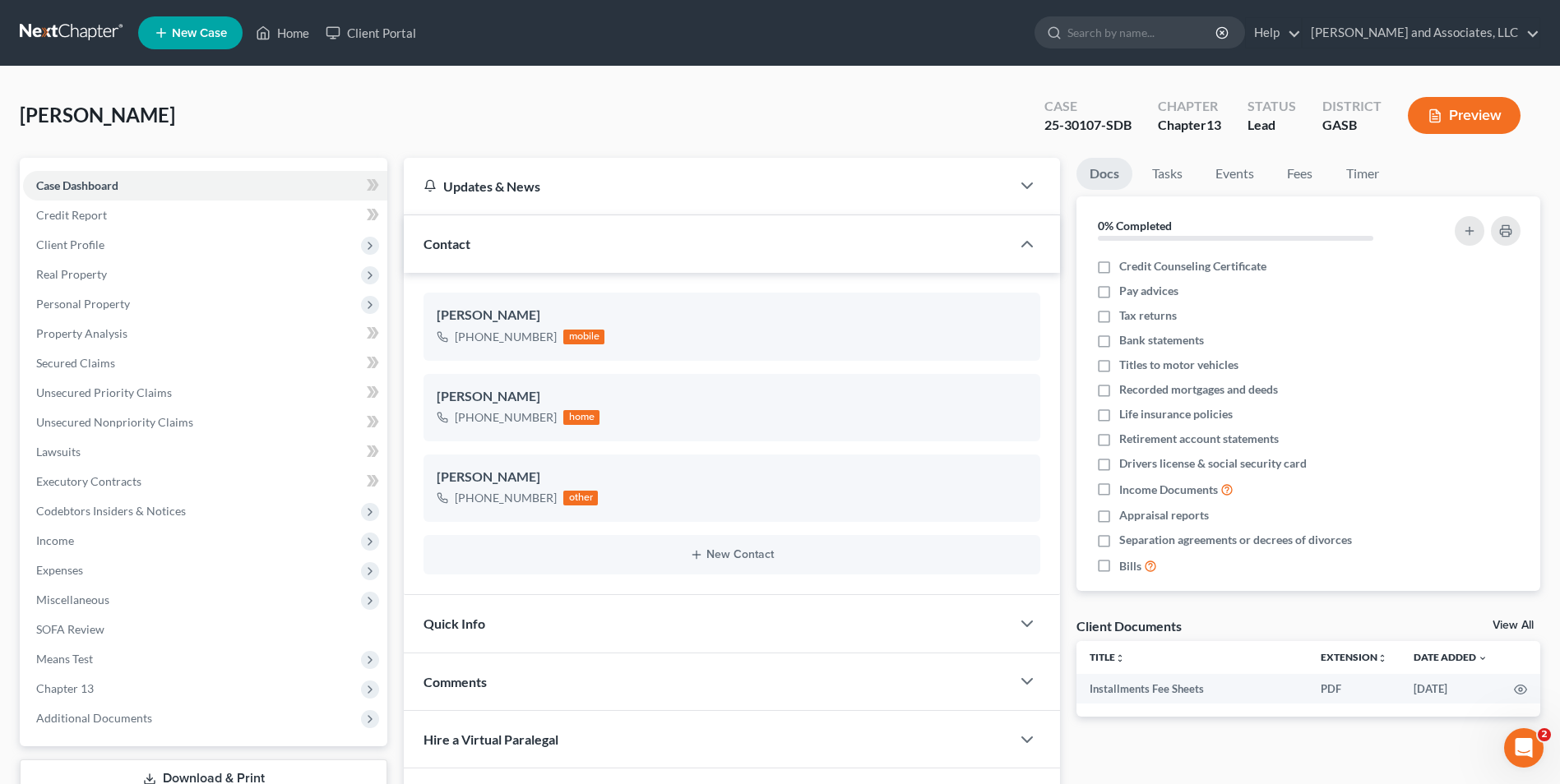
scroll to position [23, 0]
click at [278, 33] on link "Home" at bounding box center [283, 33] width 70 height 30
click at [293, 33] on link "Home" at bounding box center [283, 33] width 70 height 30
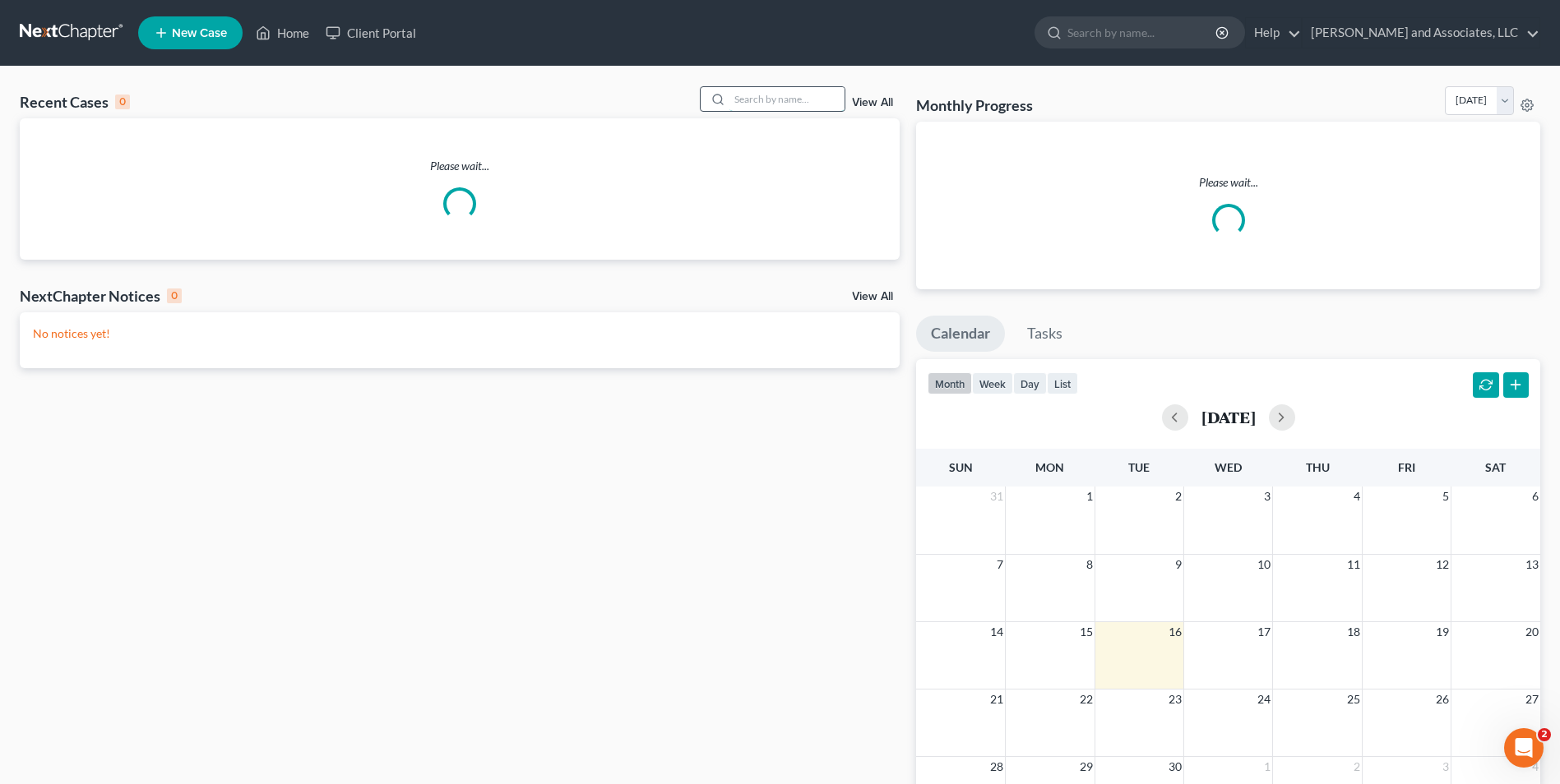
click at [831, 95] on input "search" at bounding box center [787, 99] width 115 height 24
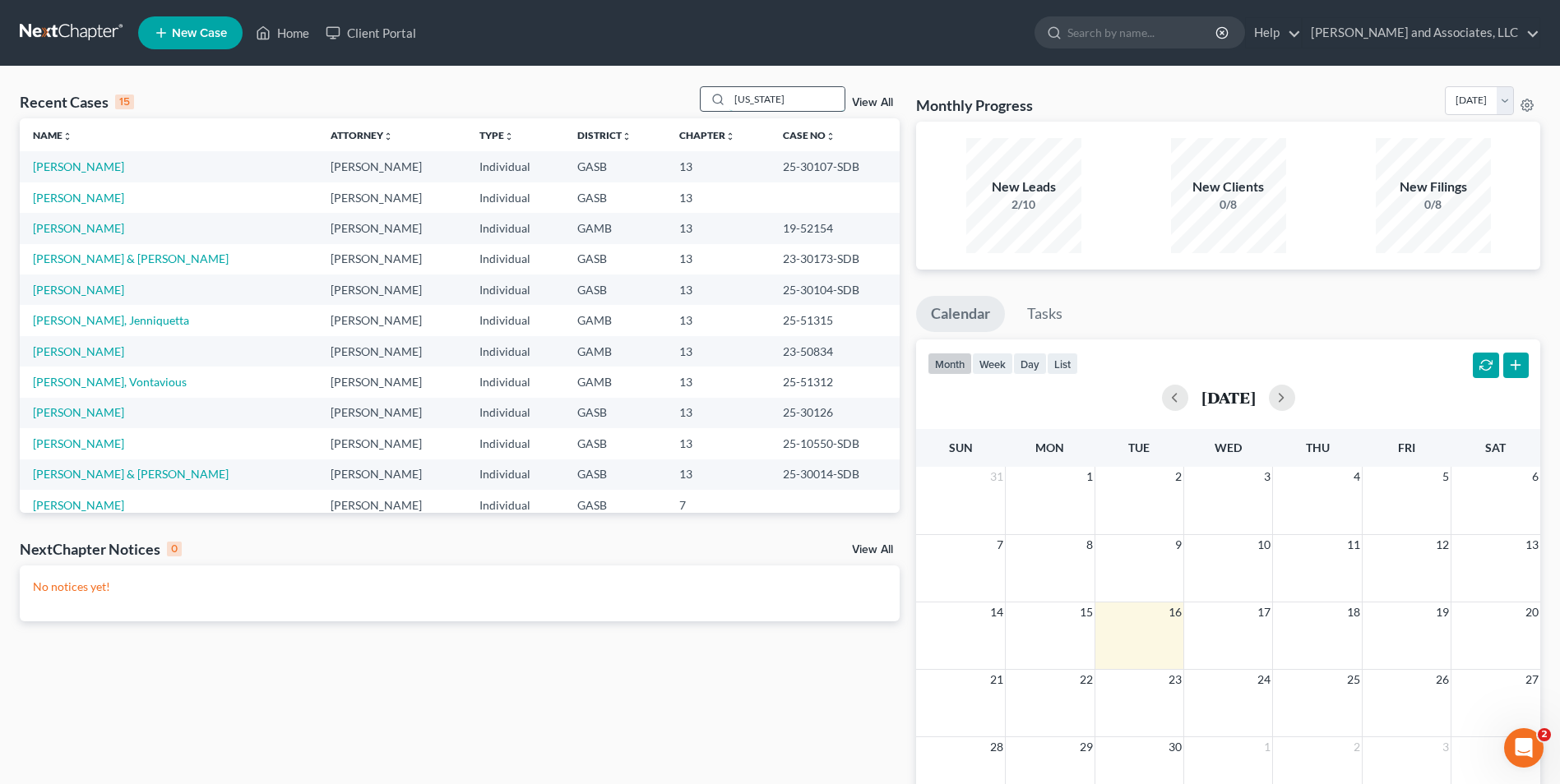
type input "washington"
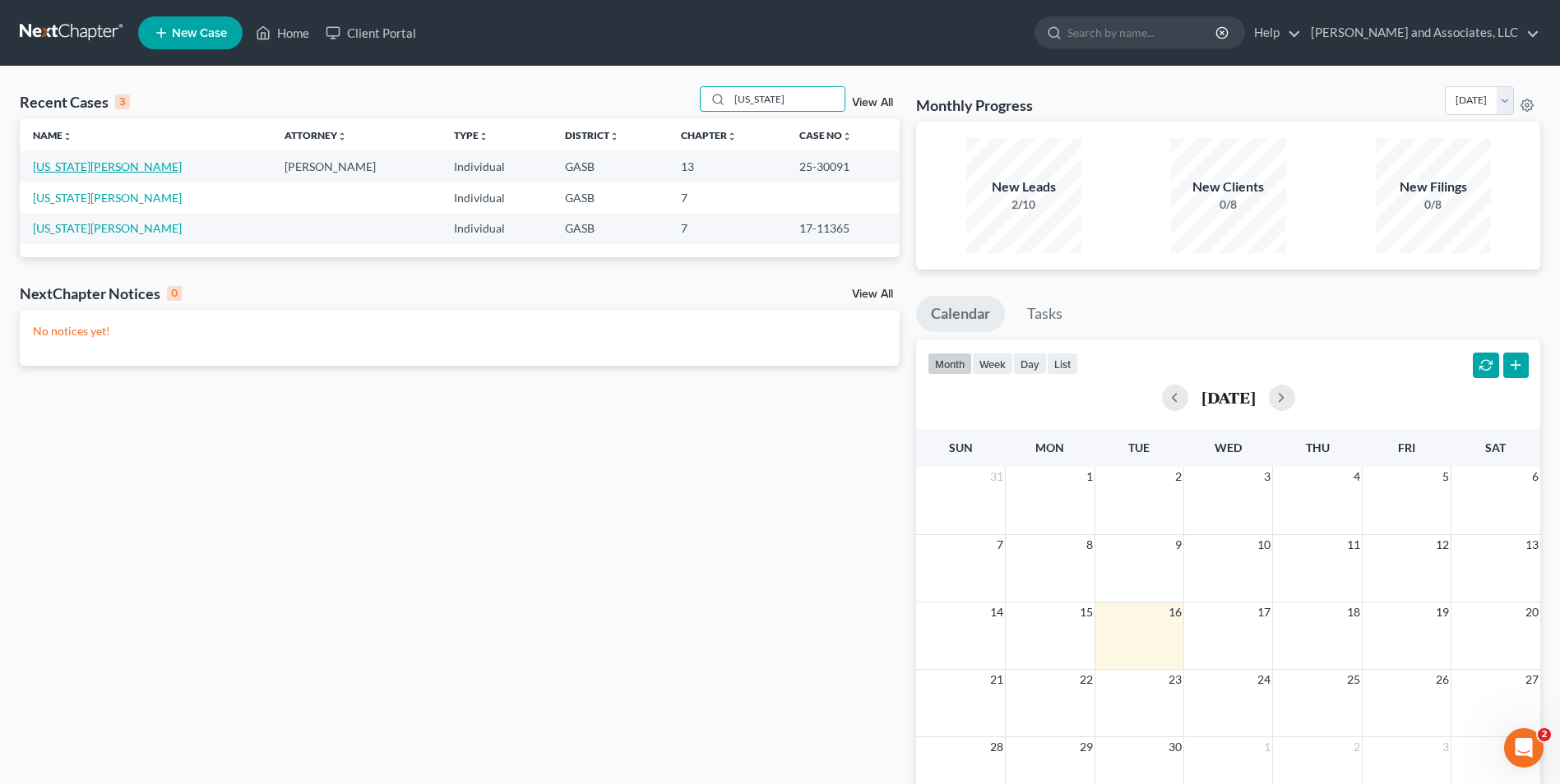
click at [90, 162] on link "Washington, Martha" at bounding box center [107, 166] width 149 height 14
